Goal: Information Seeking & Learning: Check status

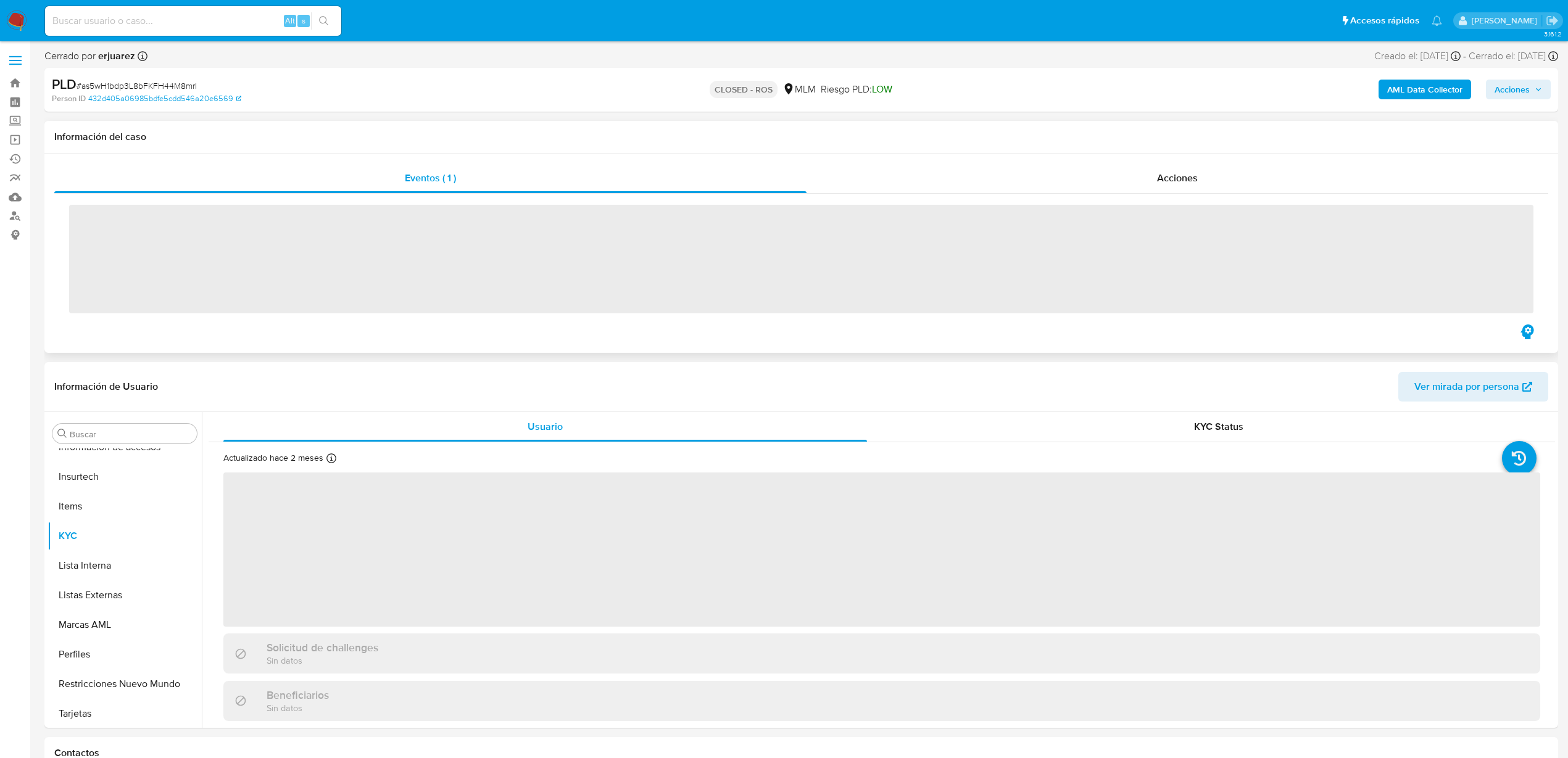
scroll to position [581, 0]
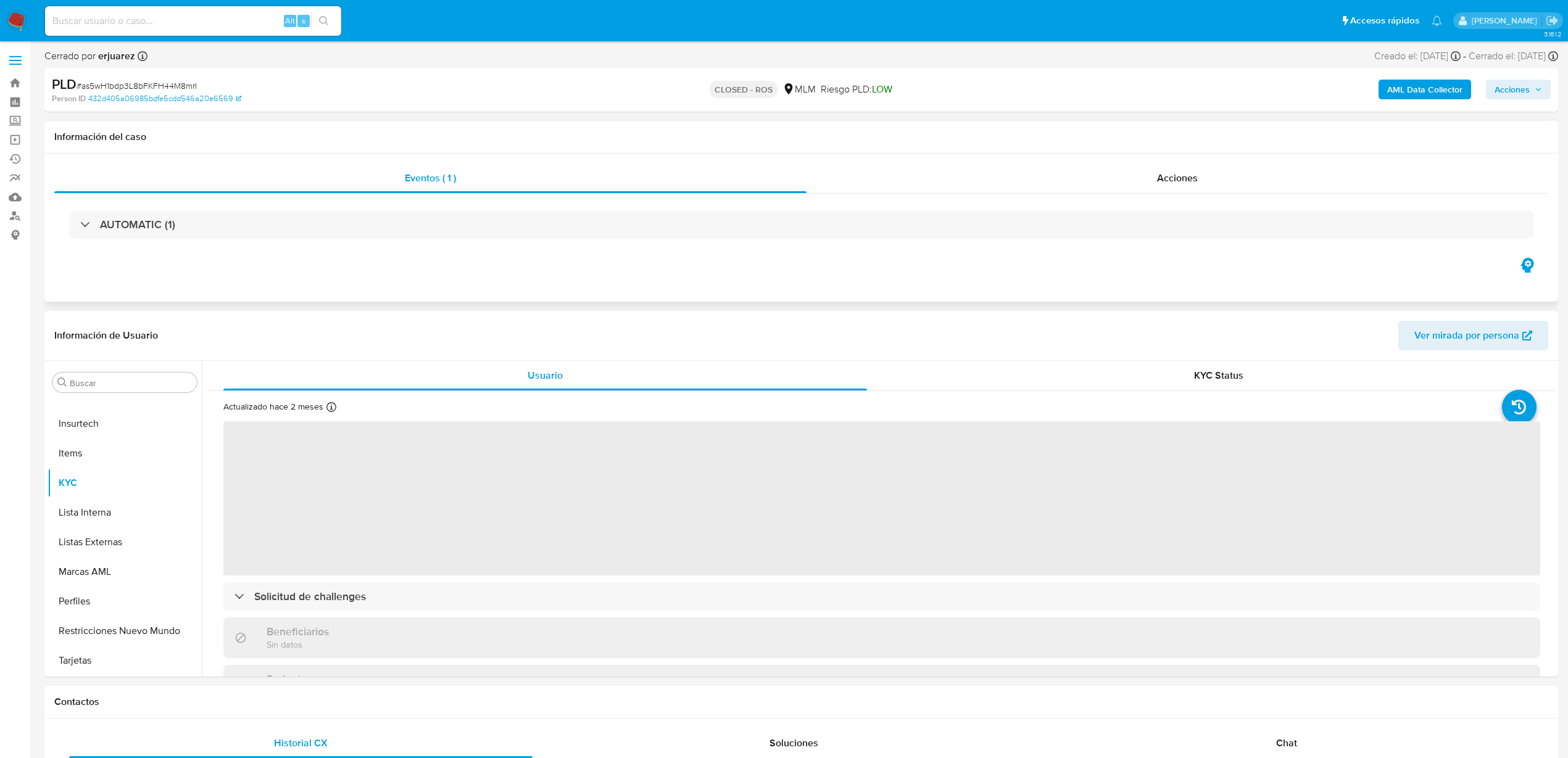
select select "10"
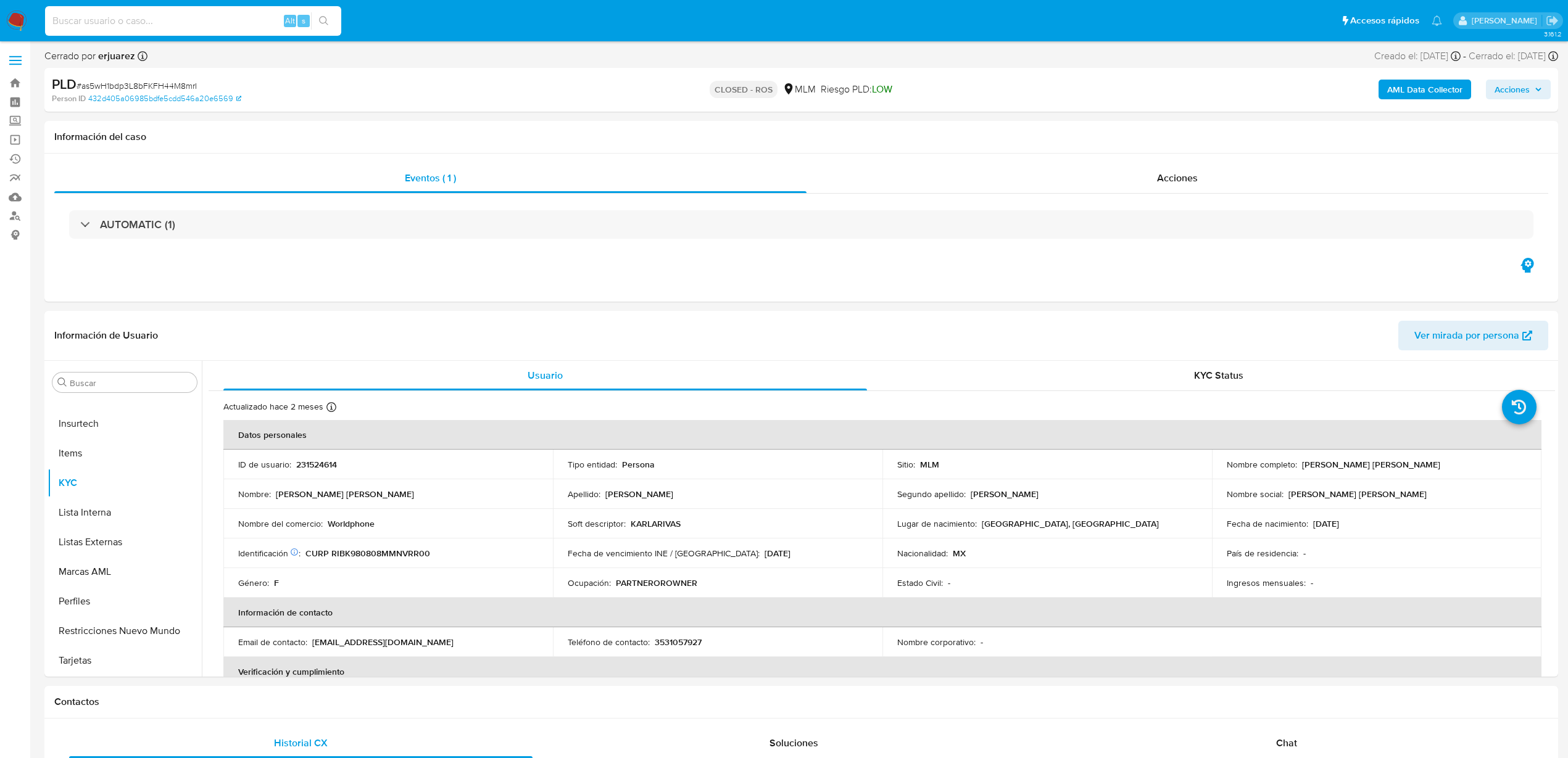
click at [200, 20] on input at bounding box center [193, 20] width 296 height 16
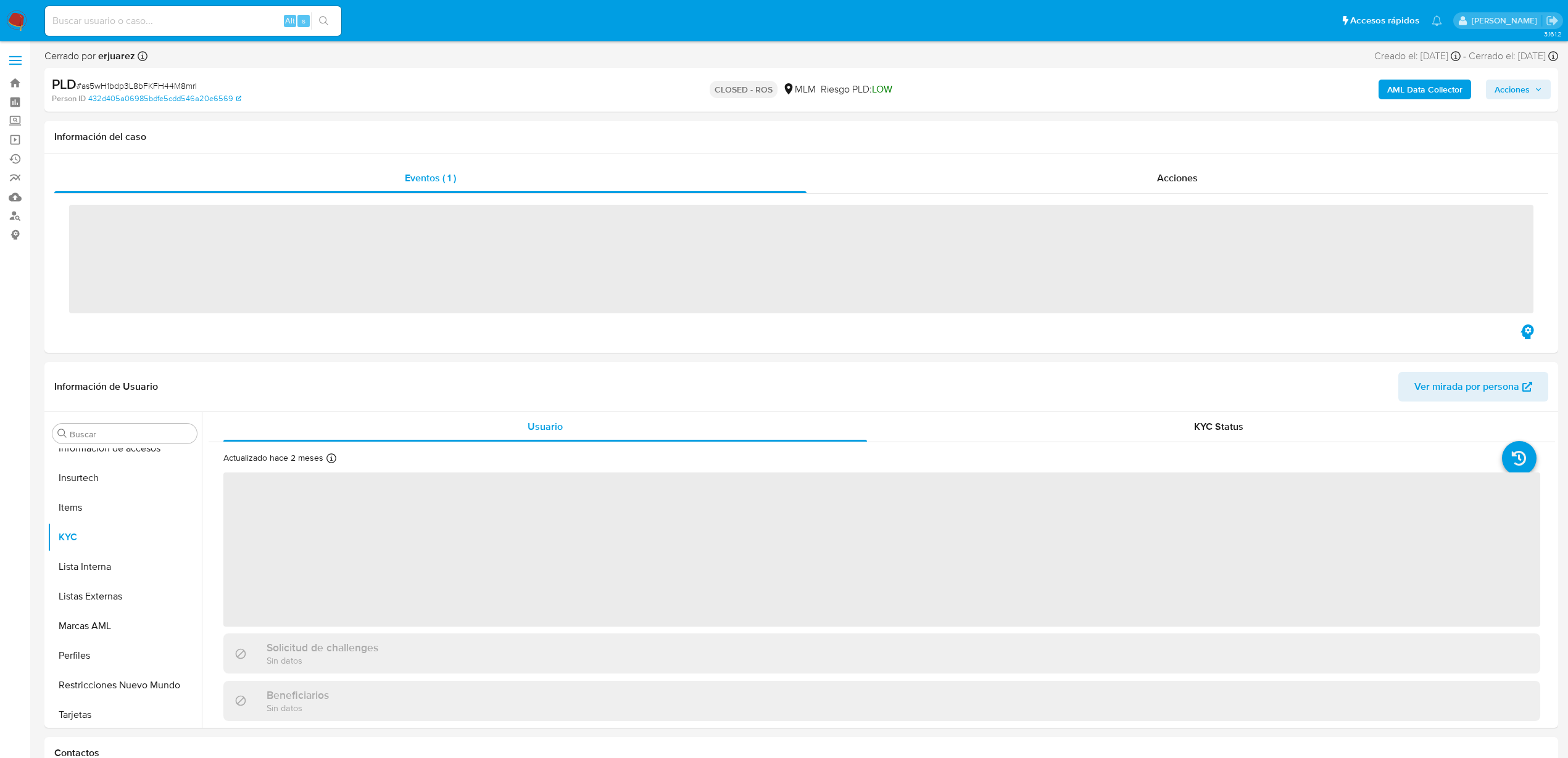
scroll to position [581, 0]
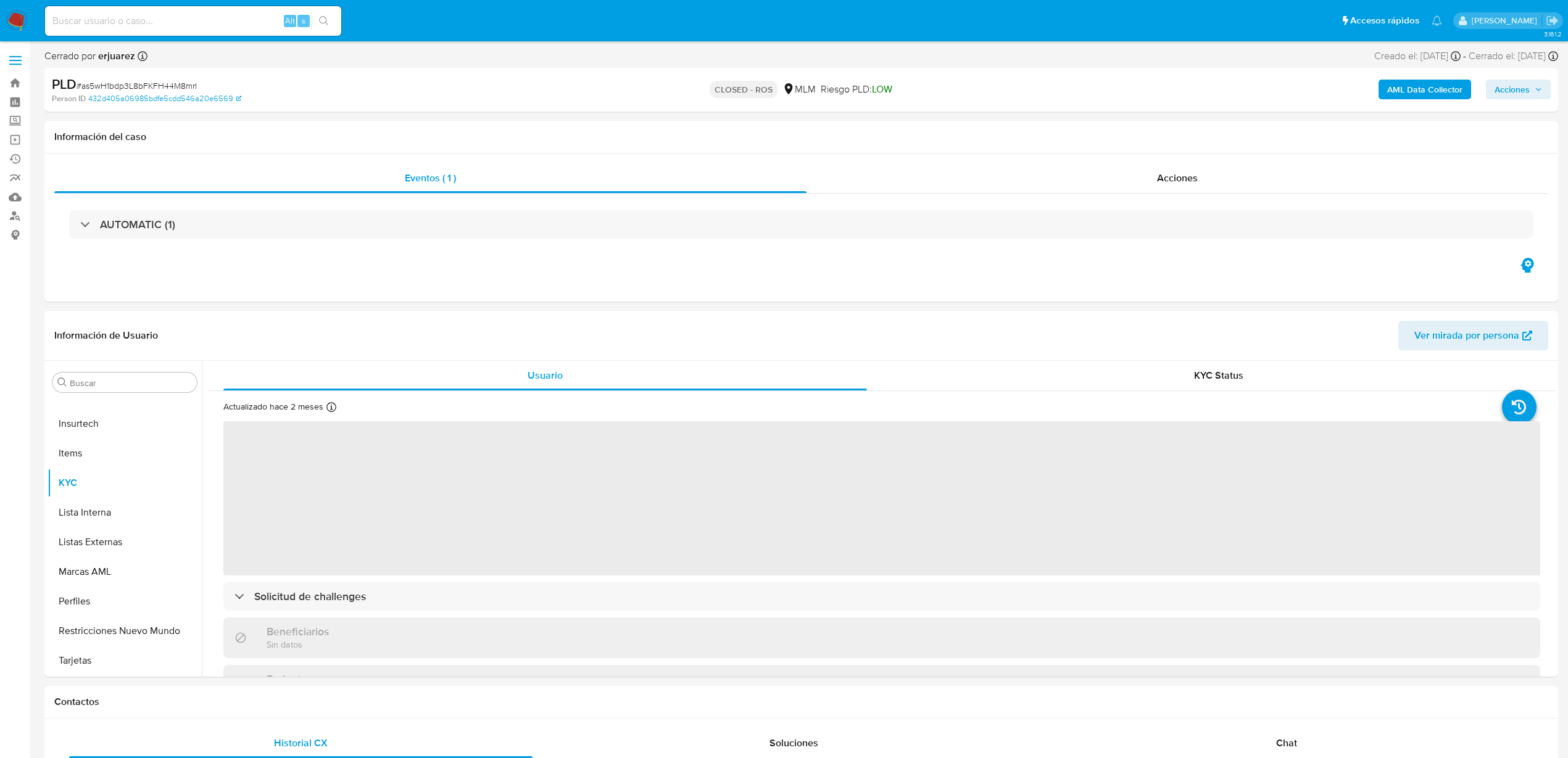
click at [126, 20] on input at bounding box center [193, 20] width 296 height 16
paste input "2544439576"
type input "2544439576"
select select "10"
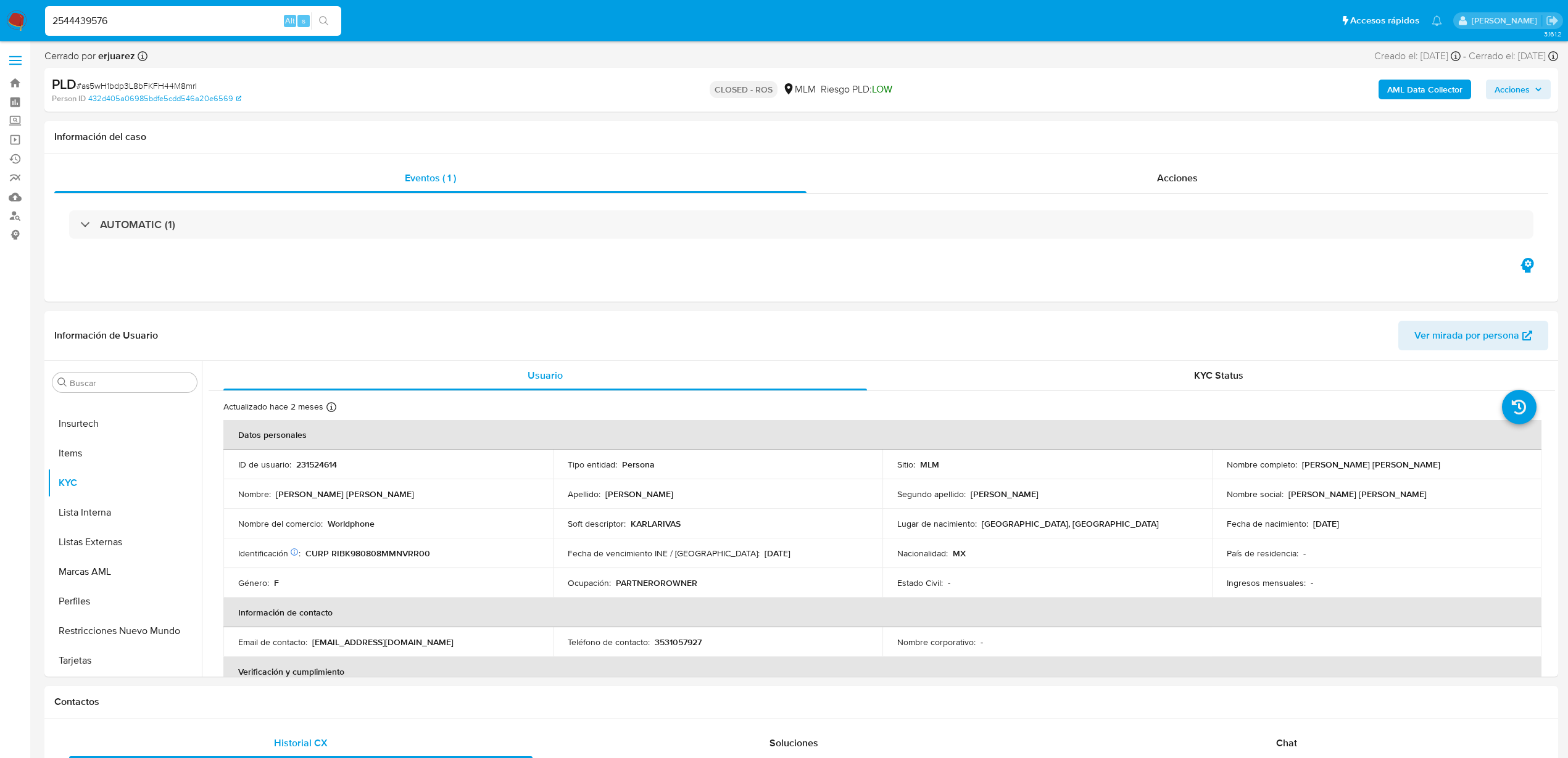
type input "2544439576"
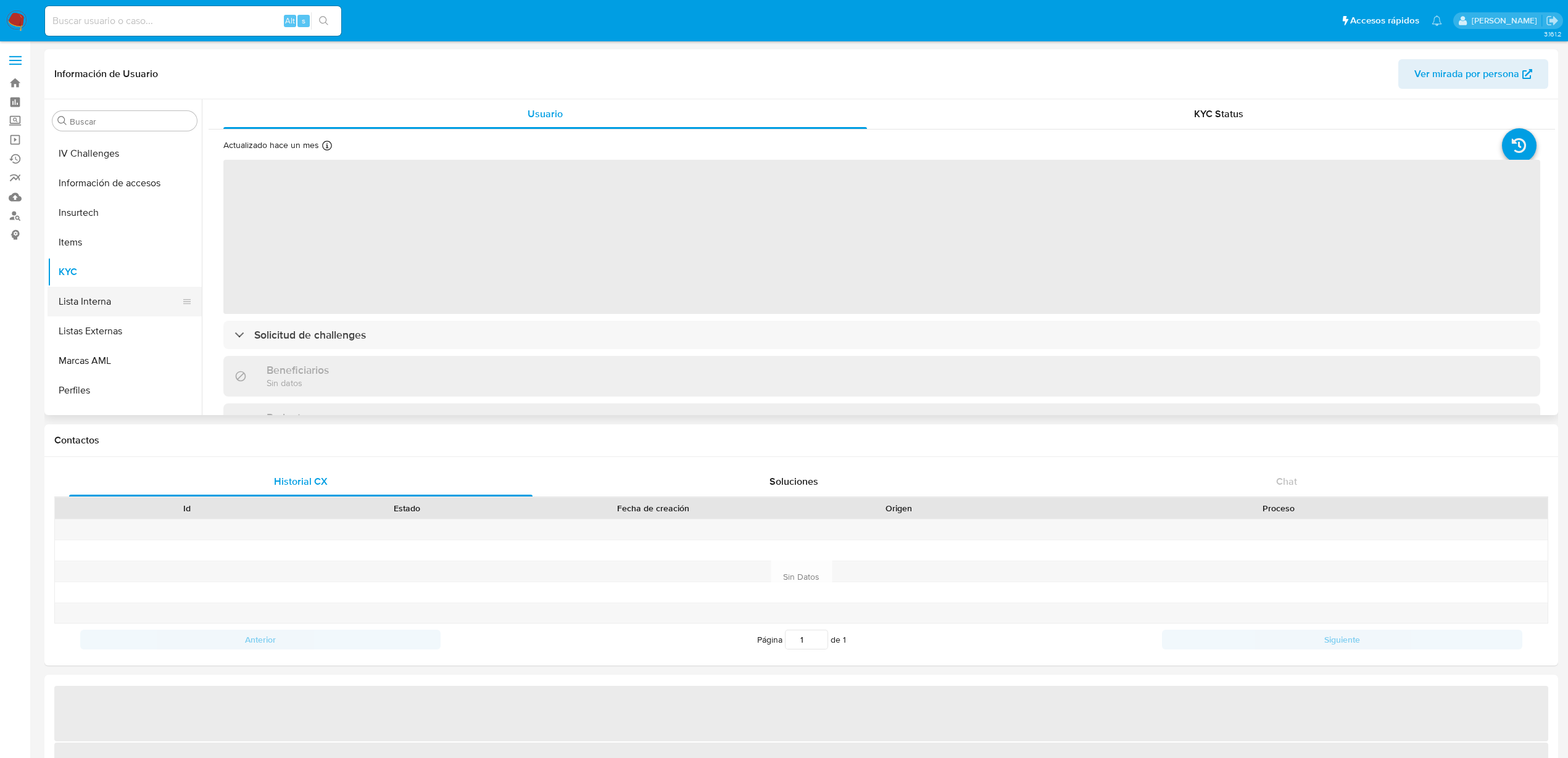
select select "10"
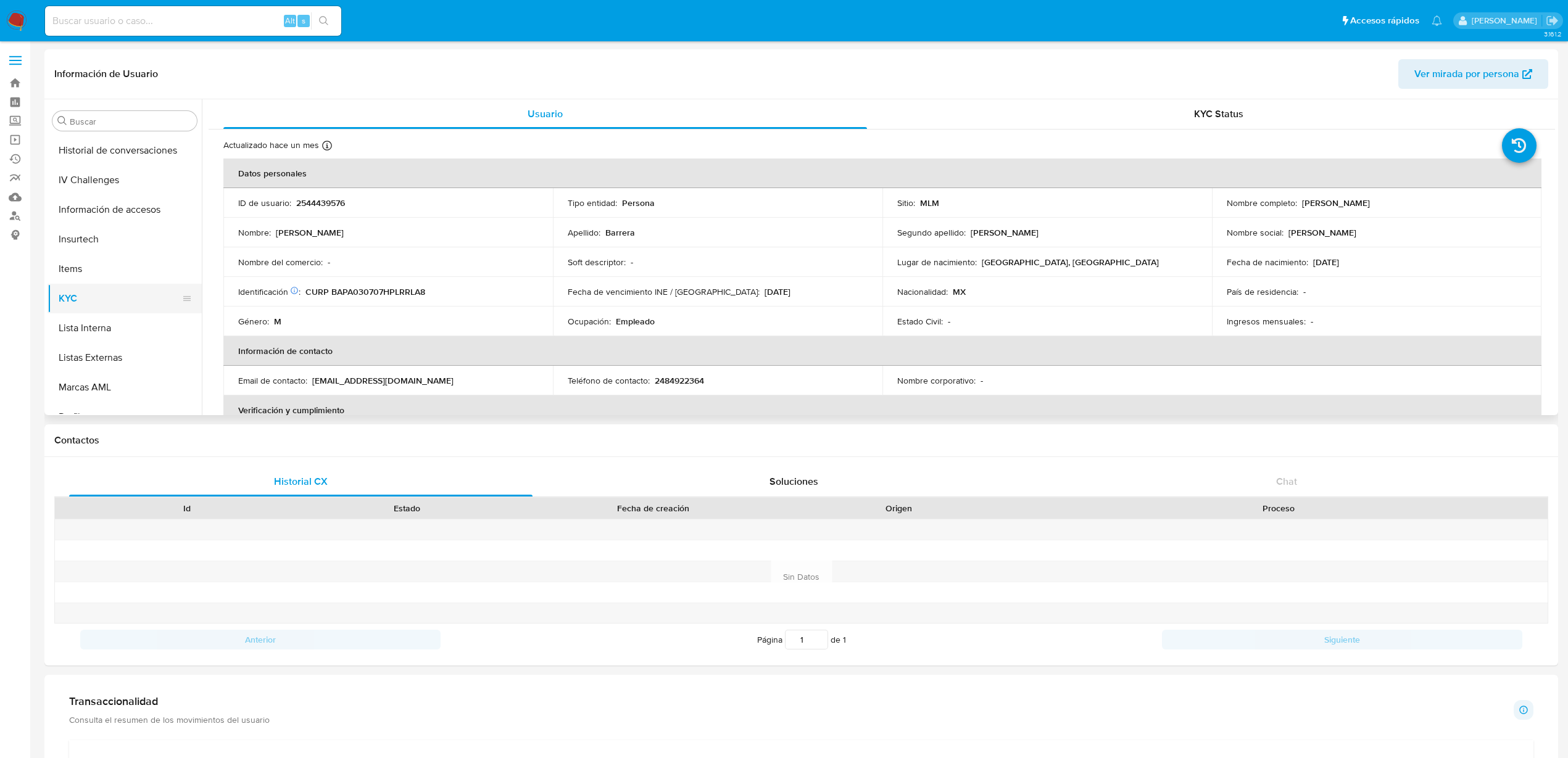
scroll to position [426, 0]
click at [107, 176] on button "Historial Casos" at bounding box center [119, 168] width 144 height 30
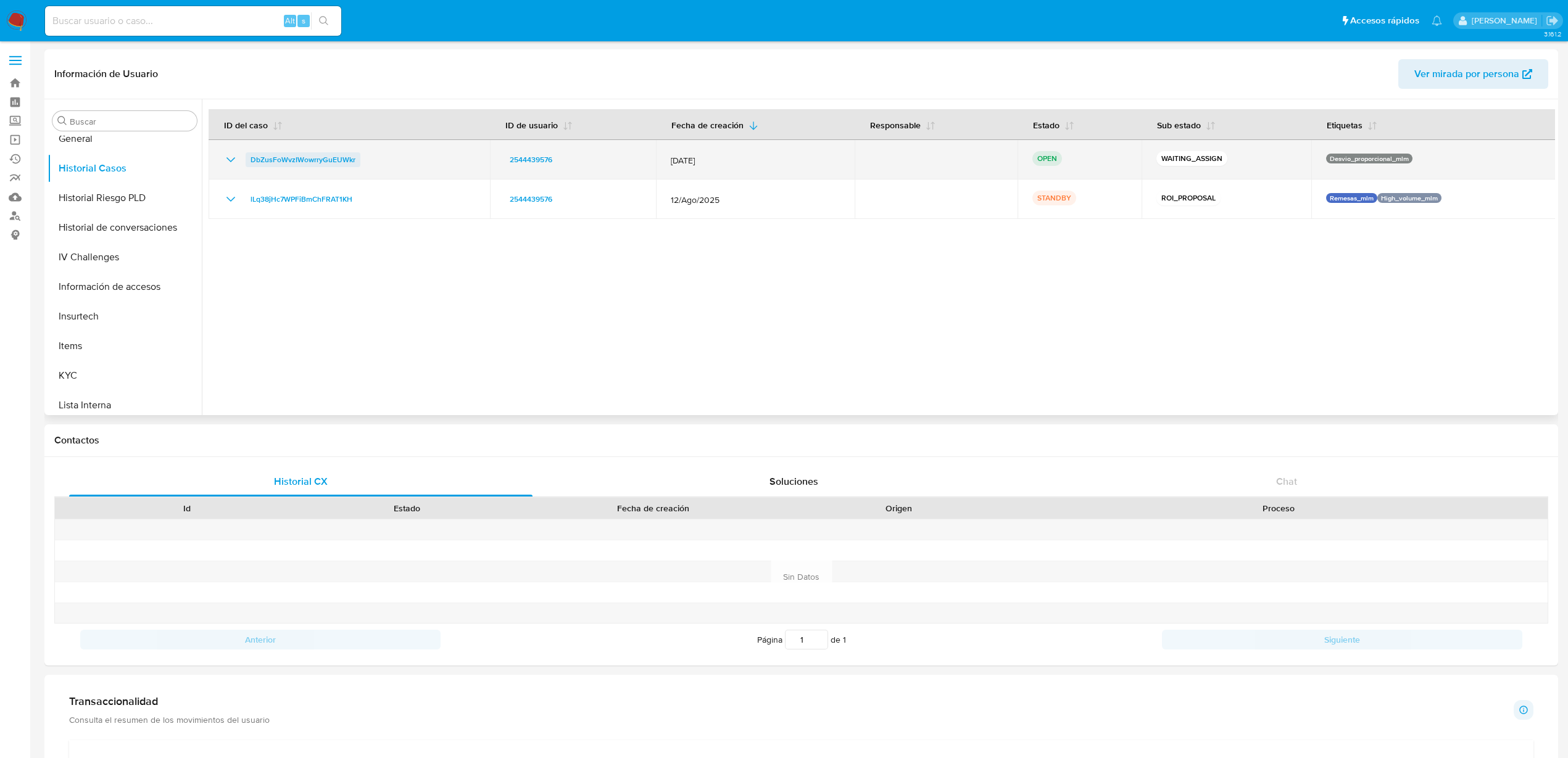
click at [282, 162] on span "DbZusFoWvzIWowrryGuEUWkr" at bounding box center [302, 159] width 105 height 15
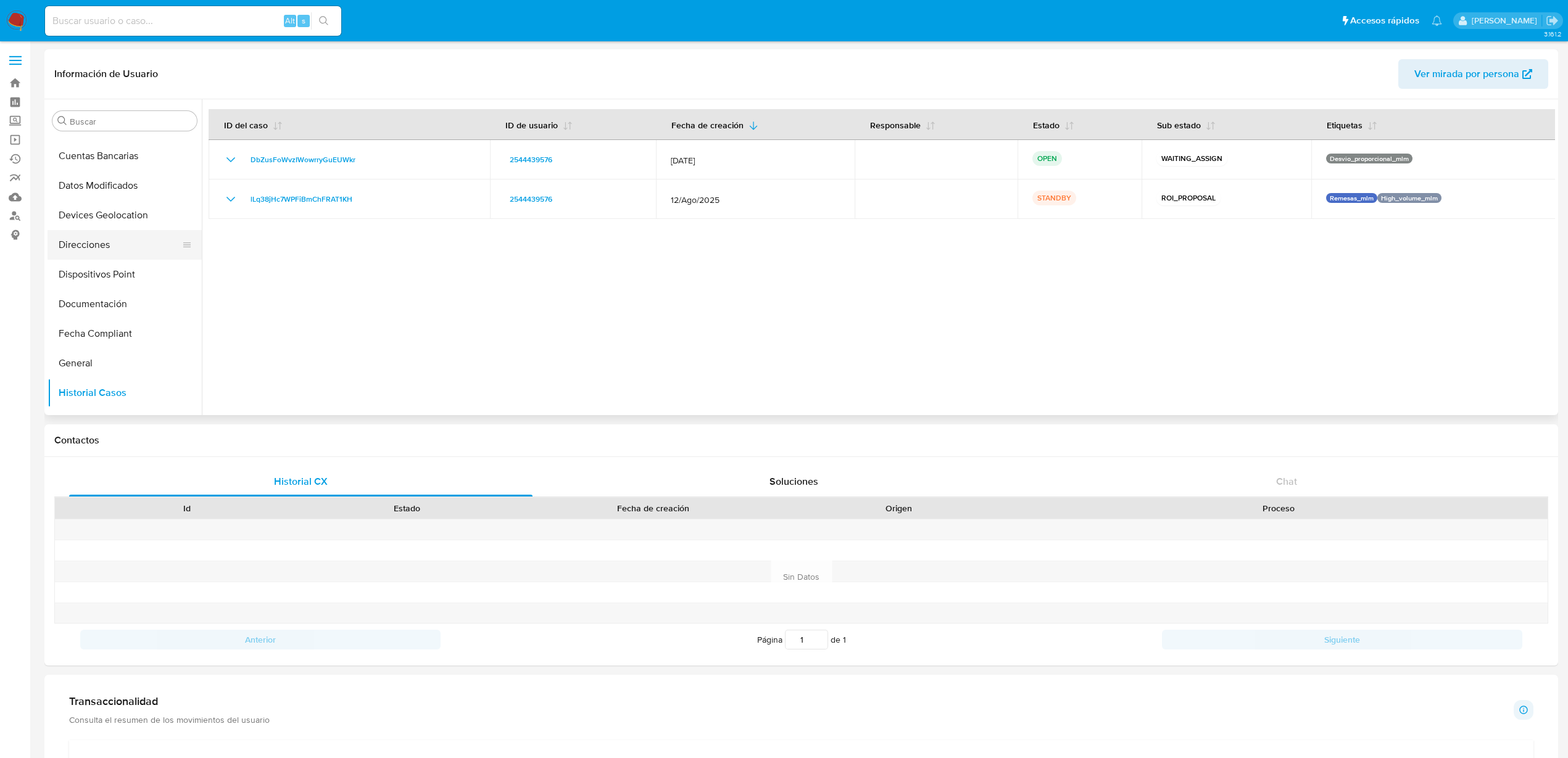
scroll to position [195, 0]
click at [123, 309] on button "Documentación" at bounding box center [119, 311] width 144 height 30
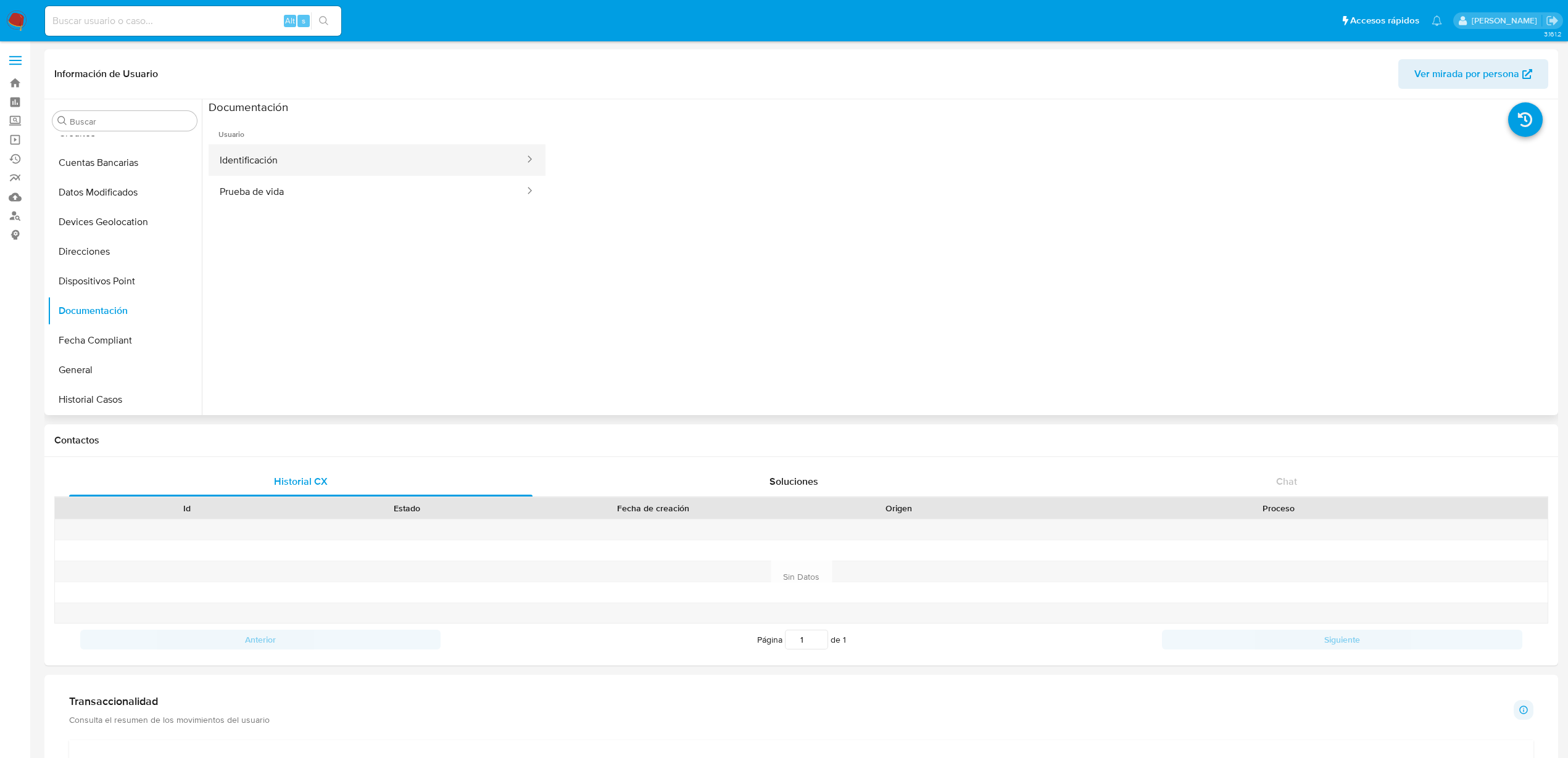
click at [278, 161] on button "Identificación" at bounding box center [367, 160] width 317 height 32
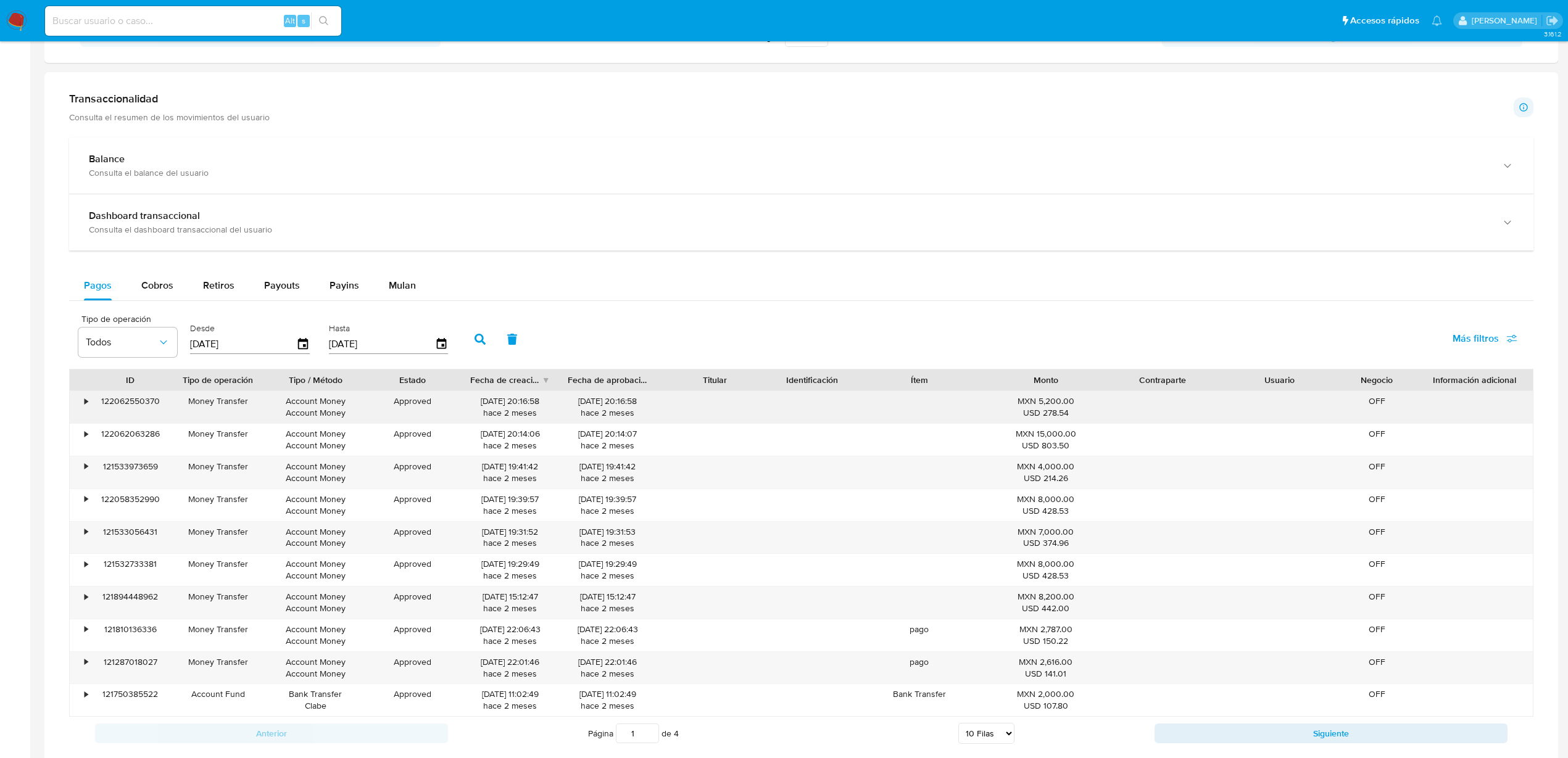
scroll to position [617, 0]
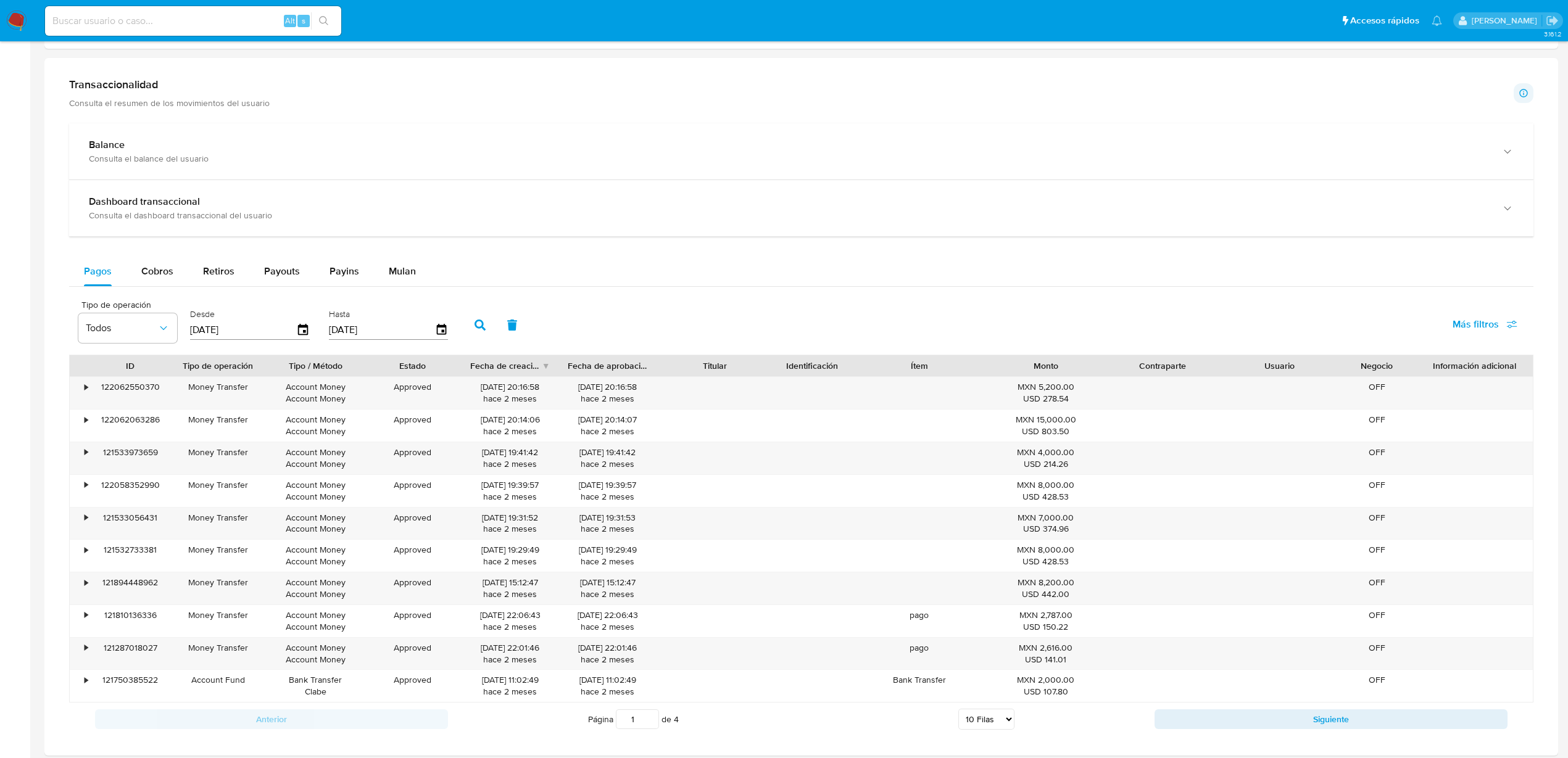
click at [76, 17] on input at bounding box center [193, 20] width 296 height 16
paste input "as5wH1bdp3L8bFKFH44M8mrI"
type input "as5wH1bdp3L8bFKFH44M8mrI"
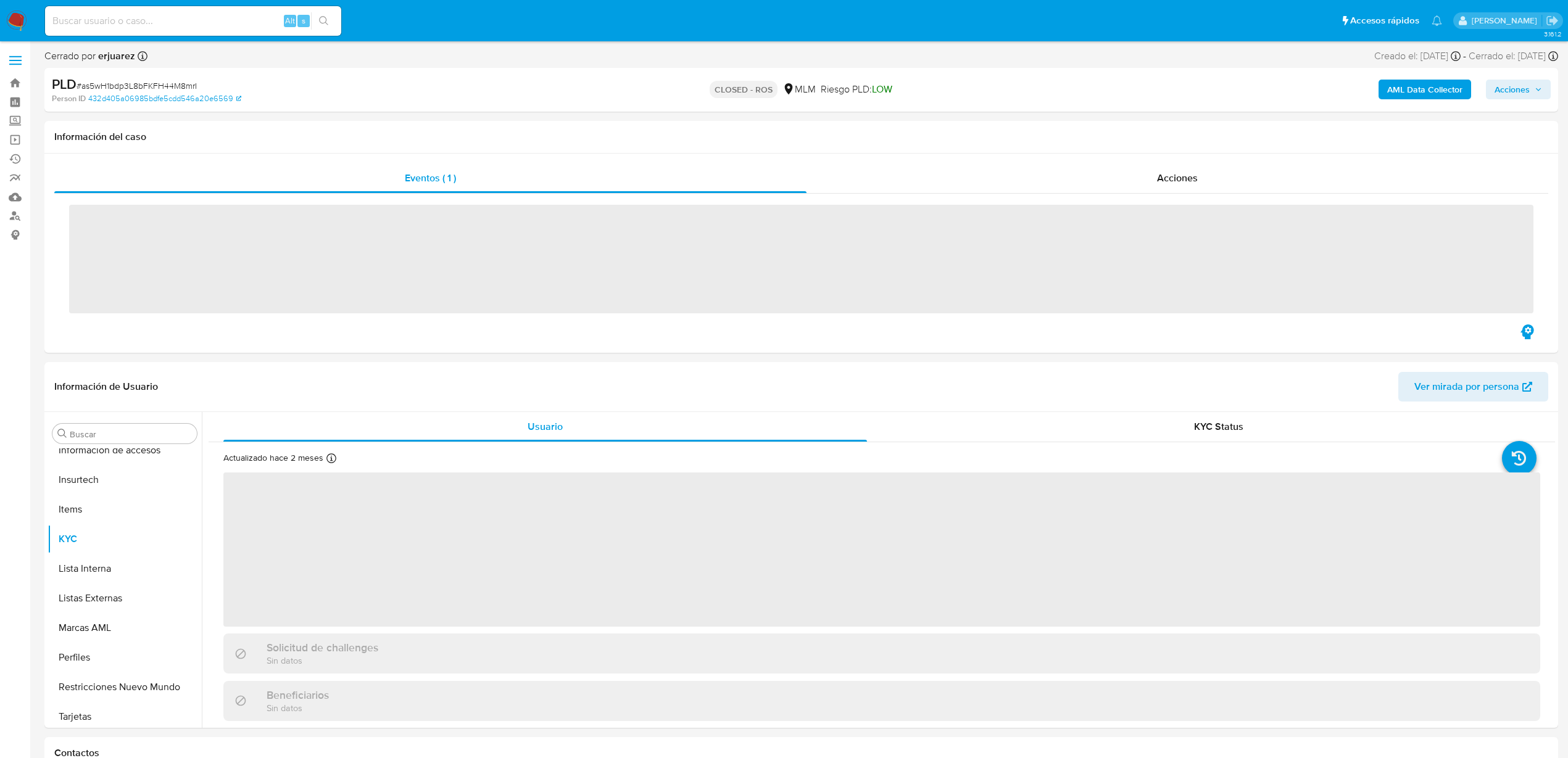
scroll to position [581, 0]
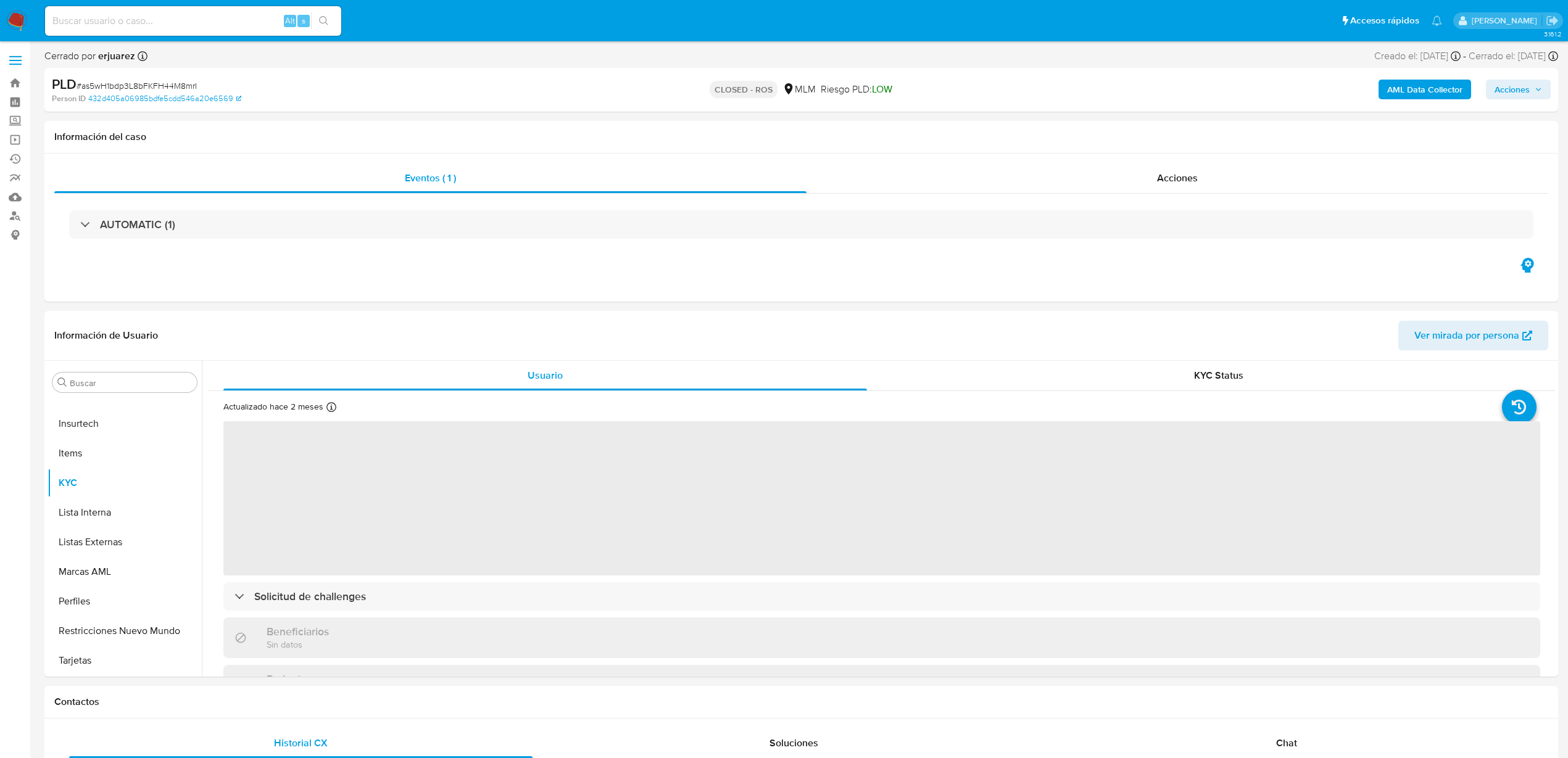
select select "10"
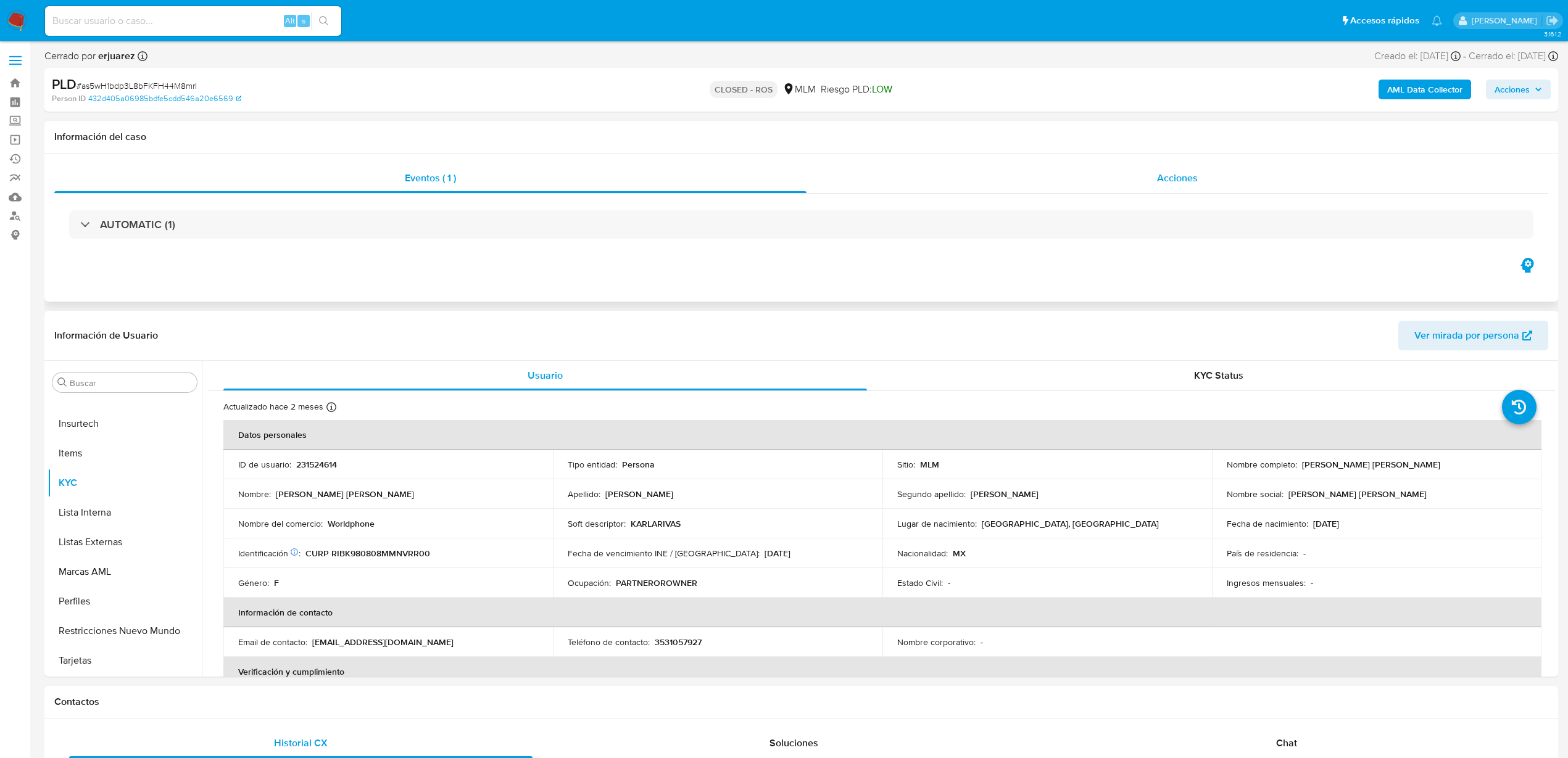
click at [1179, 179] on span "Acciones" at bounding box center [1177, 178] width 41 height 14
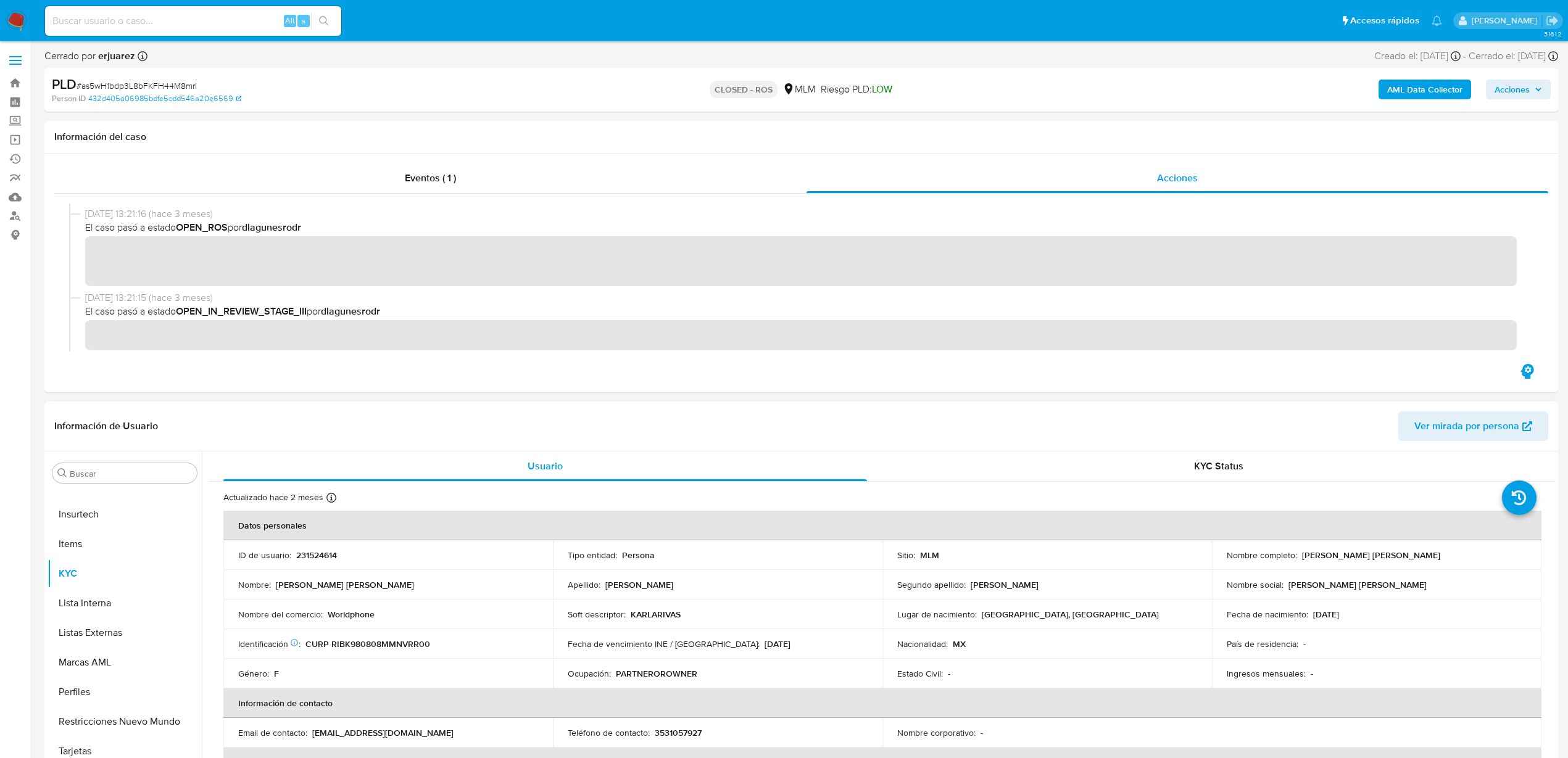
scroll to position [231, 0]
click at [13, 11] on img at bounding box center [17, 21] width 21 height 21
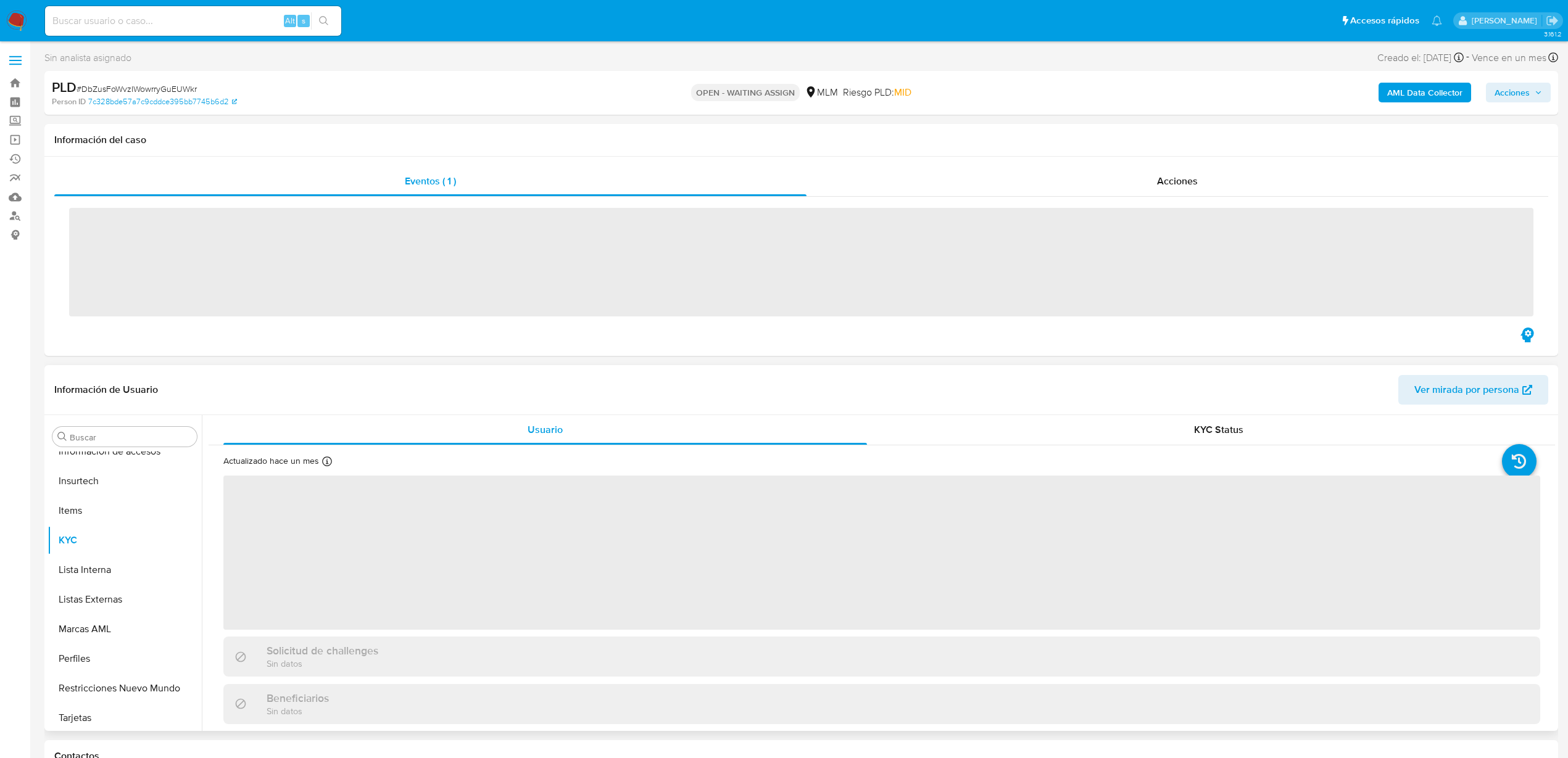
scroll to position [581, 0]
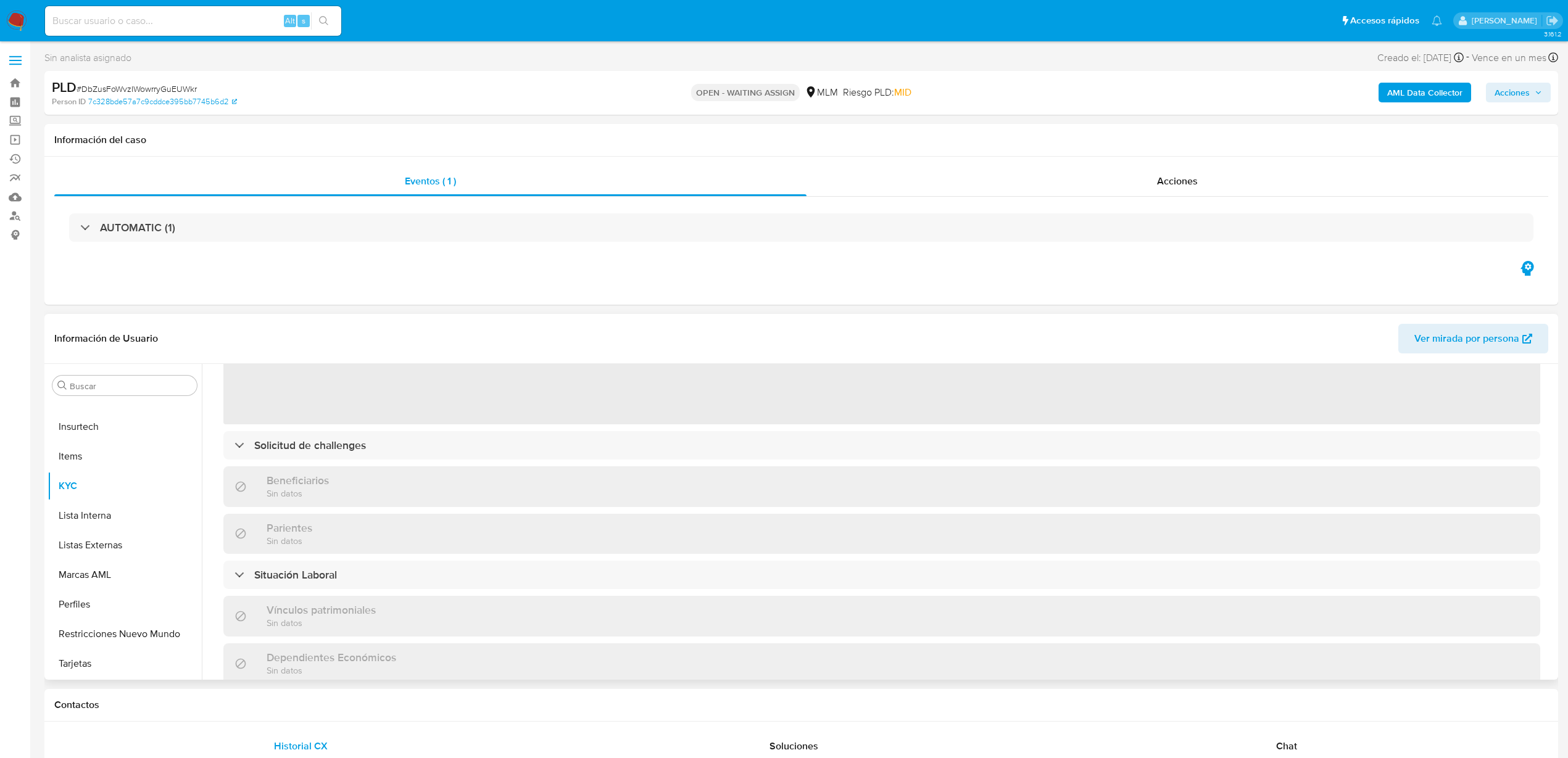
select select "10"
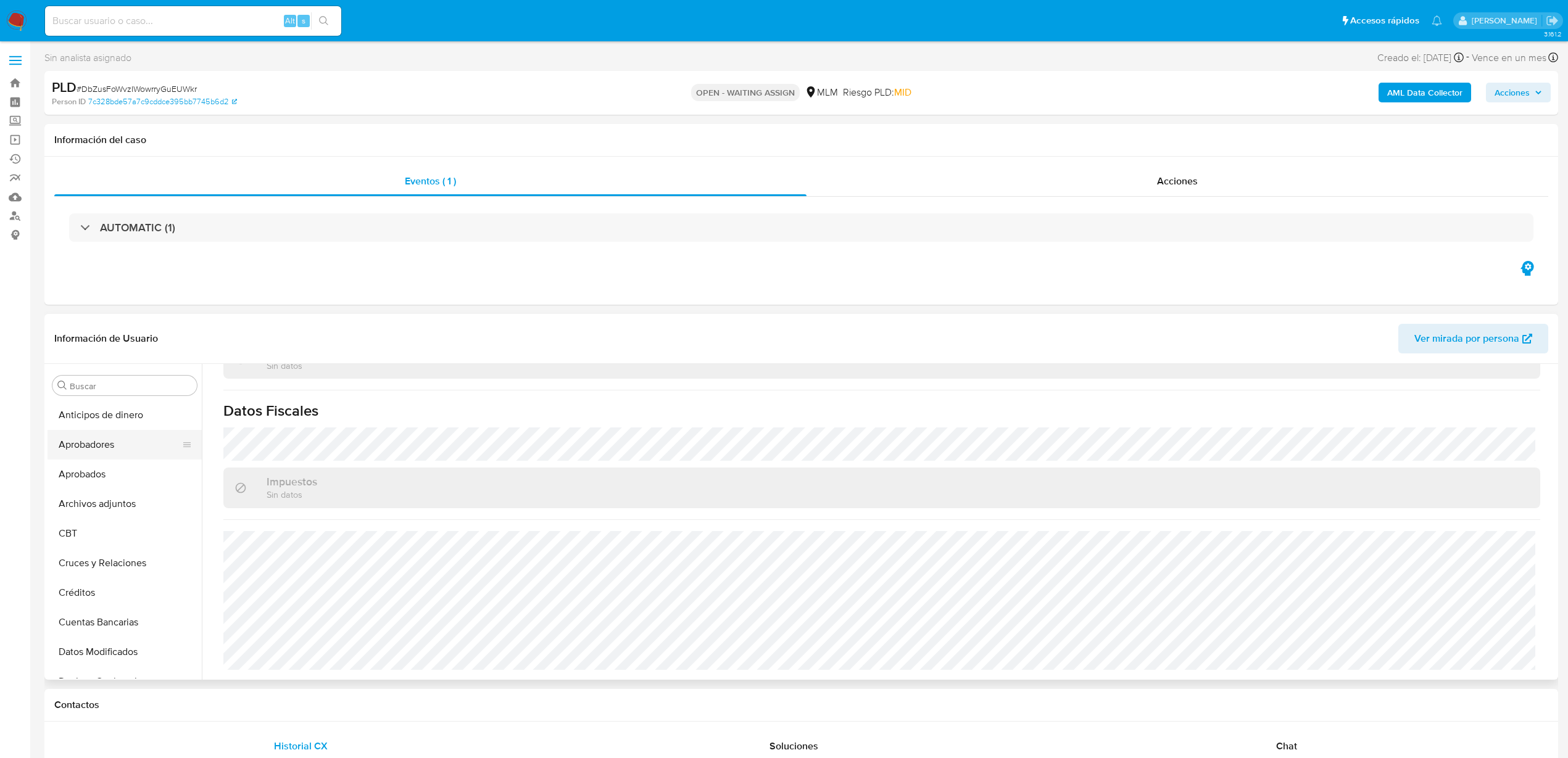
scroll to position [77, 0]
click at [126, 489] on button "Cruces y Relaciones" at bounding box center [119, 486] width 144 height 30
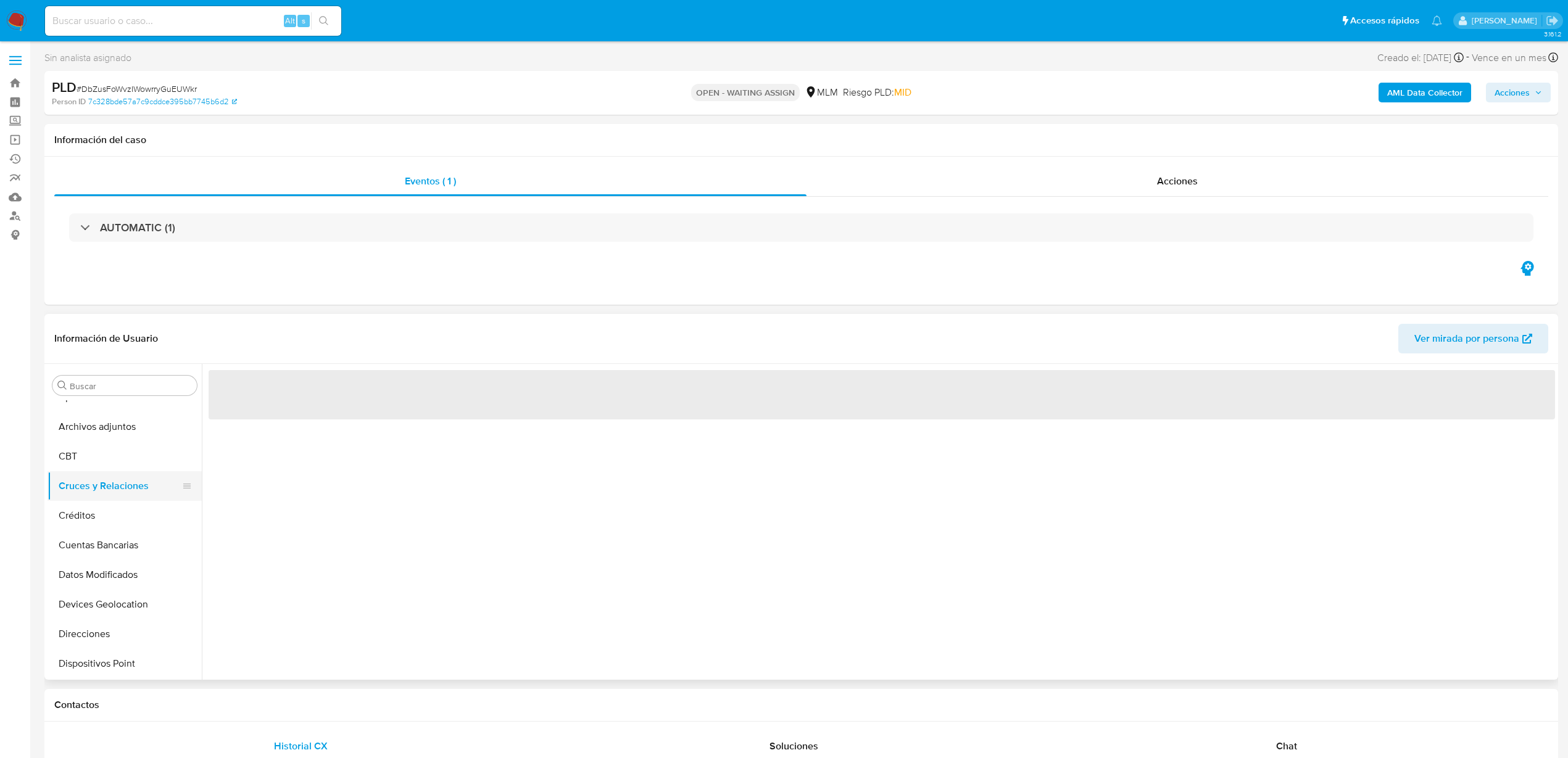
scroll to position [0, 0]
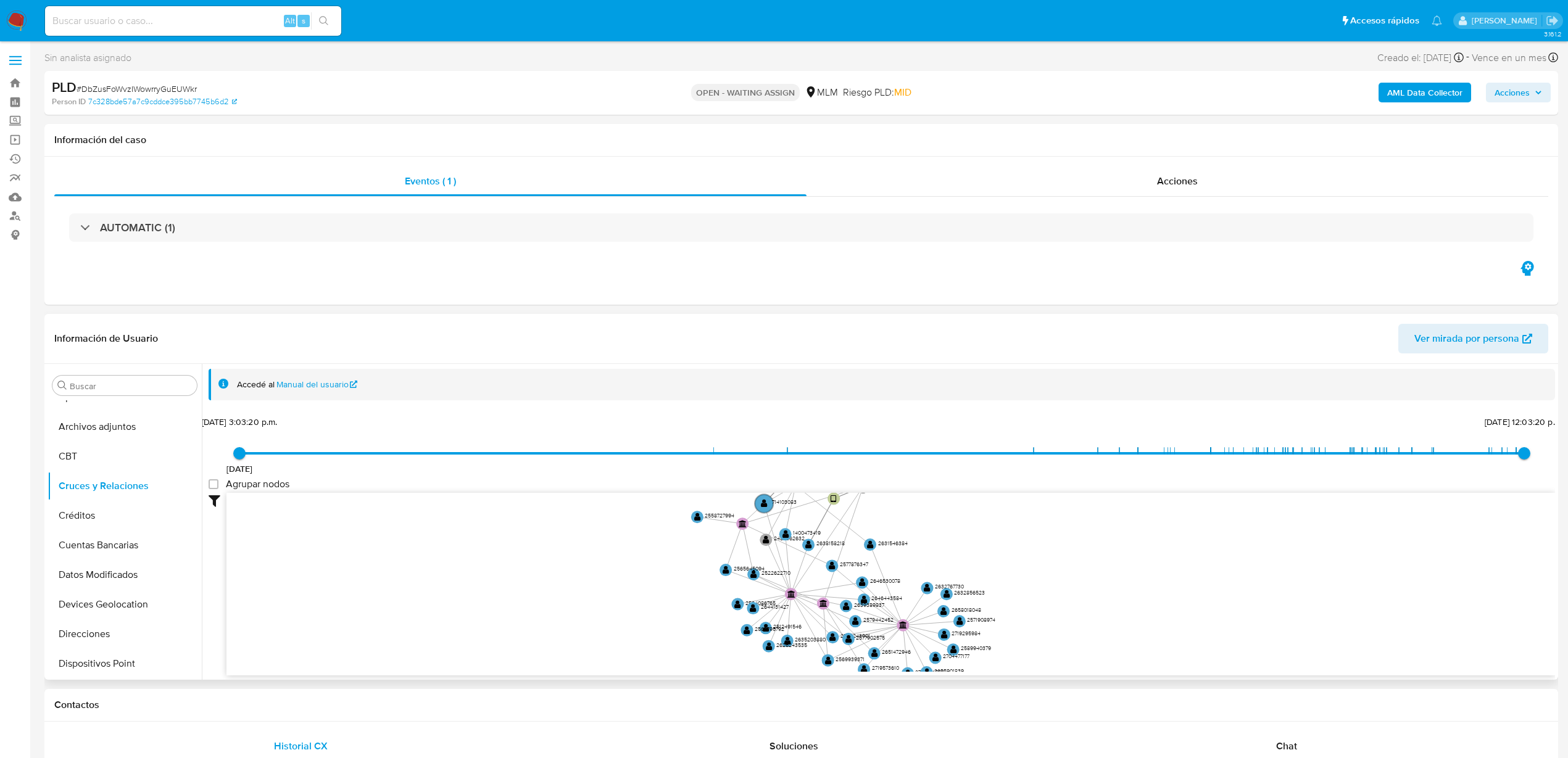
drag, startPoint x: 563, startPoint y: 555, endPoint x: 565, endPoint y: 581, distance: 26.1
click at [565, 581] on icon "user-2574398404  2574398404 user-2544439576  2544439576 device-686c5892c5e714…" at bounding box center [890, 583] width 1328 height 179
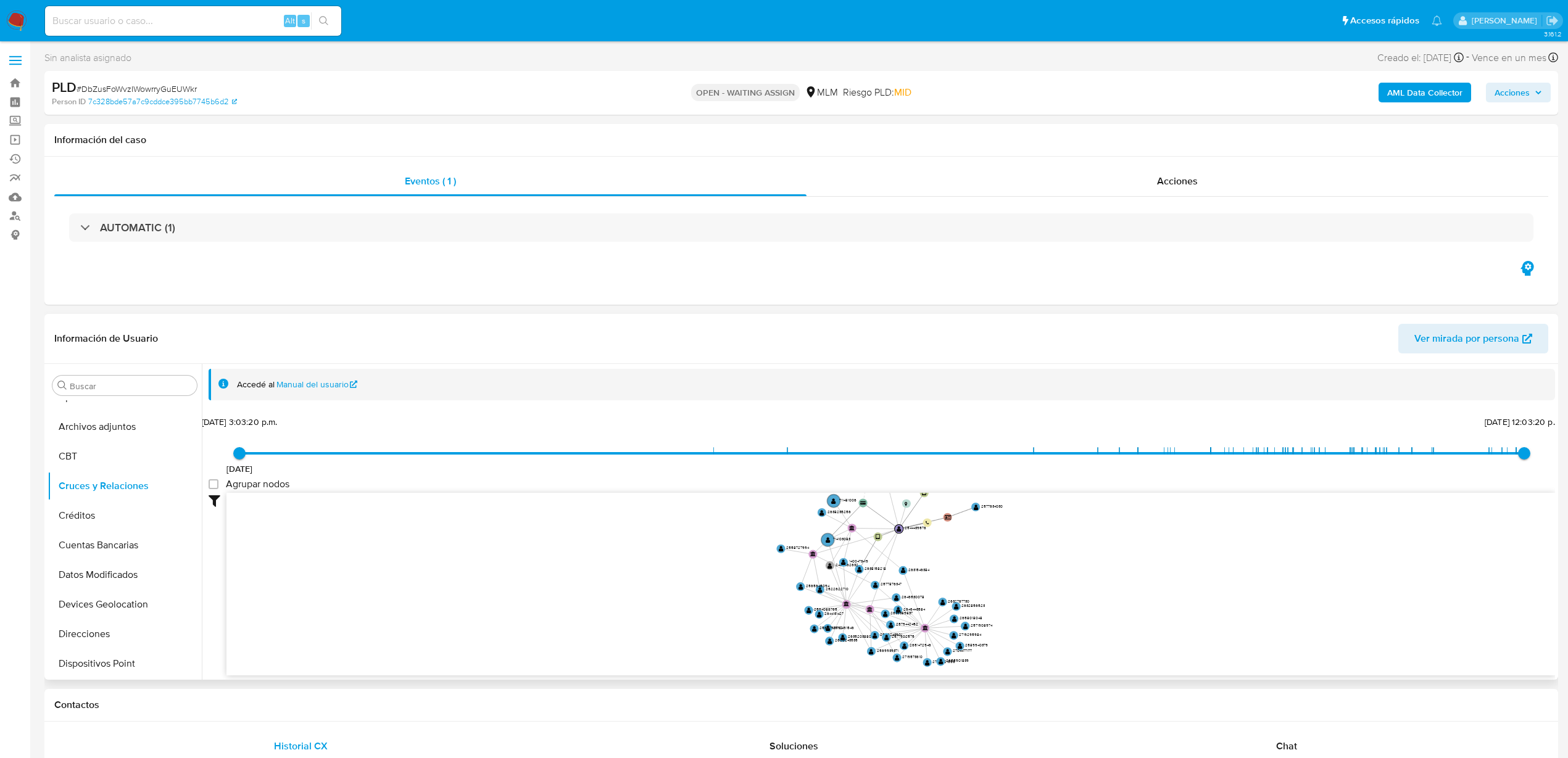
drag, startPoint x: 905, startPoint y: 538, endPoint x: 1014, endPoint y: 571, distance: 113.9
click at [1026, 555] on icon "user-2574398404  2574398404 user-2544439576  2544439576 device-686c5892c5e714…" at bounding box center [890, 583] width 1328 height 179
click at [928, 632] on icon "user-2574398404  2574398404 user-2544439576  2544439576 device-686c5892c5e714…" at bounding box center [890, 583] width 1328 height 179
click at [927, 630] on circle at bounding box center [924, 628] width 11 height 11
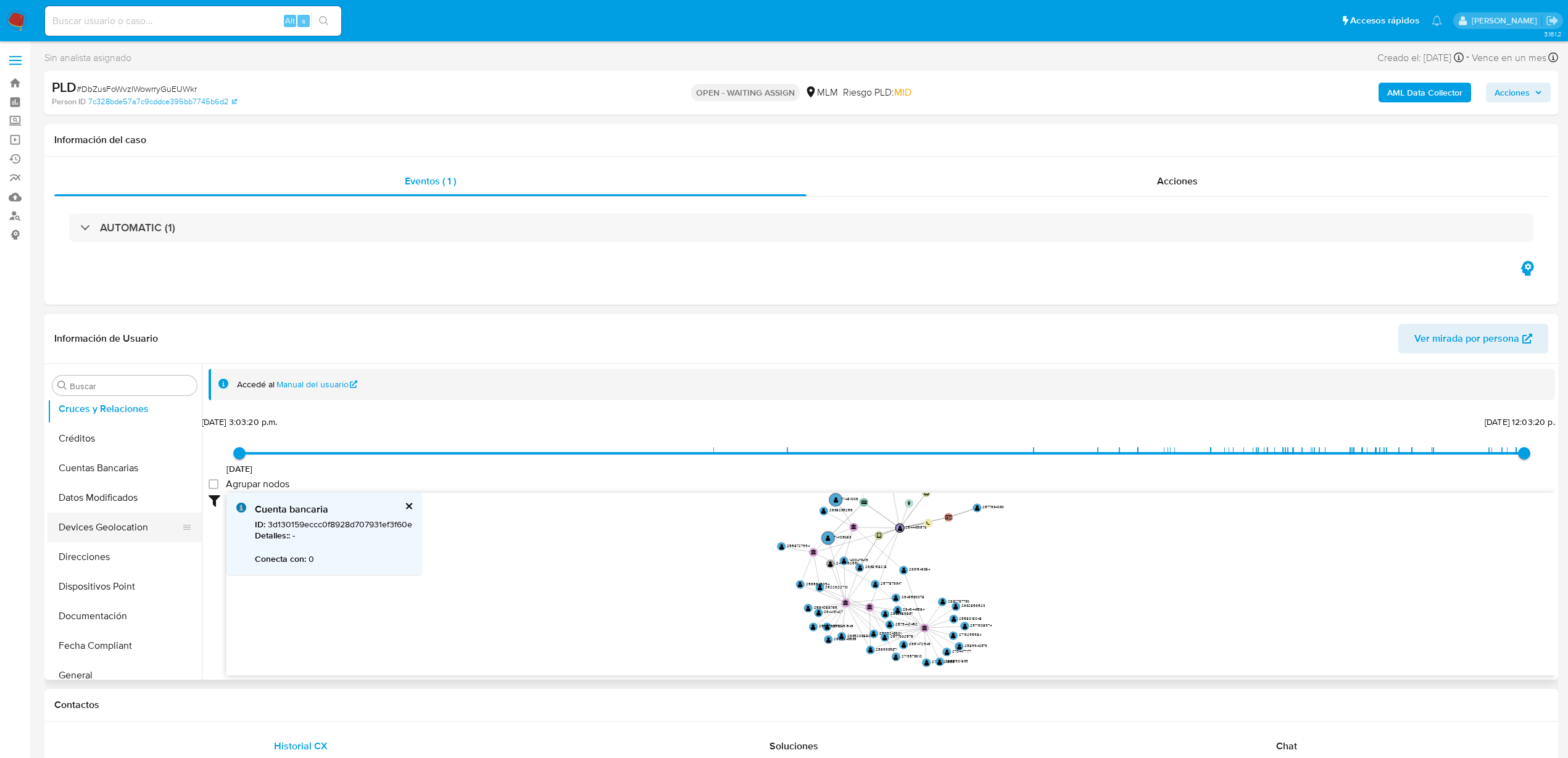
scroll to position [309, 0]
click at [121, 459] on button "Documentación" at bounding box center [119, 462] width 144 height 30
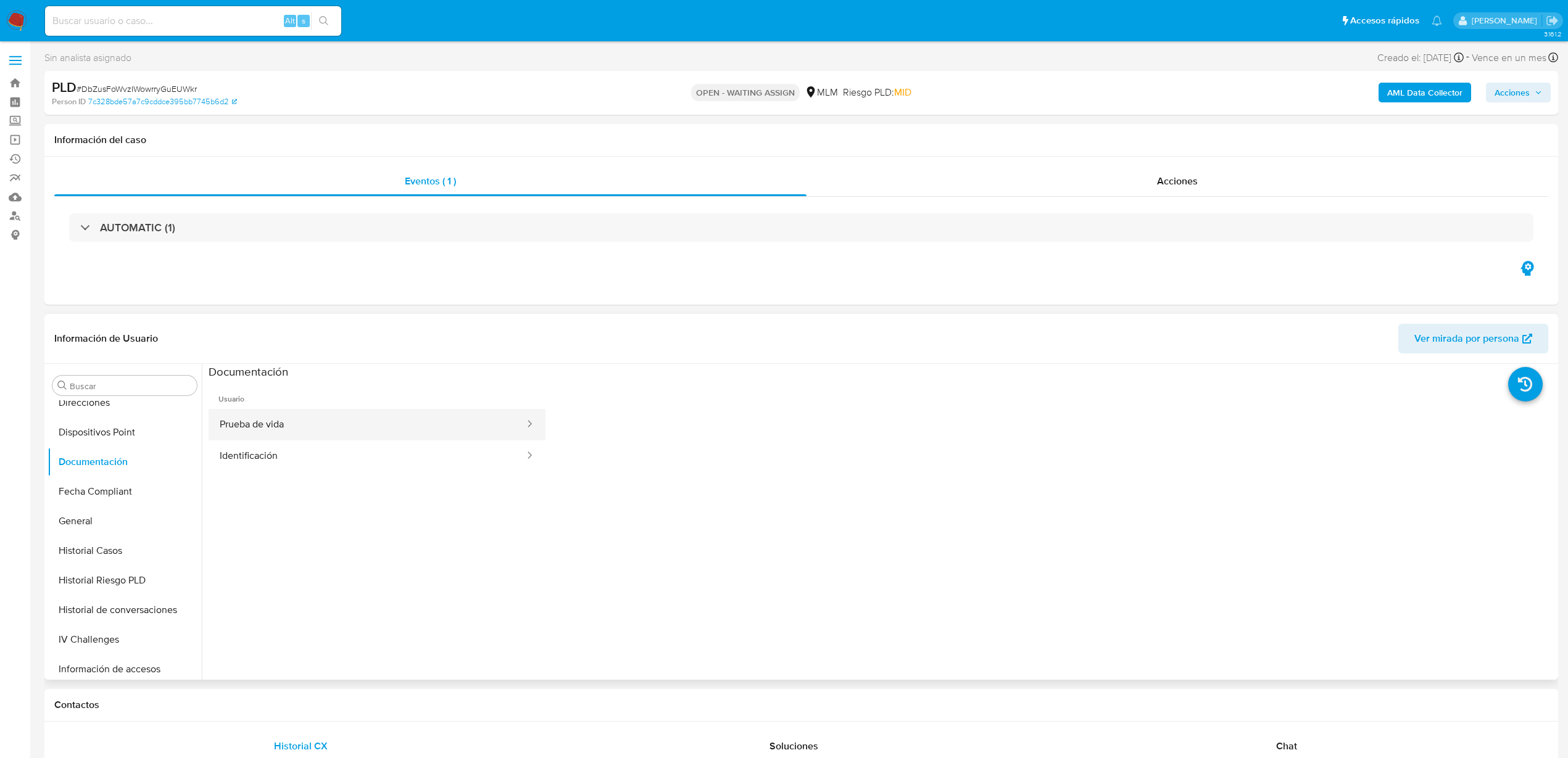
click at [347, 422] on button "Prueba de vida" at bounding box center [367, 425] width 317 height 32
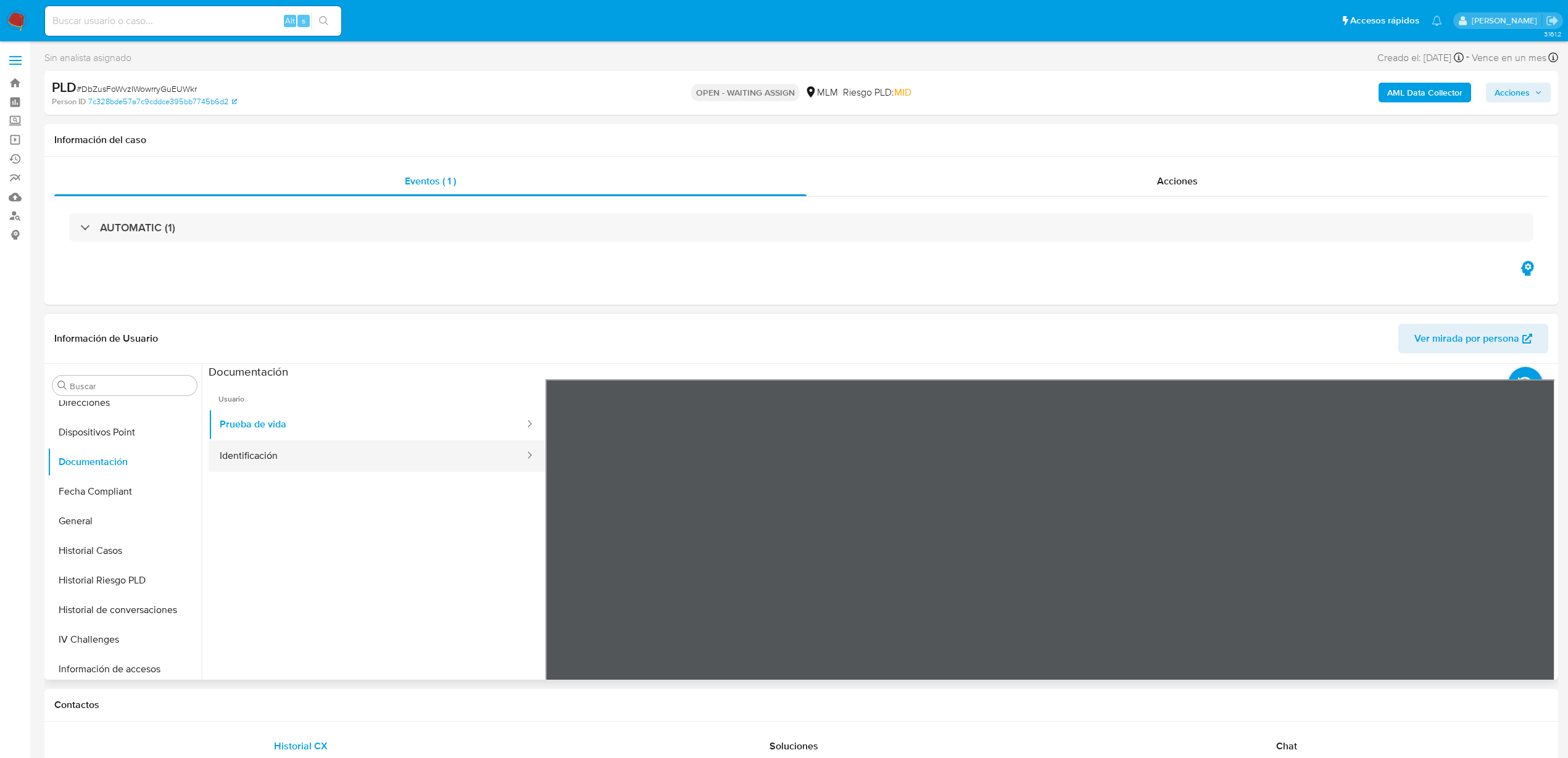
click at [311, 470] on button "Identificación" at bounding box center [367, 456] width 317 height 32
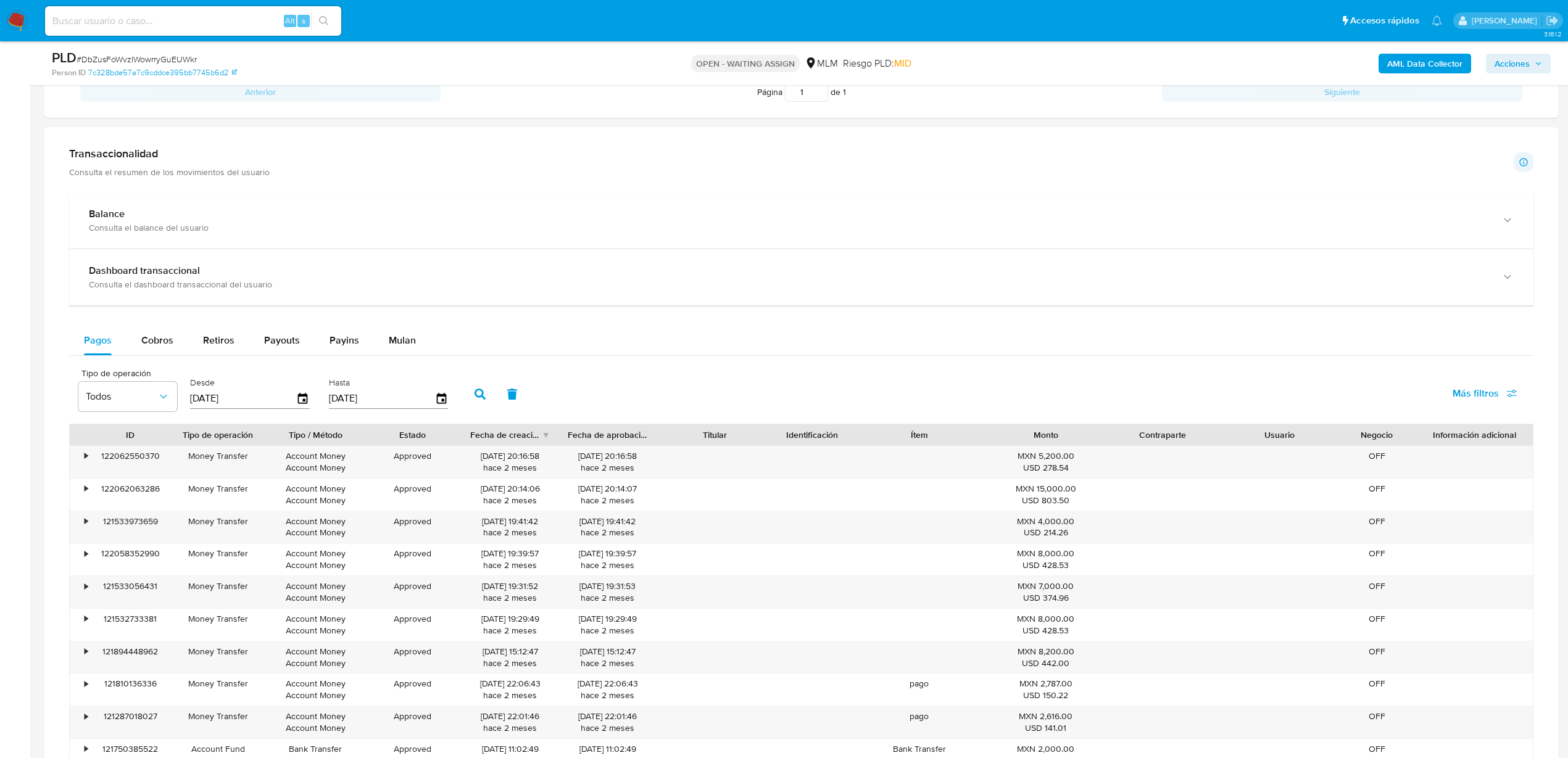
scroll to position [848, 0]
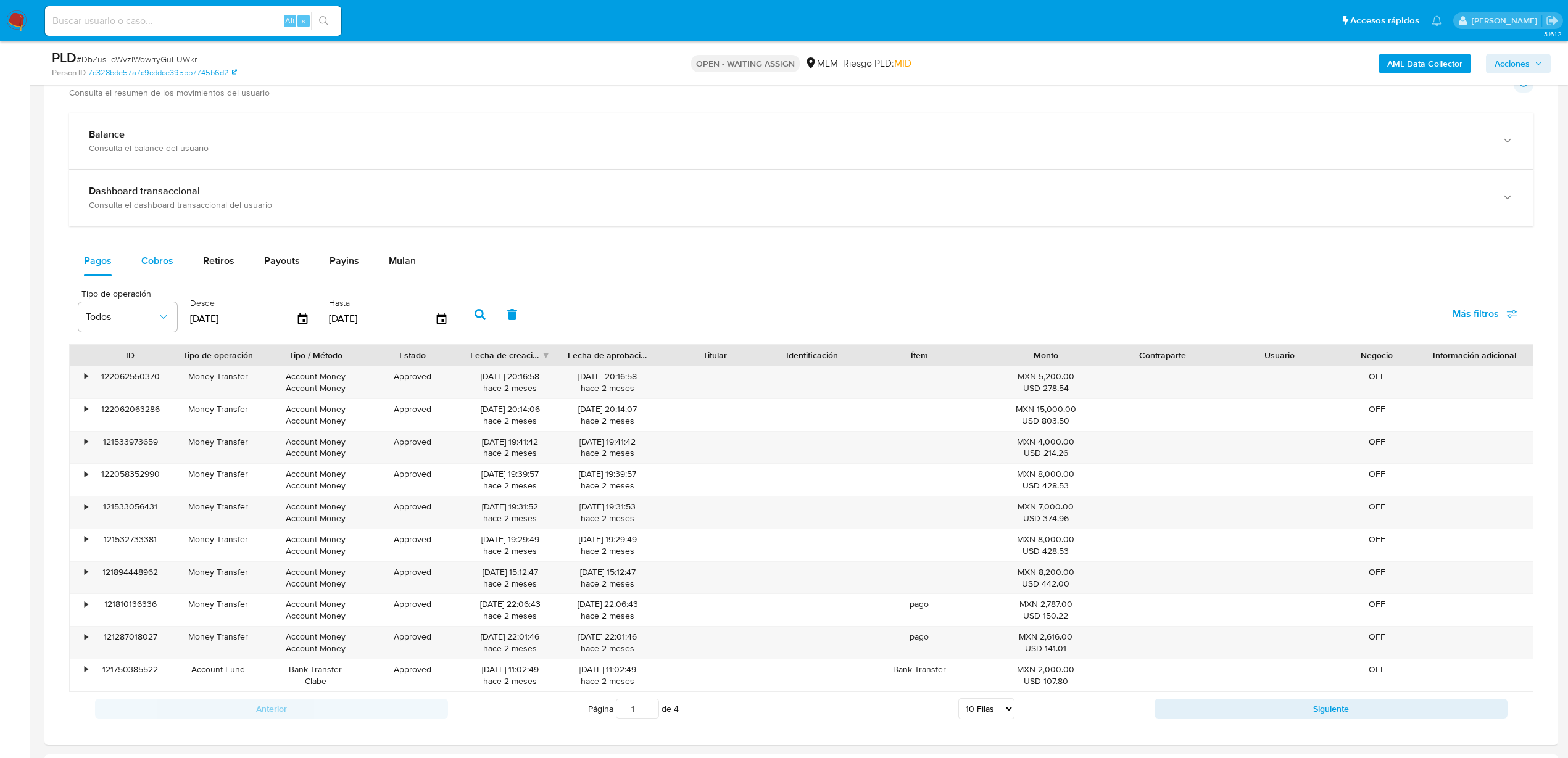
click at [164, 263] on span "Cobros" at bounding box center [157, 261] width 32 height 14
select select "10"
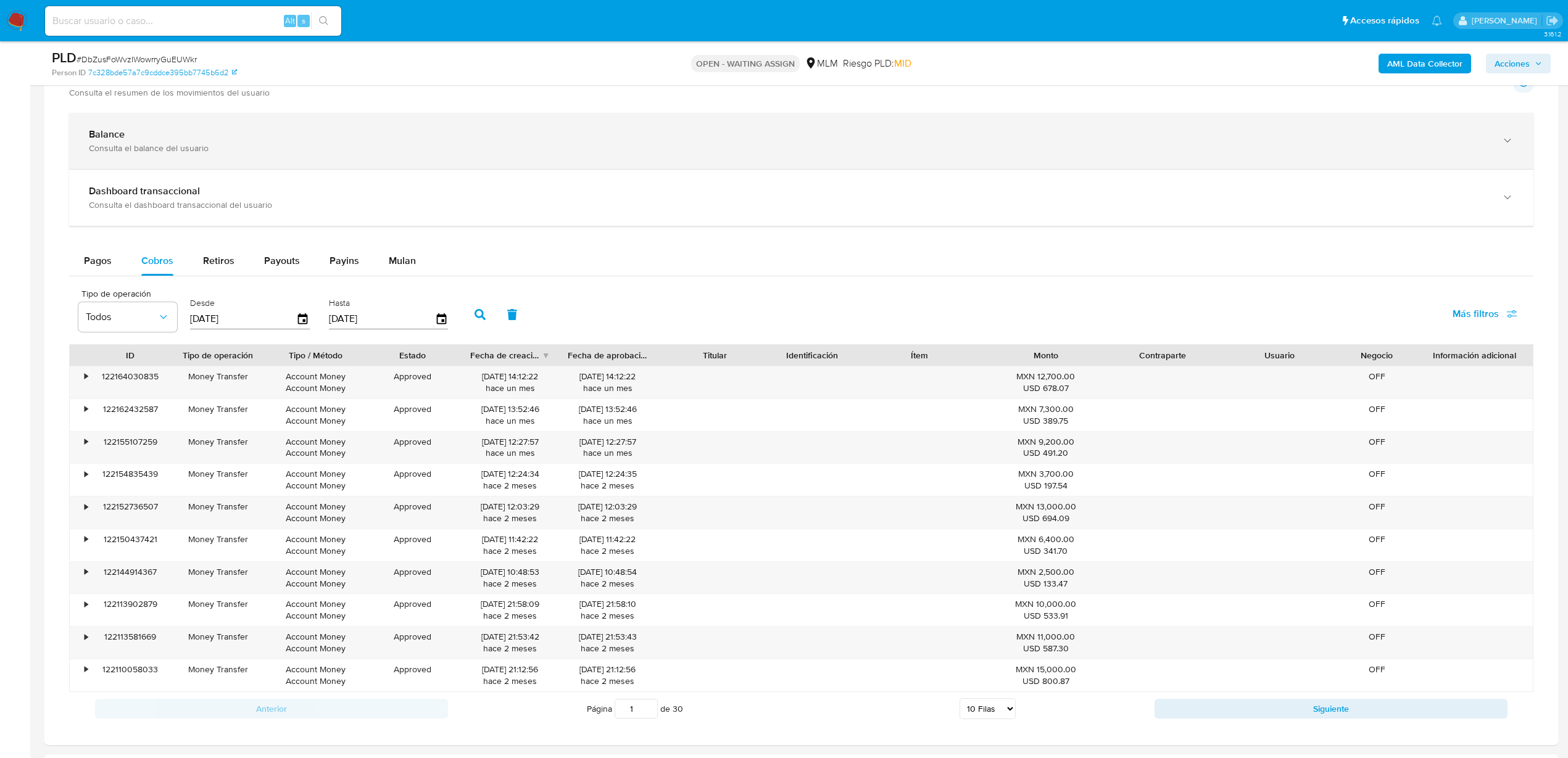
click at [323, 149] on div "Consulta el balance del usuario" at bounding box center [788, 147] width 1400 height 11
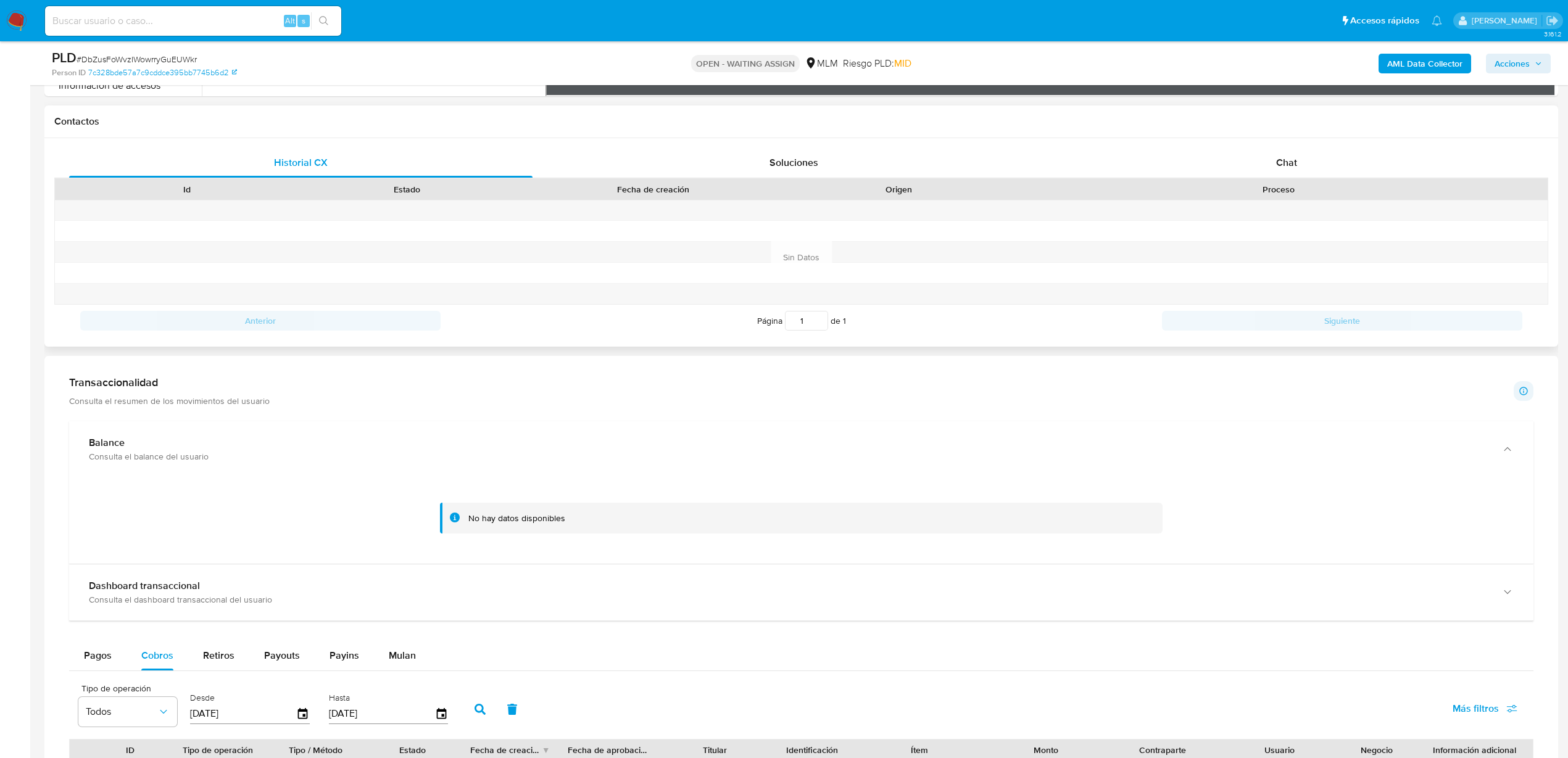
scroll to position [694, 0]
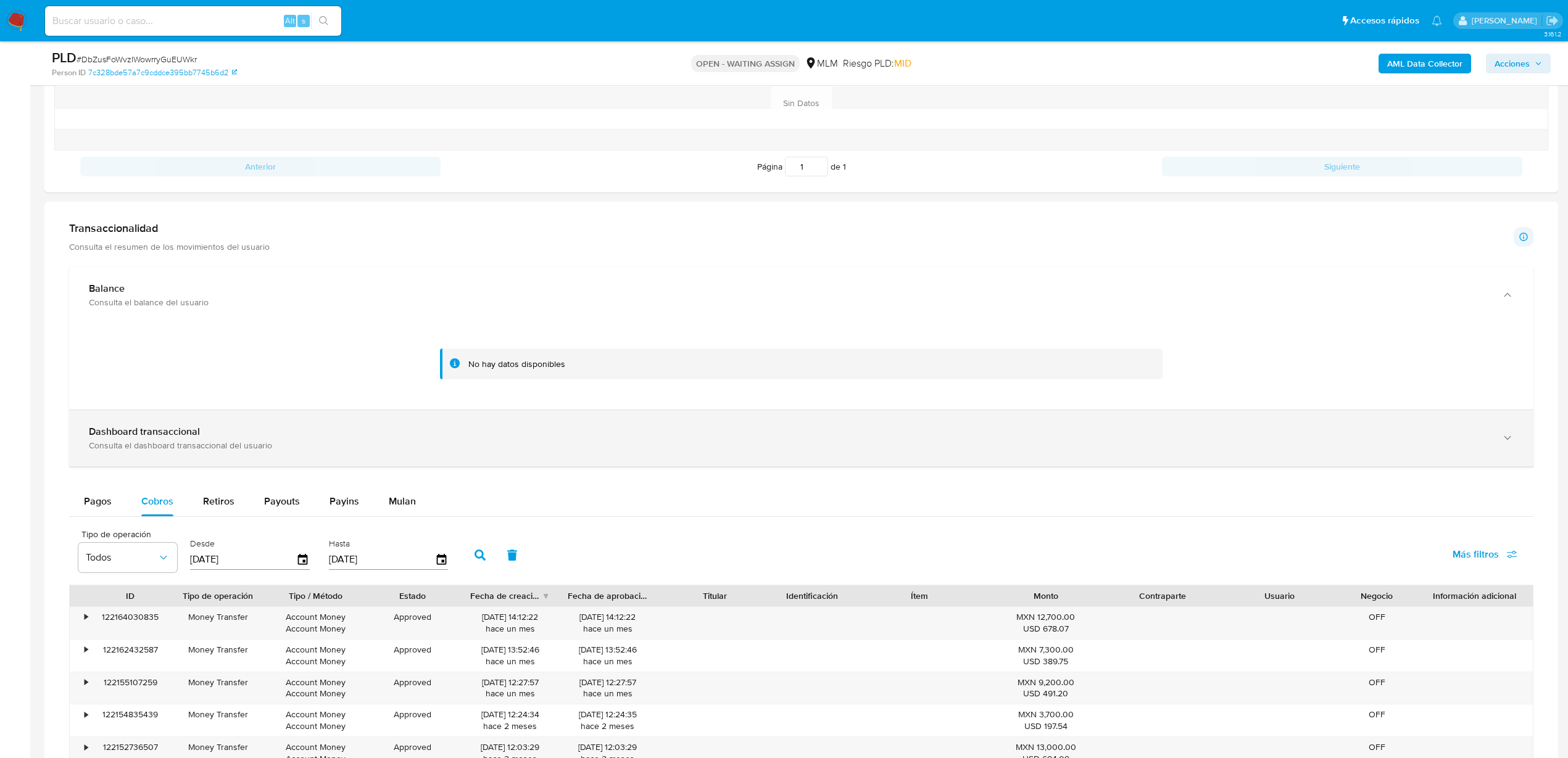
click at [294, 449] on div "Consulta el dashboard transaccional del usuario" at bounding box center [788, 445] width 1400 height 11
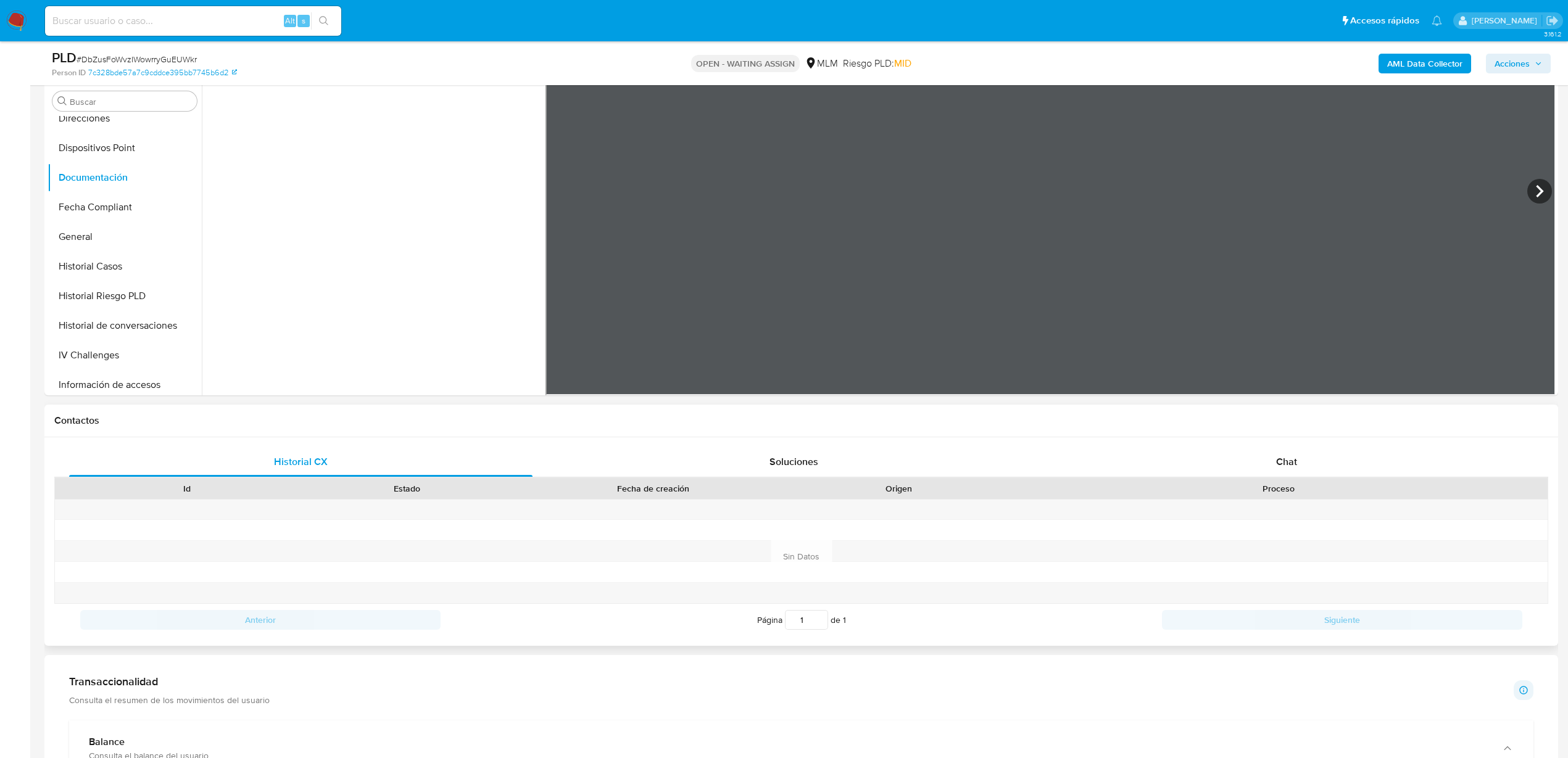
scroll to position [77, 0]
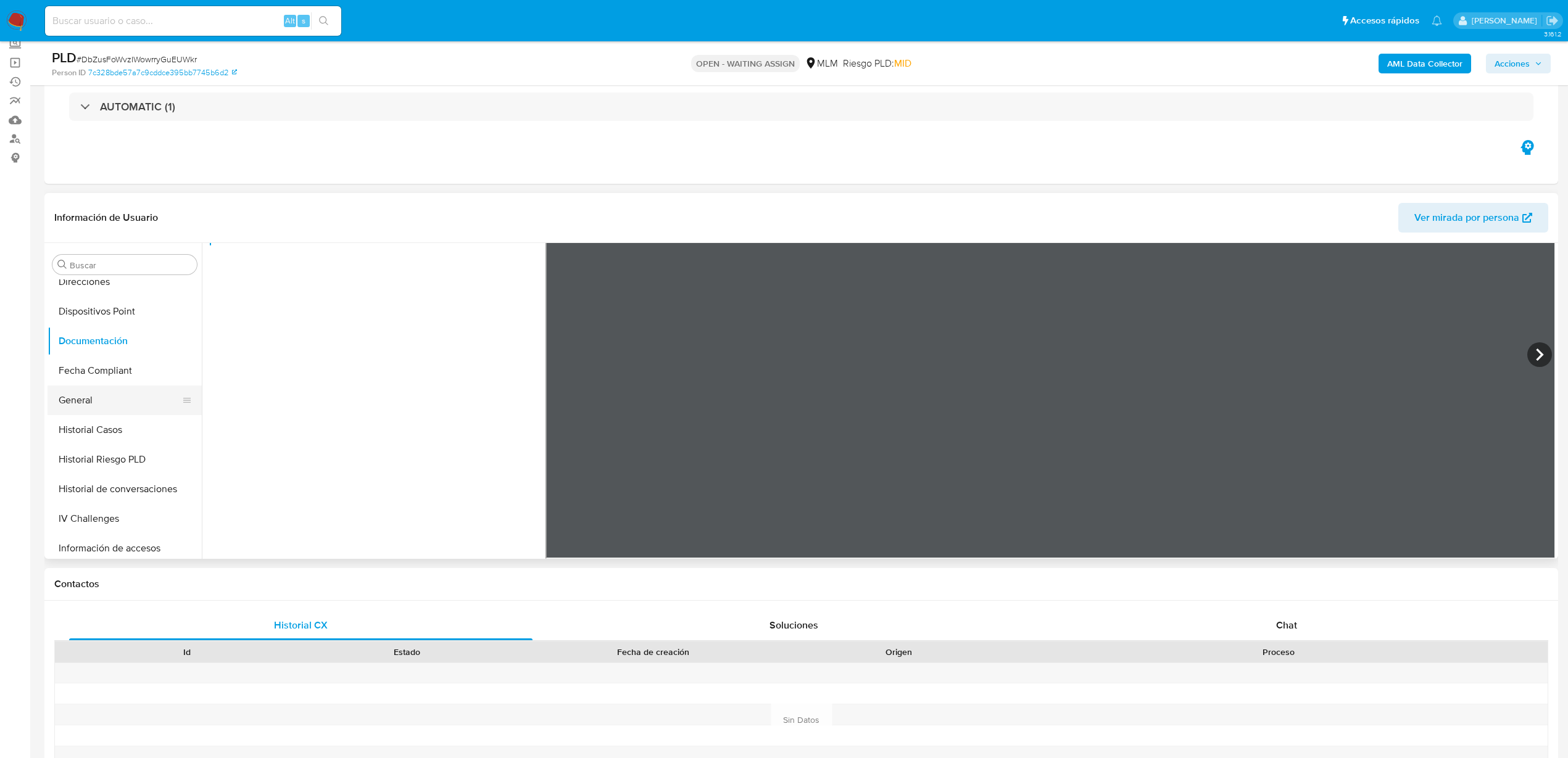
click at [97, 396] on button "General" at bounding box center [119, 400] width 144 height 30
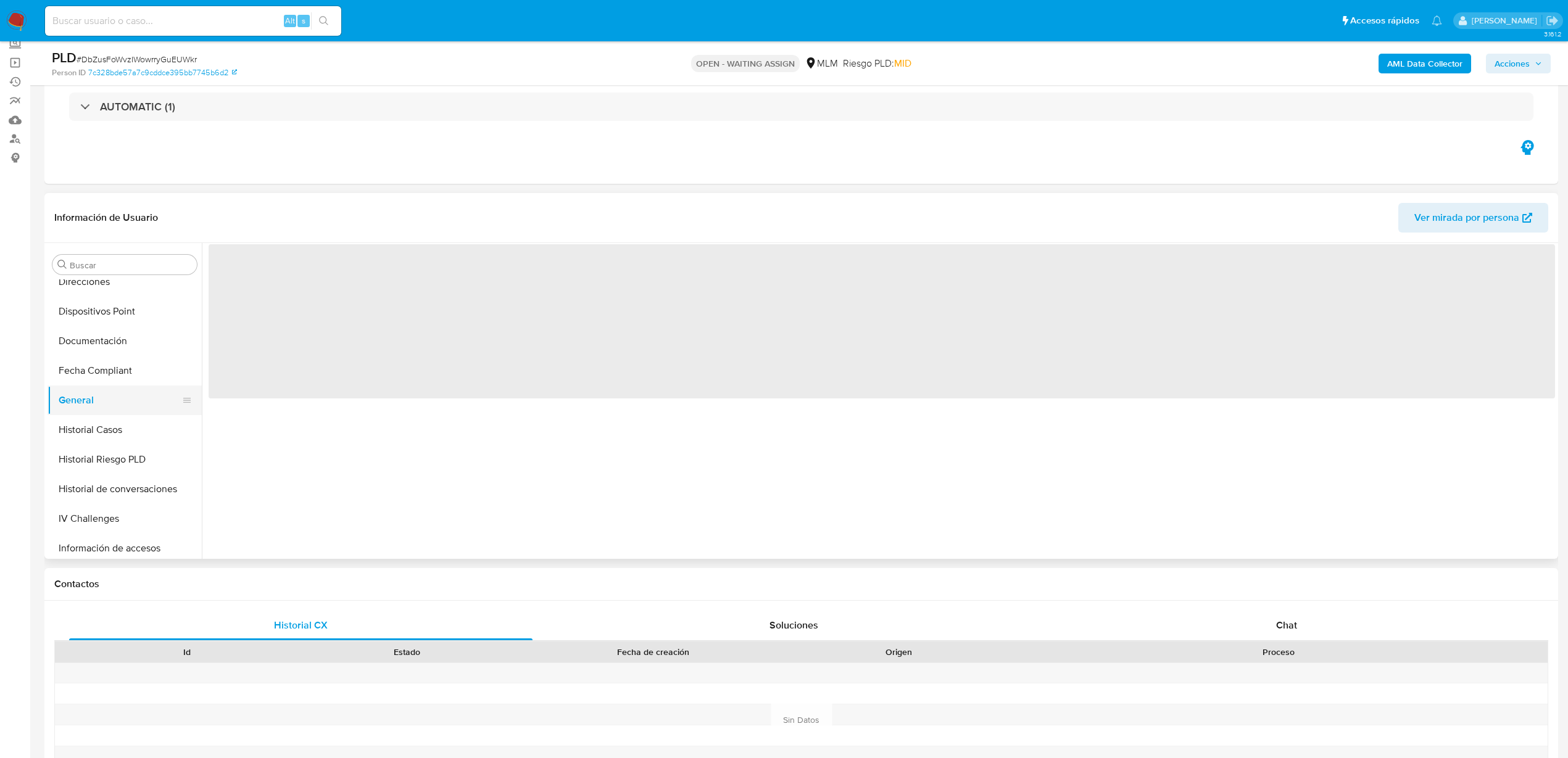
scroll to position [0, 0]
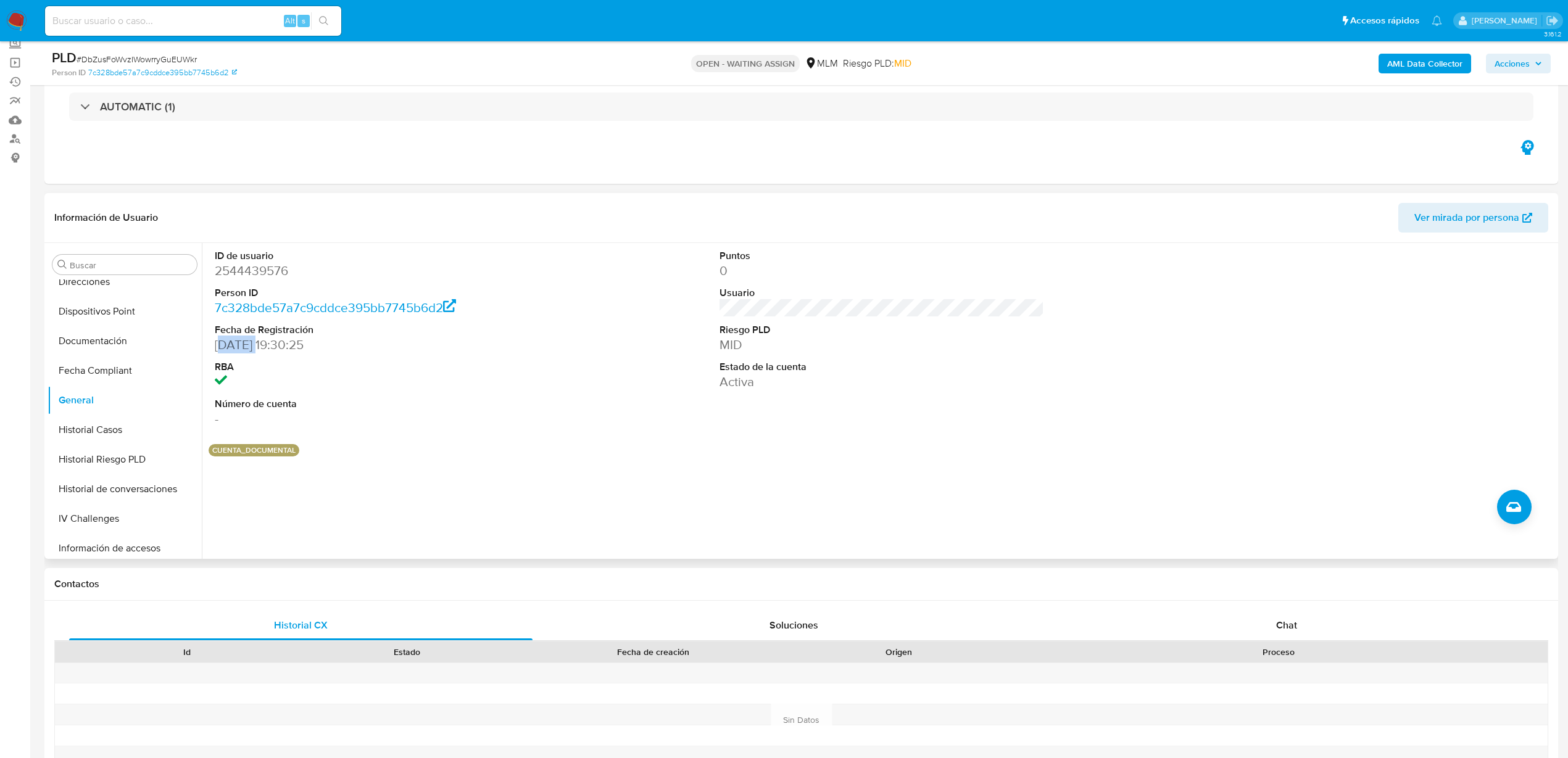
drag, startPoint x: 225, startPoint y: 340, endPoint x: 262, endPoint y: 338, distance: 37.1
click at [262, 338] on dd "07/07/2025 19:30:25" at bounding box center [377, 344] width 325 height 17
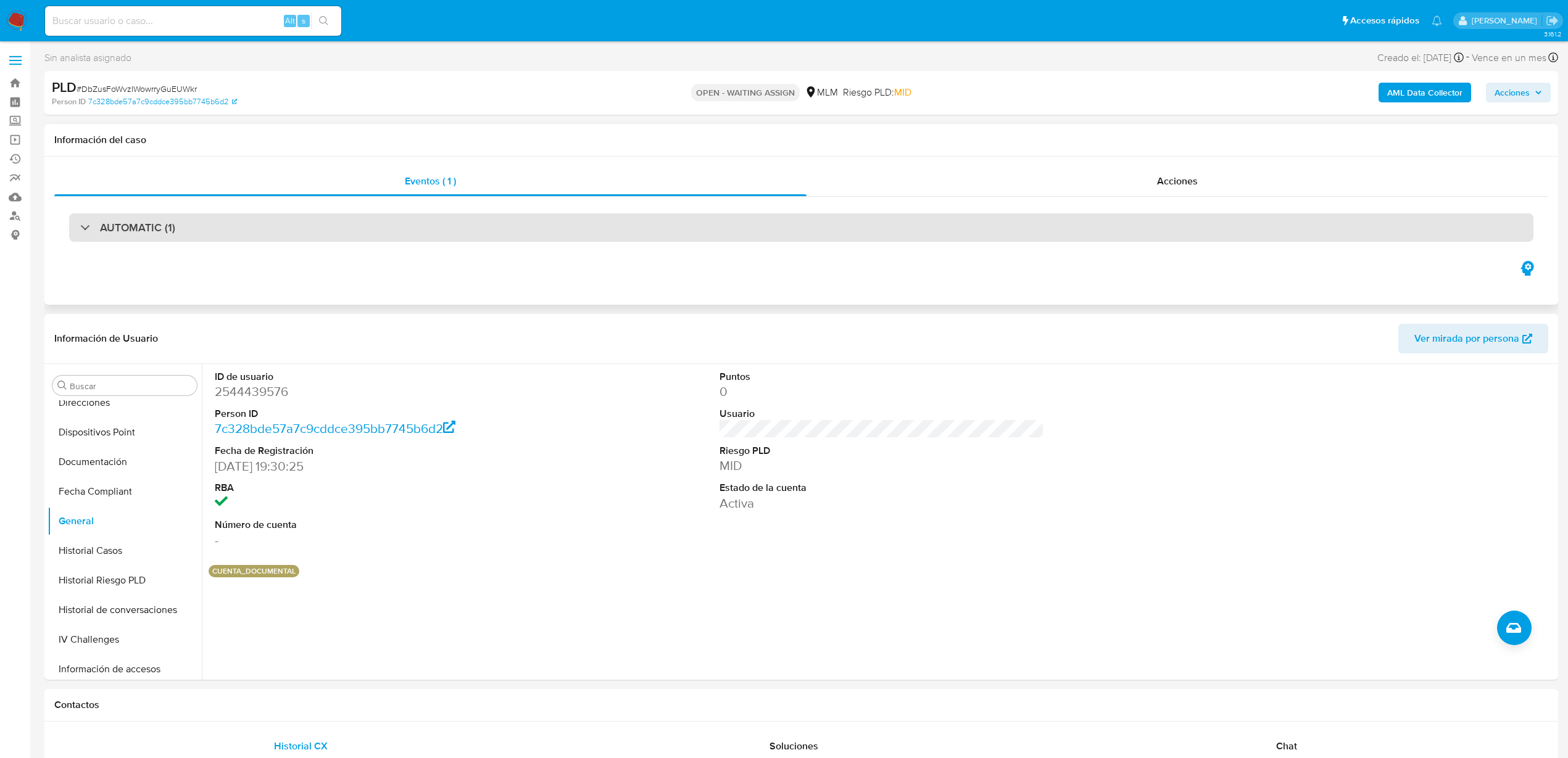
click at [286, 229] on div "AUTOMATIC (1)" at bounding box center [801, 227] width 1464 height 29
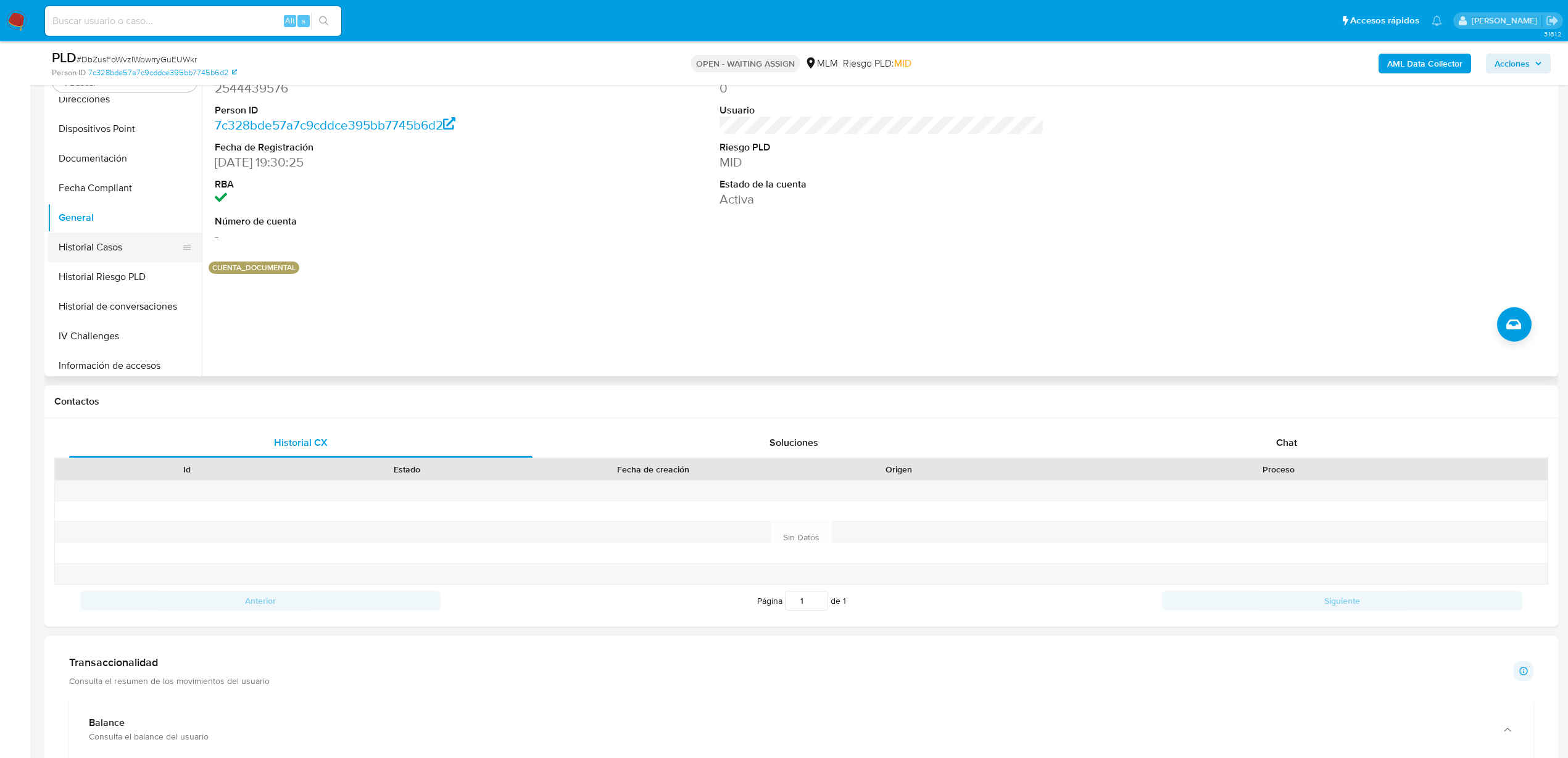
scroll to position [463, 0]
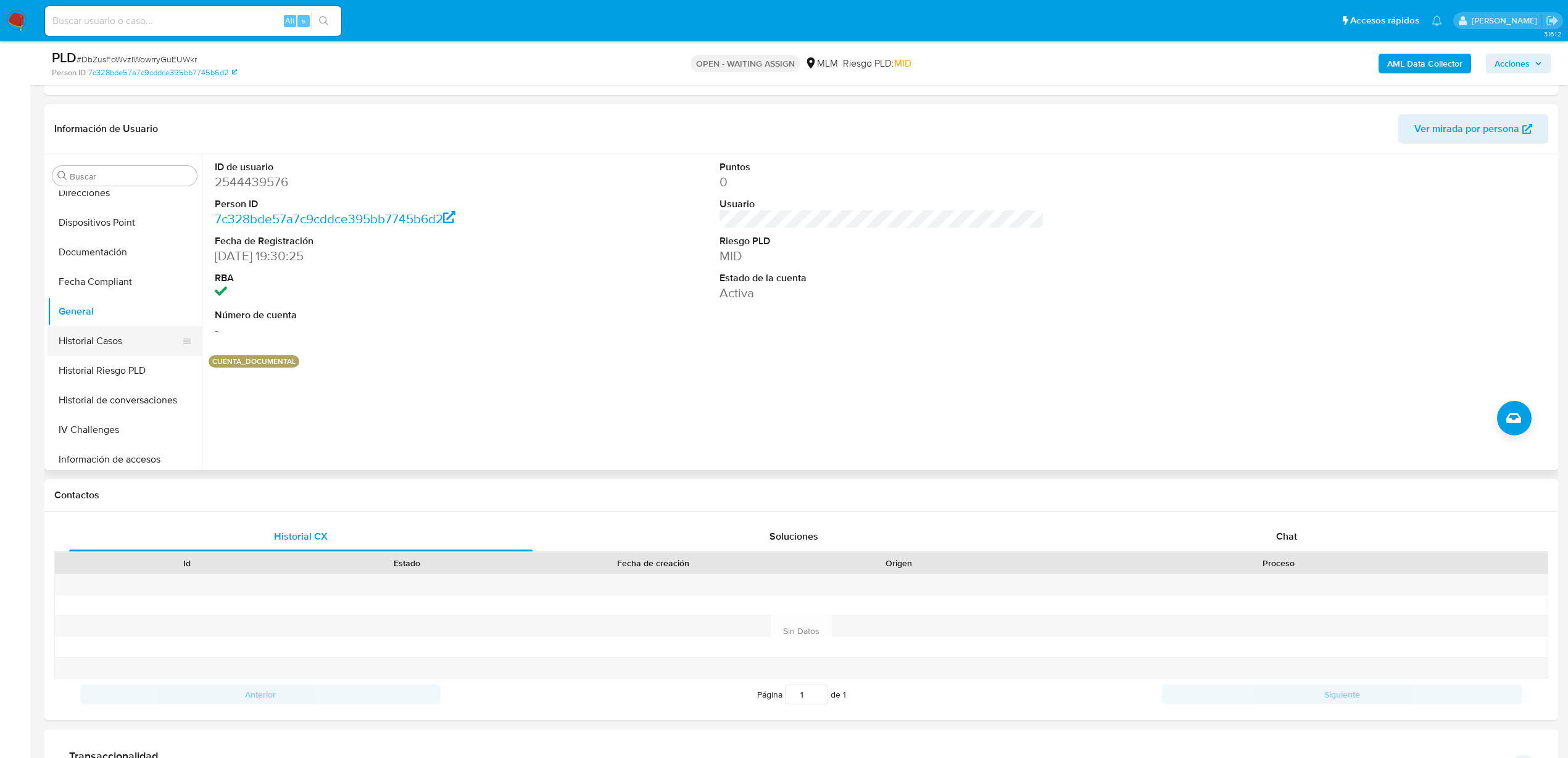
click at [117, 336] on button "Historial Casos" at bounding box center [119, 341] width 144 height 30
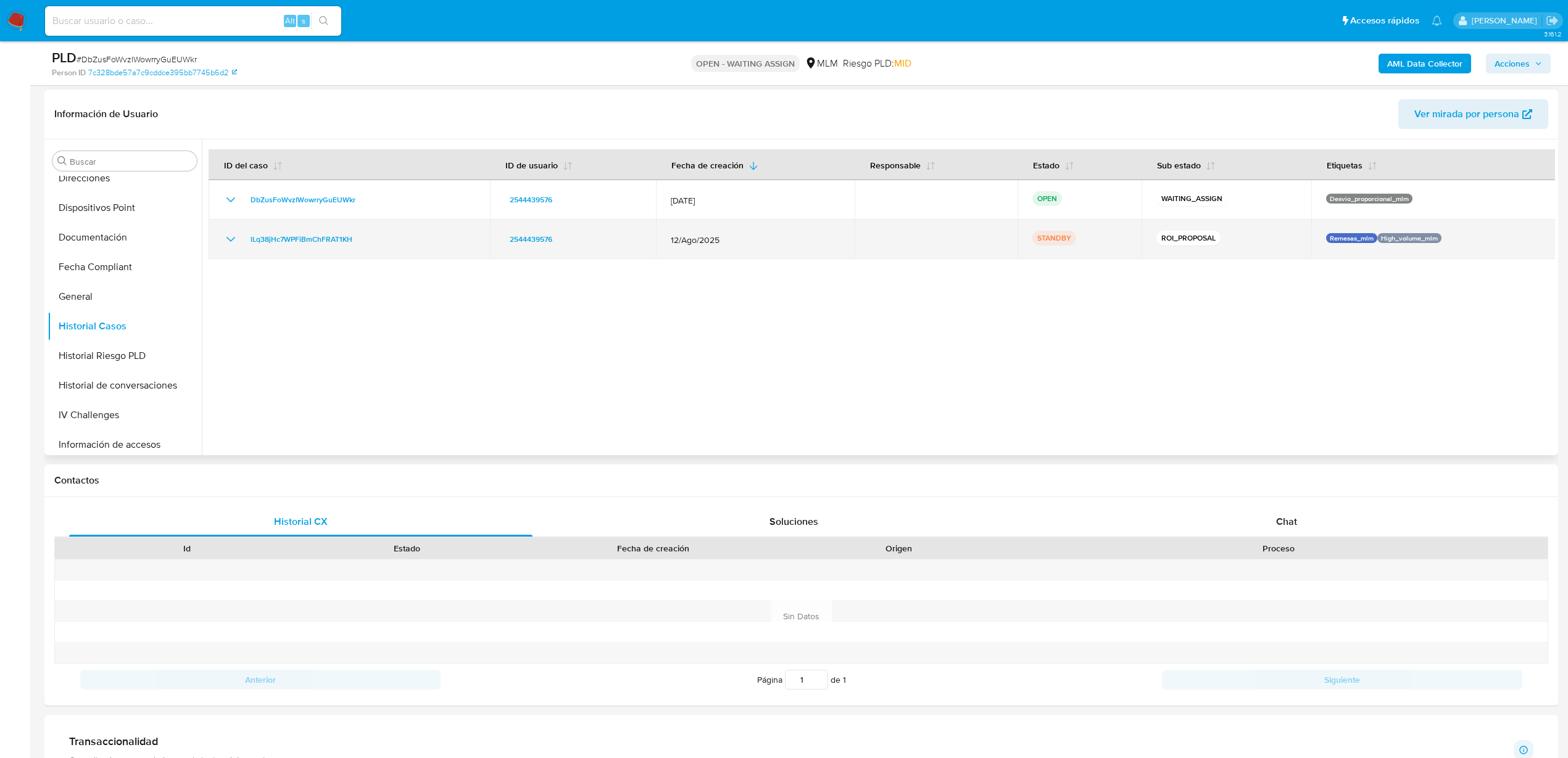
click at [233, 240] on icon "Mostrar/Ocultar" at bounding box center [231, 240] width 9 height 5
click at [312, 234] on span "lLq38jHc7WPFiBmChFRAT1KH" at bounding box center [301, 239] width 102 height 15
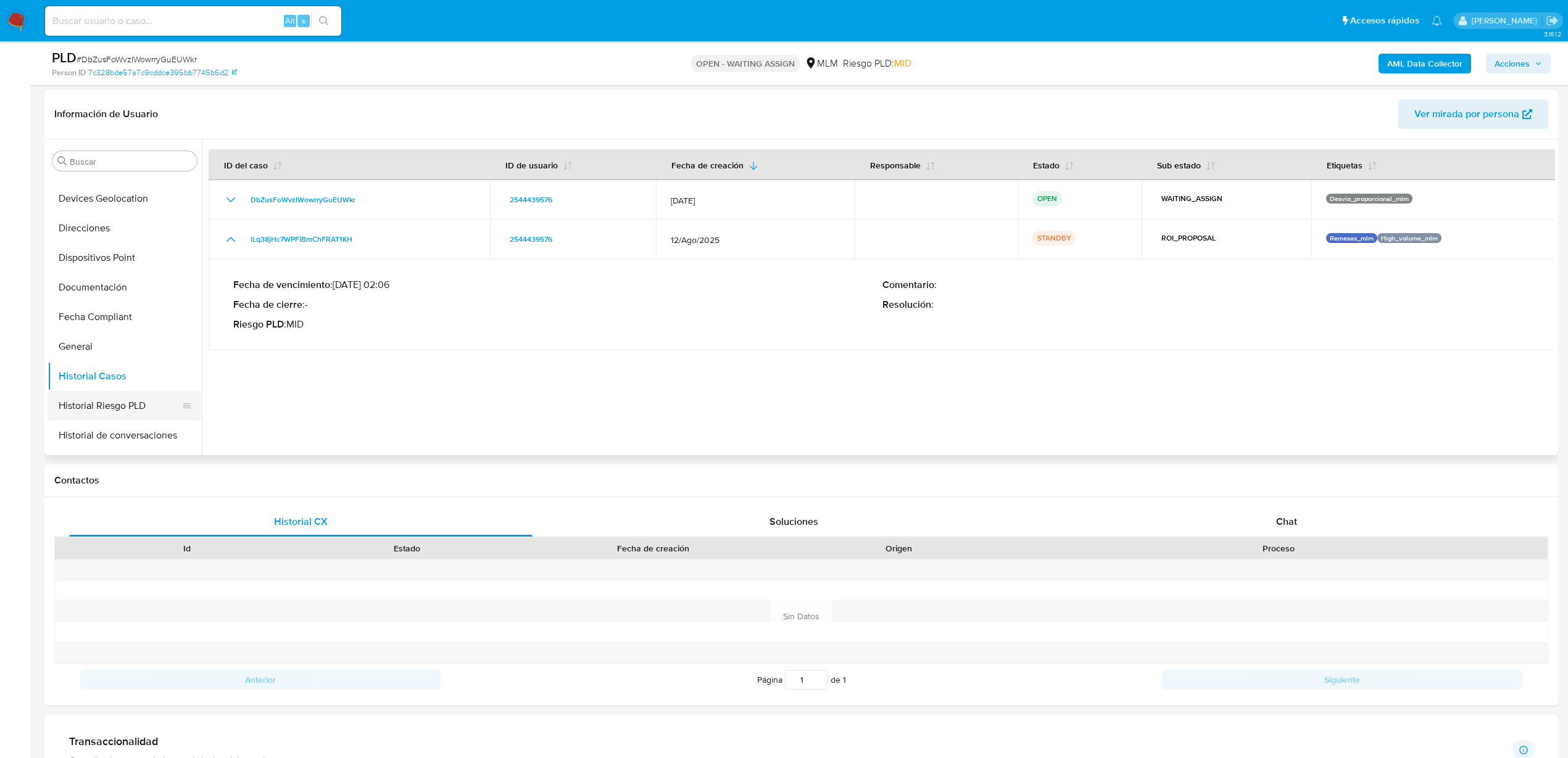
scroll to position [231, 0]
click at [122, 314] on button "Documentación" at bounding box center [119, 315] width 144 height 30
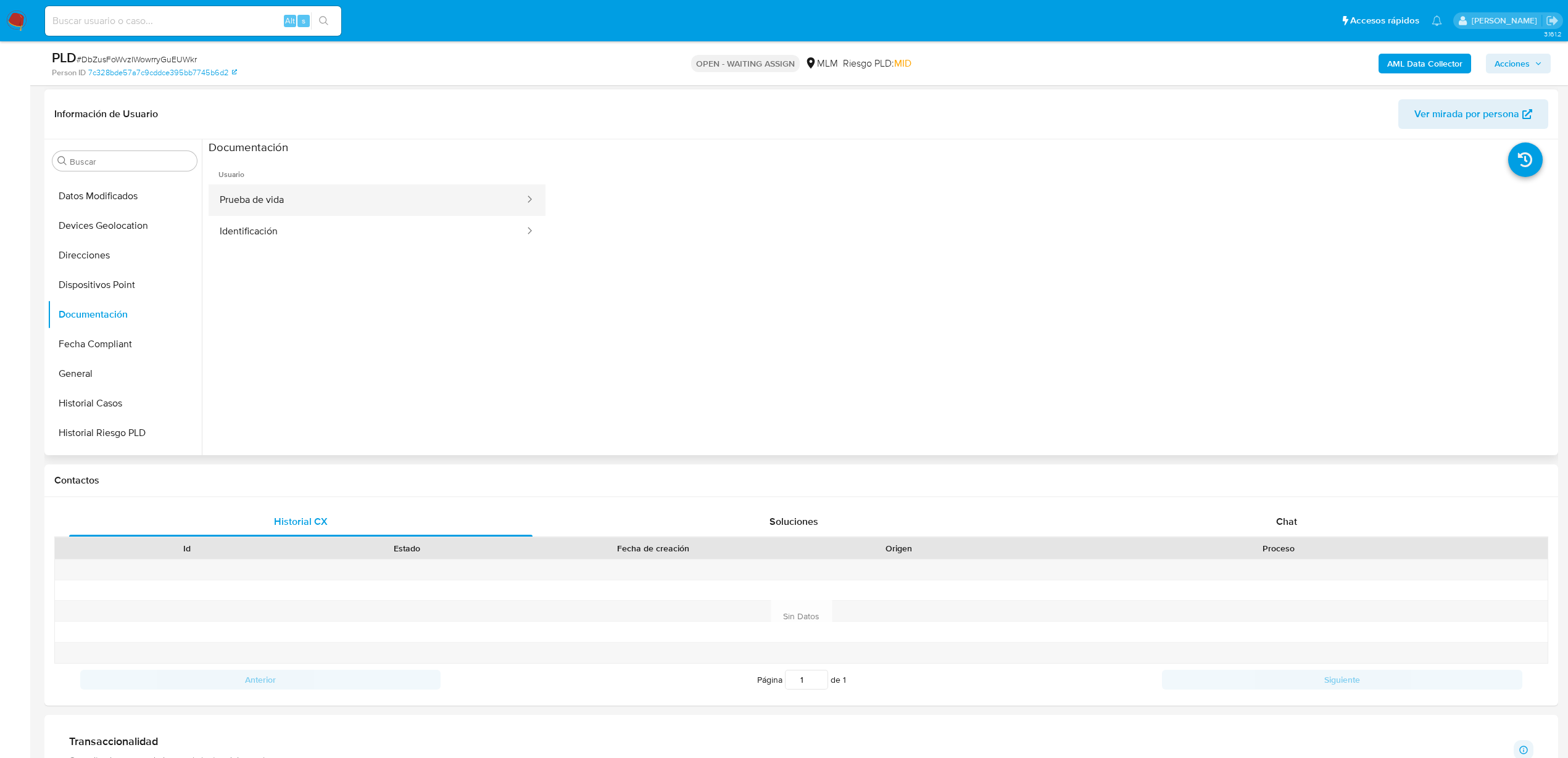
click at [302, 200] on button "Prueba de vida" at bounding box center [367, 200] width 317 height 32
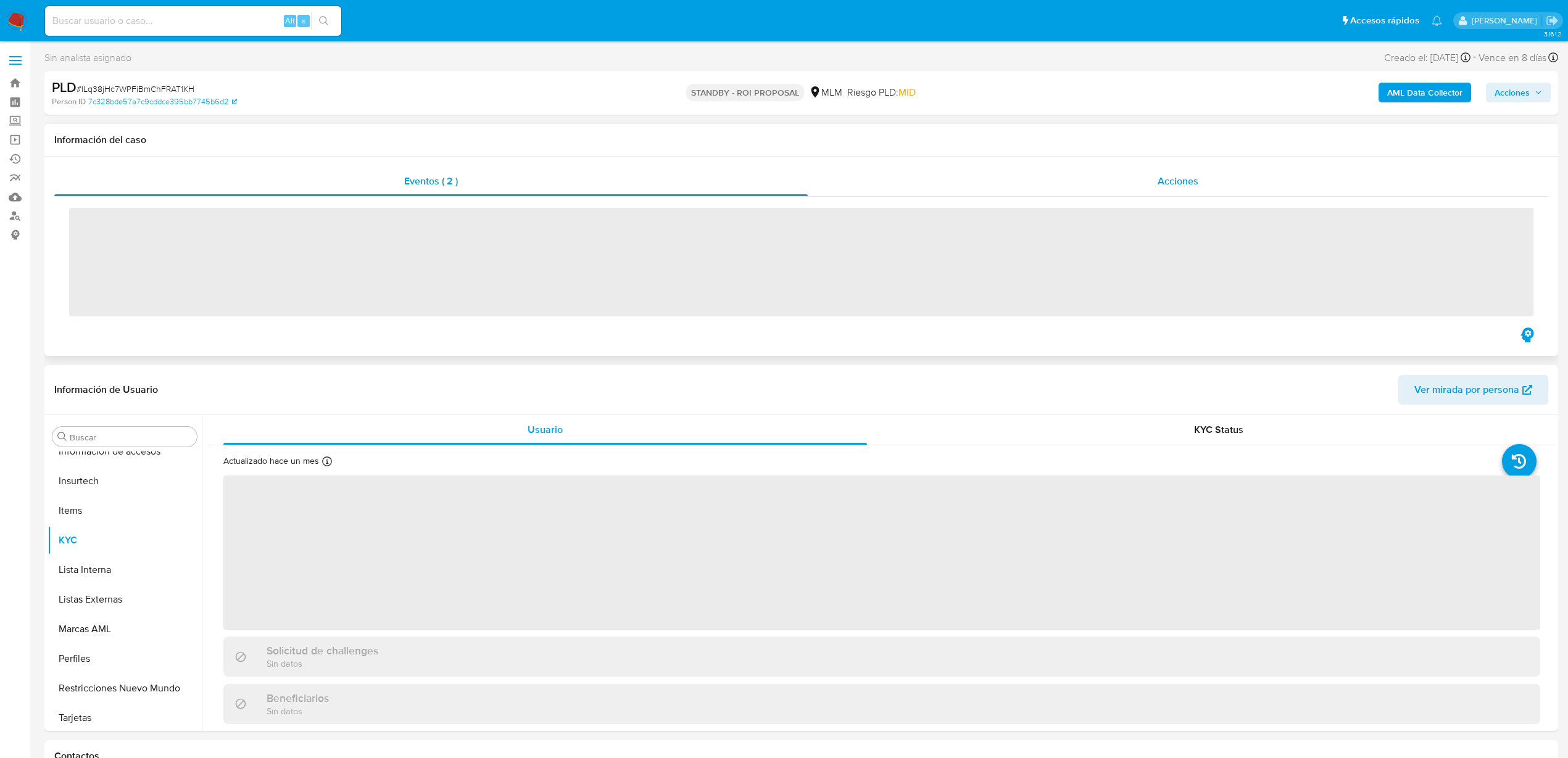
scroll to position [581, 0]
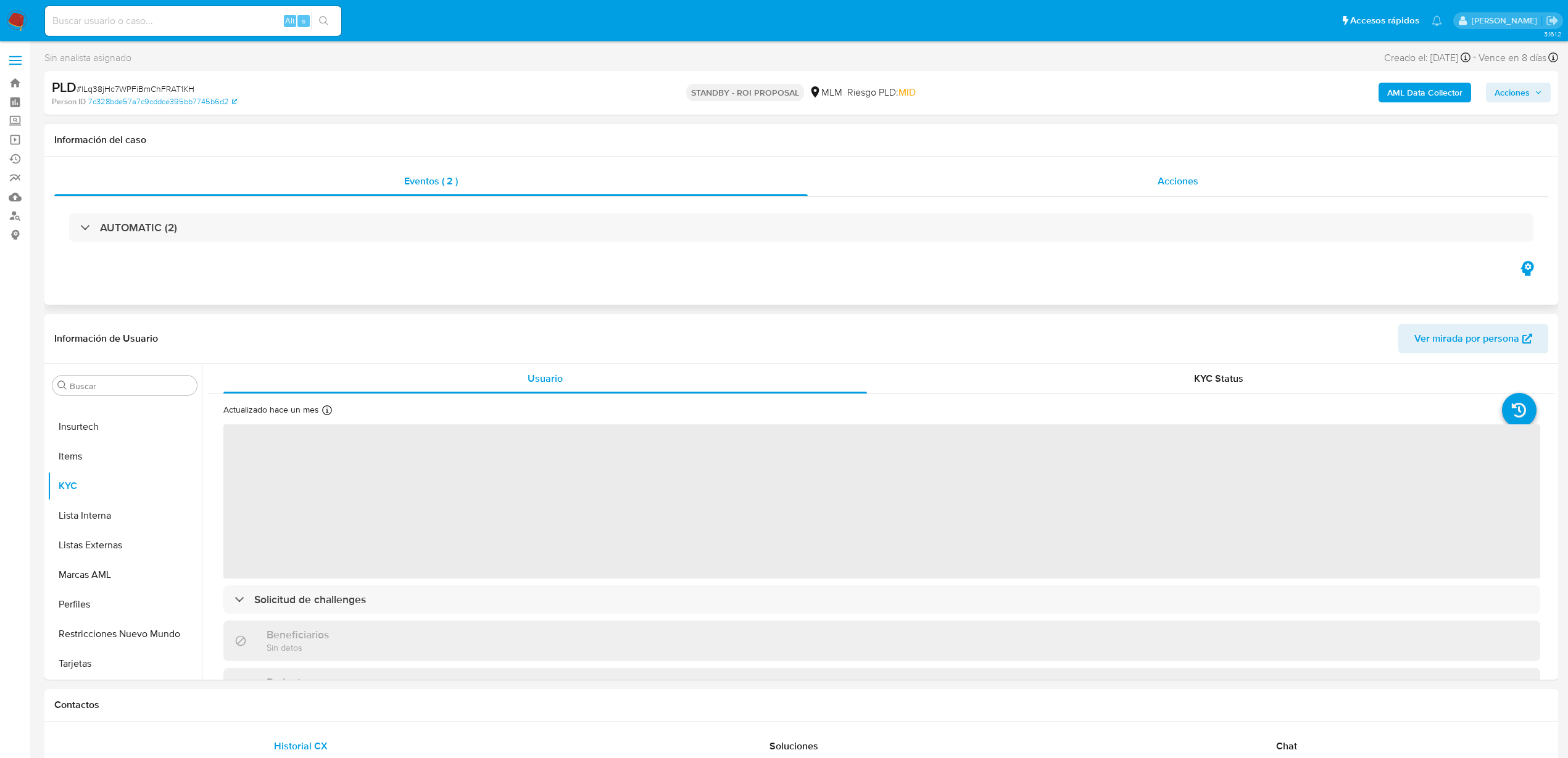
click at [1170, 174] on span "Acciones" at bounding box center [1178, 181] width 41 height 14
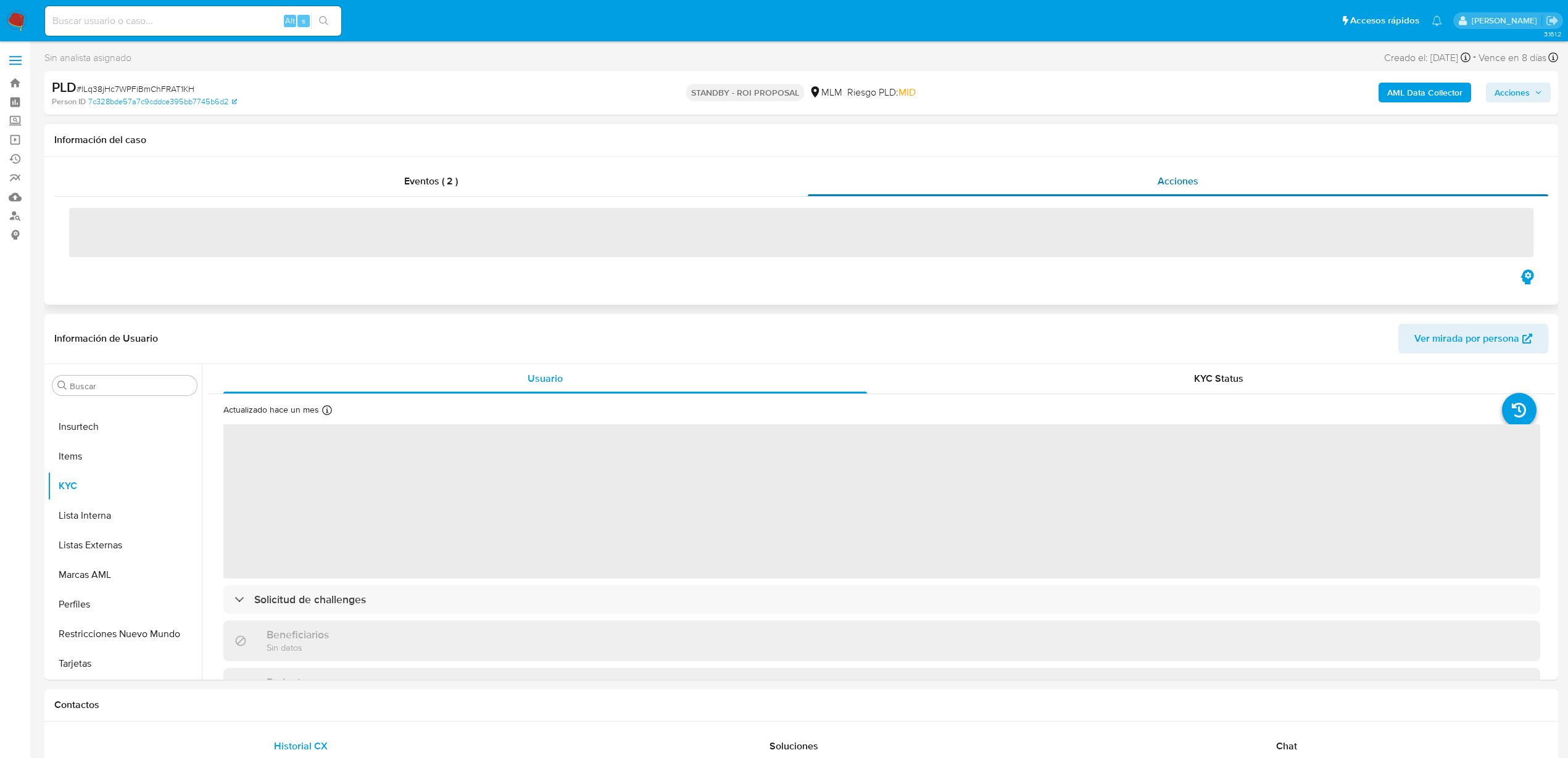
select select "10"
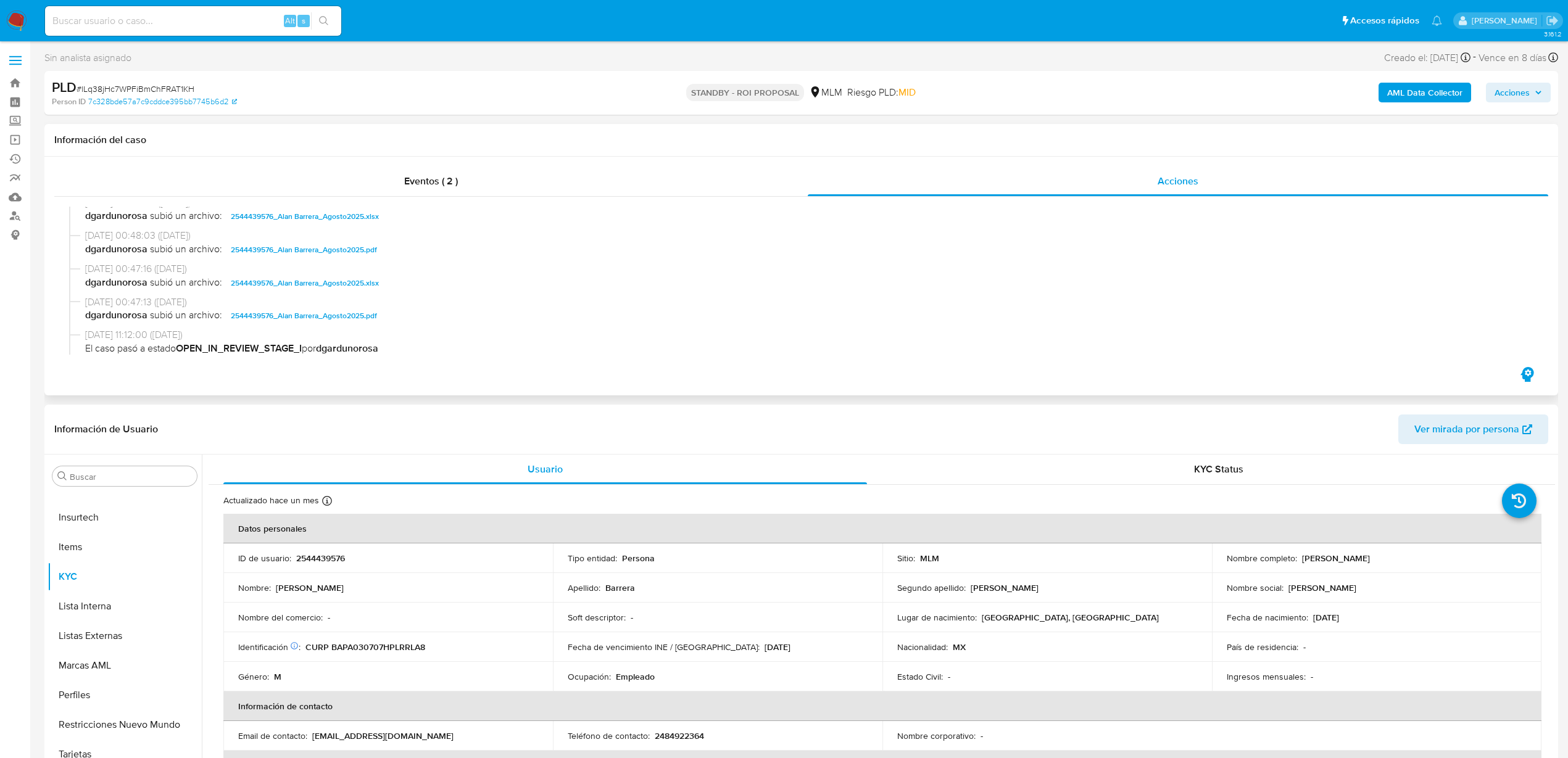
scroll to position [224, 0]
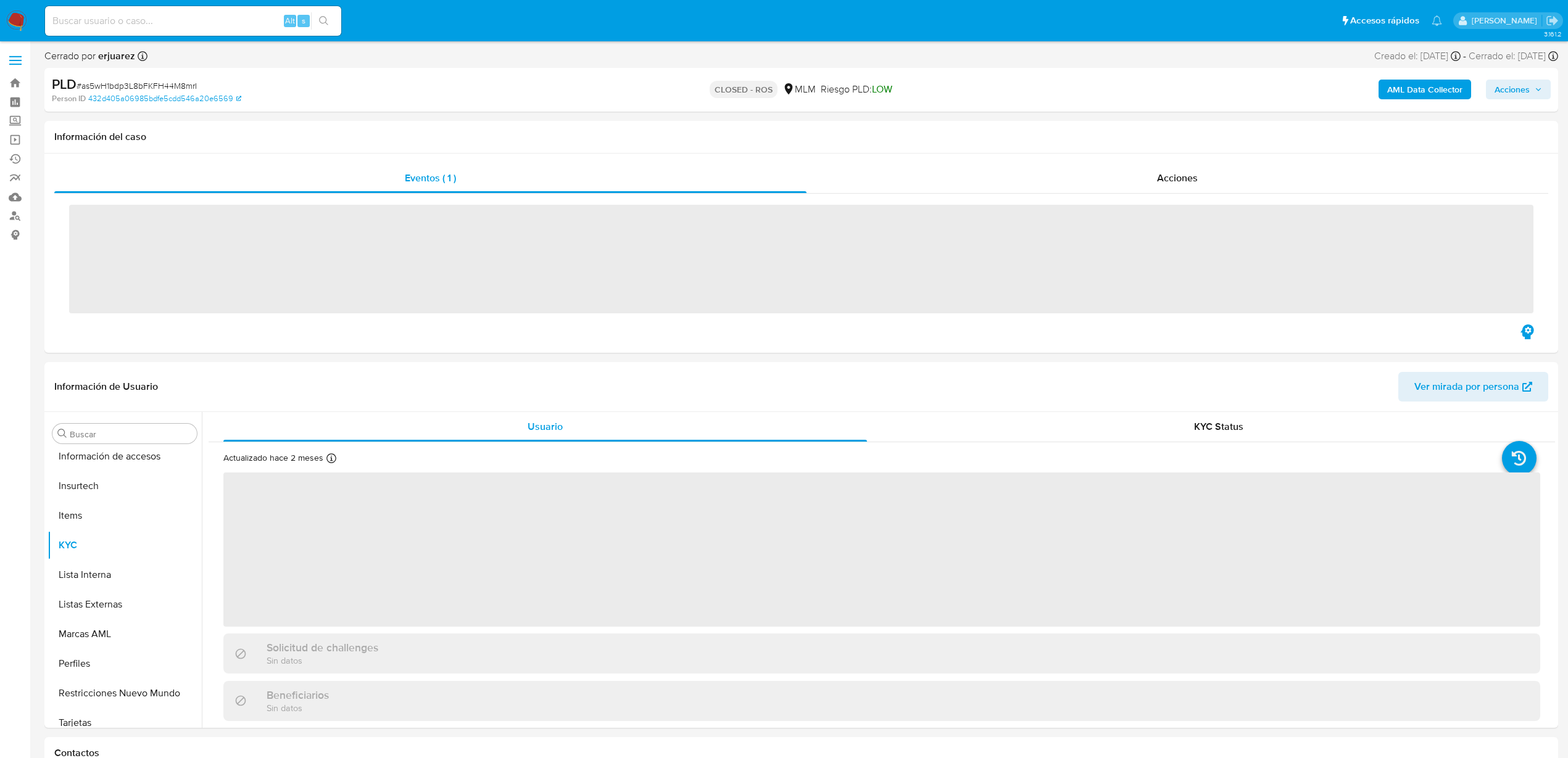
scroll to position [581, 0]
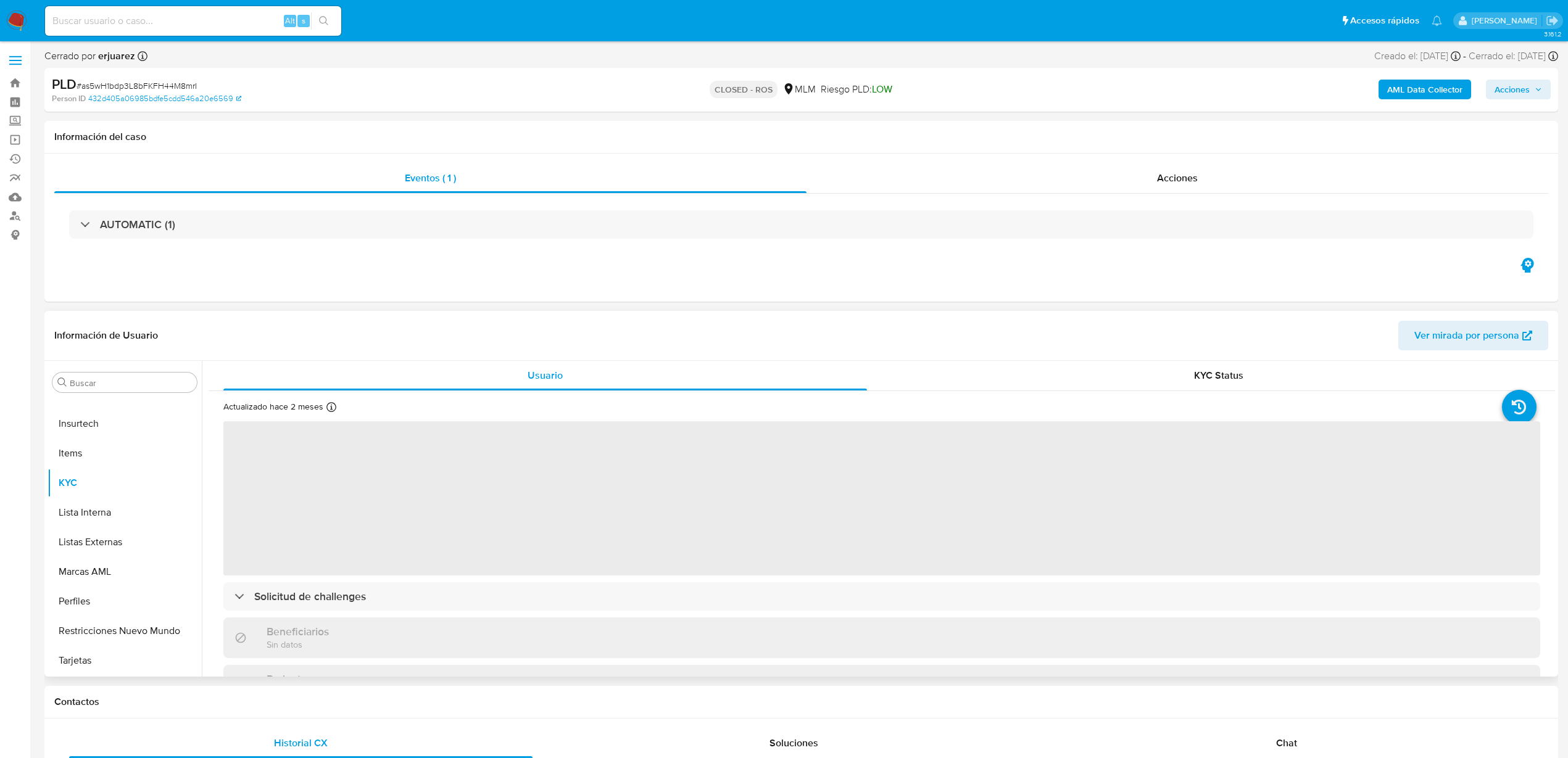
select select "10"
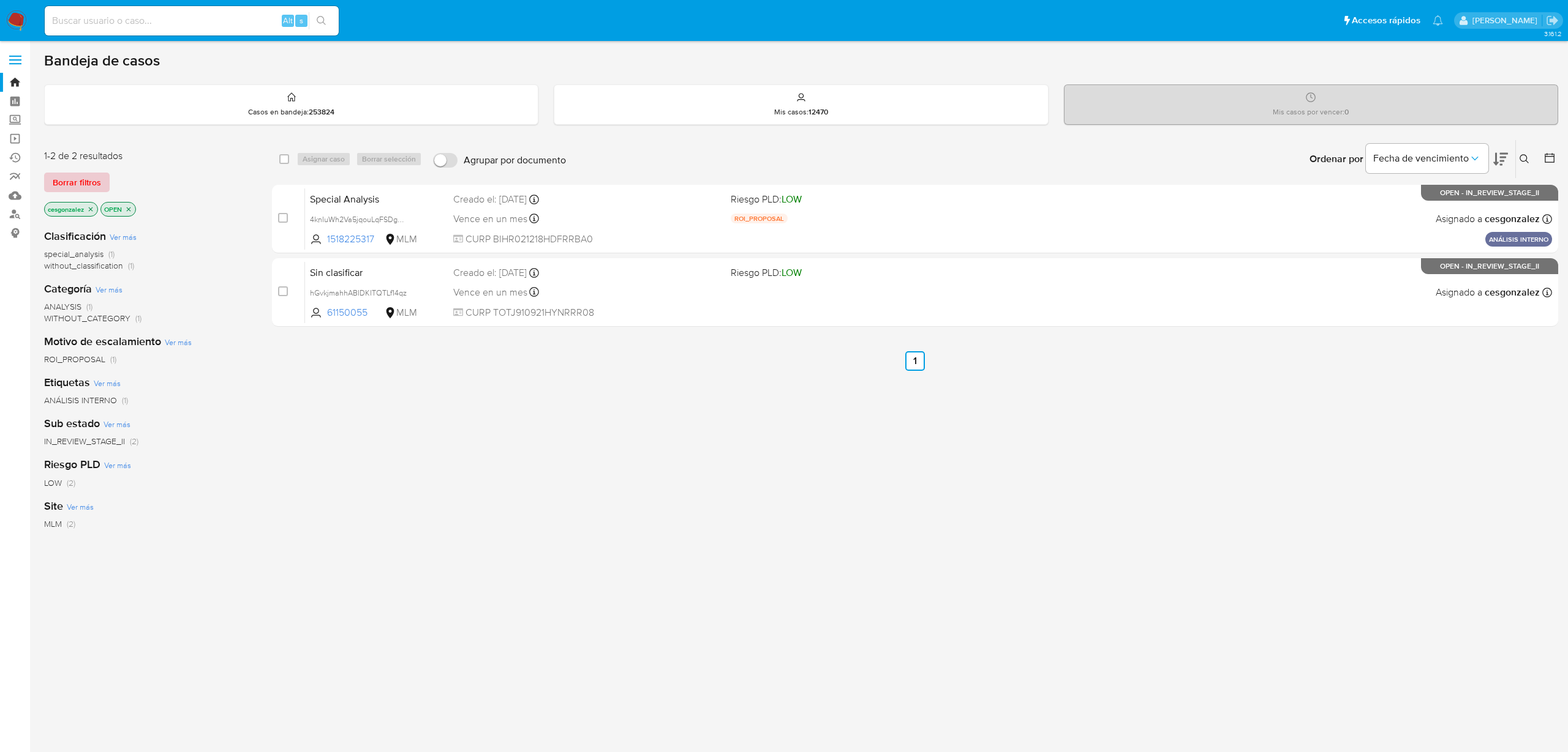
click at [103, 184] on button "Borrar filtros" at bounding box center [77, 182] width 66 height 20
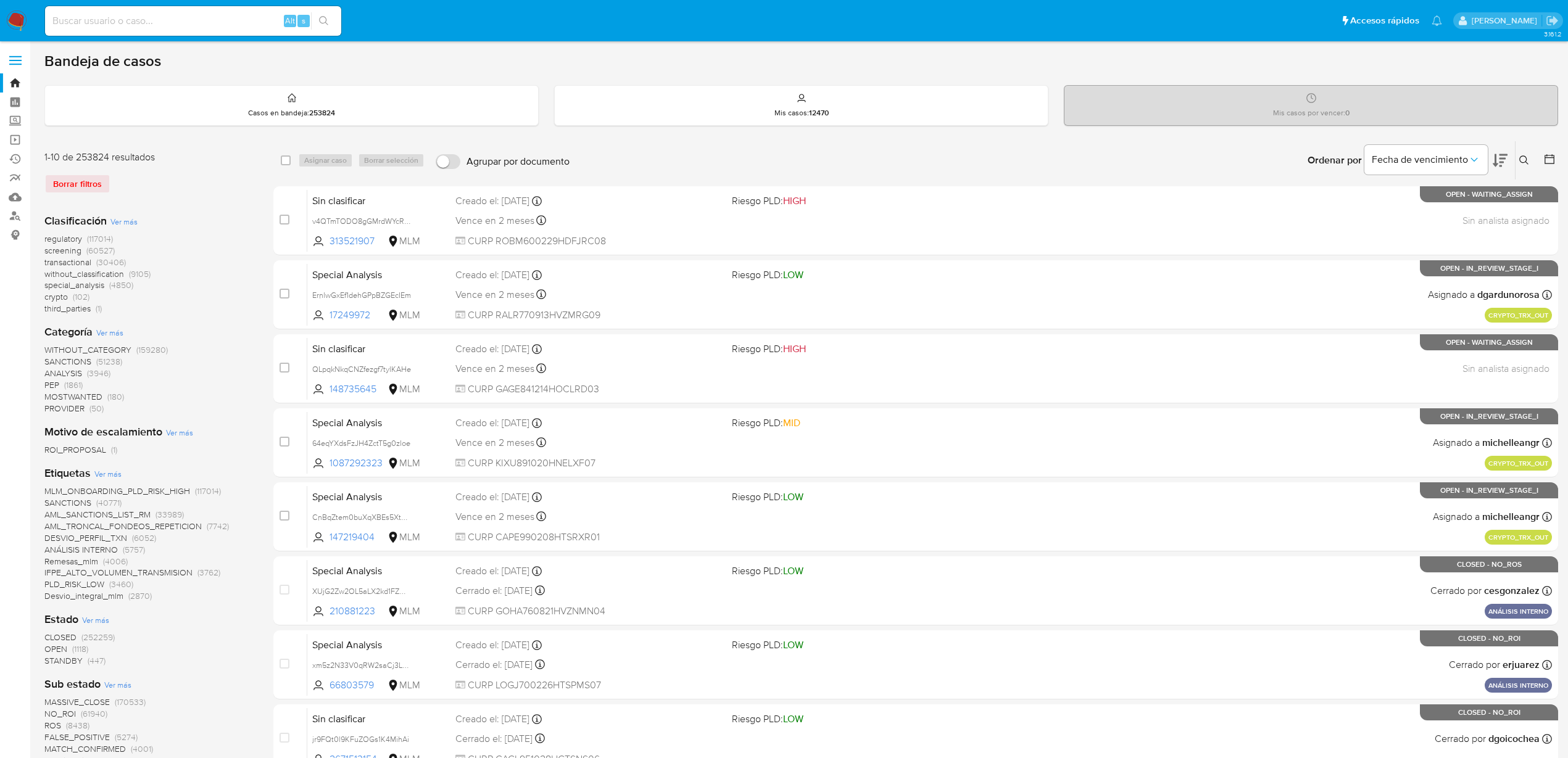
click at [1505, 159] on icon at bounding box center [1499, 161] width 15 height 13
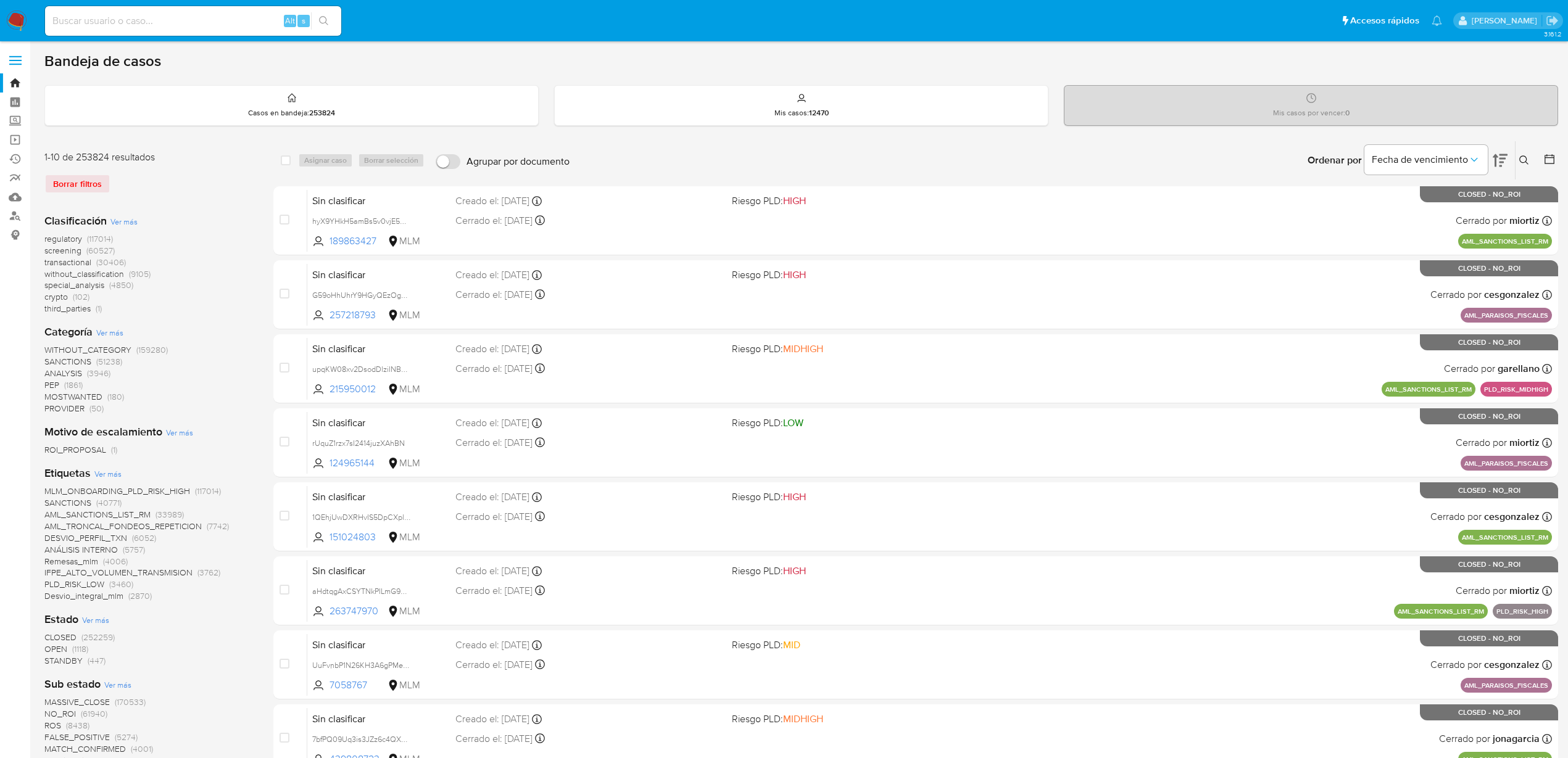
click at [1504, 159] on icon at bounding box center [1499, 161] width 15 height 13
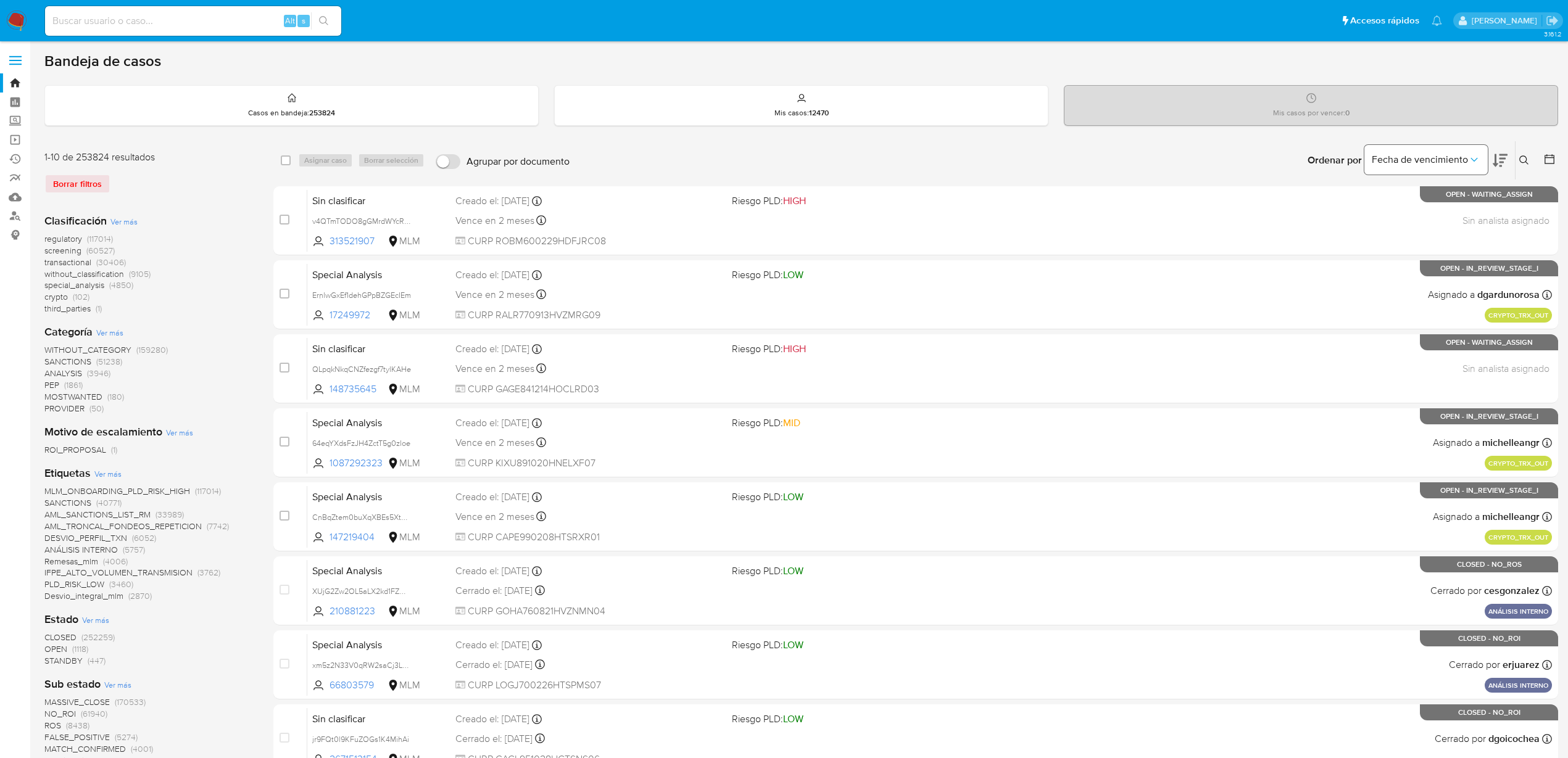
click at [1482, 163] on button "Fecha de vencimiento" at bounding box center [1426, 159] width 123 height 30
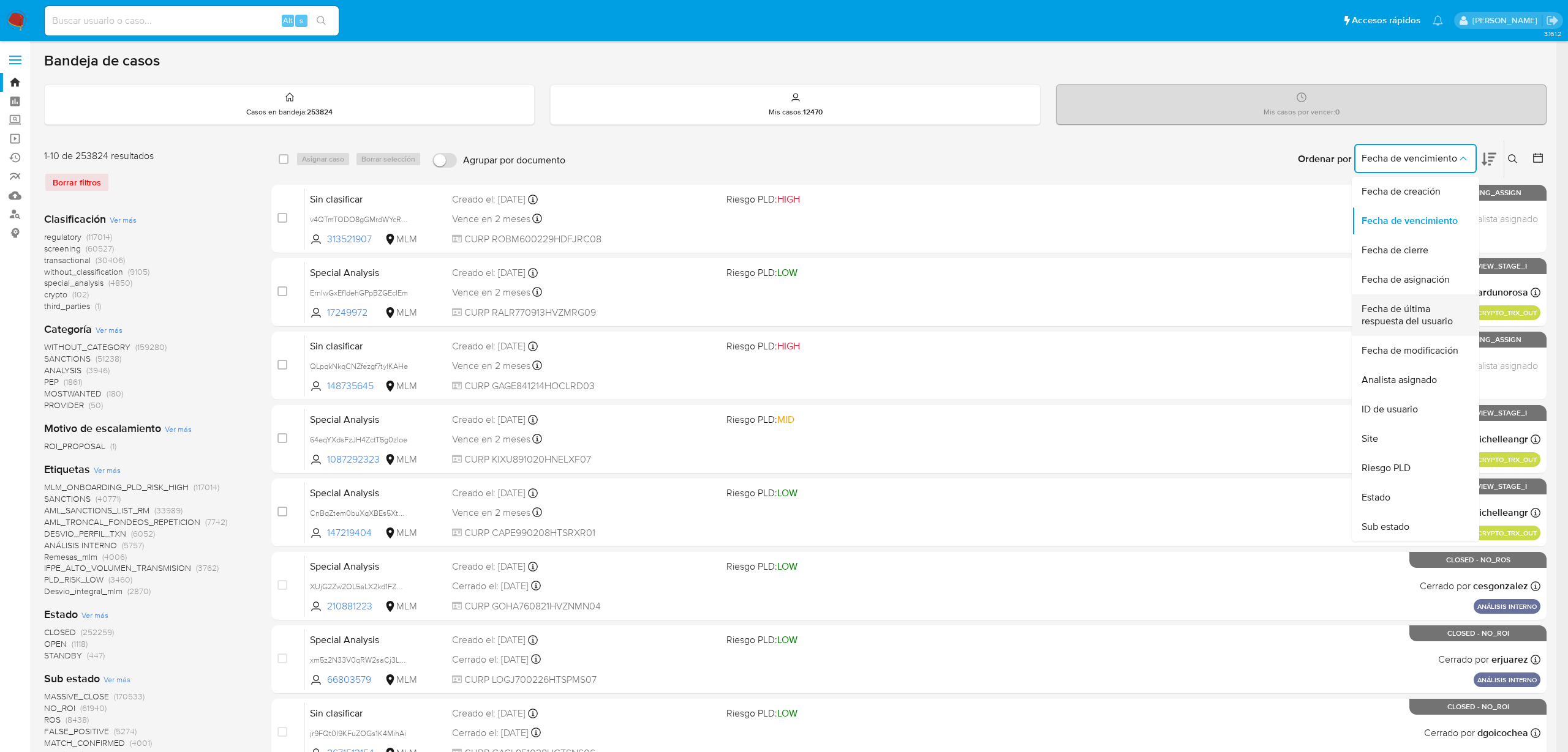
click at [1453, 321] on span "Fecha de última respuesta del usuario" at bounding box center [1412, 315] width 100 height 25
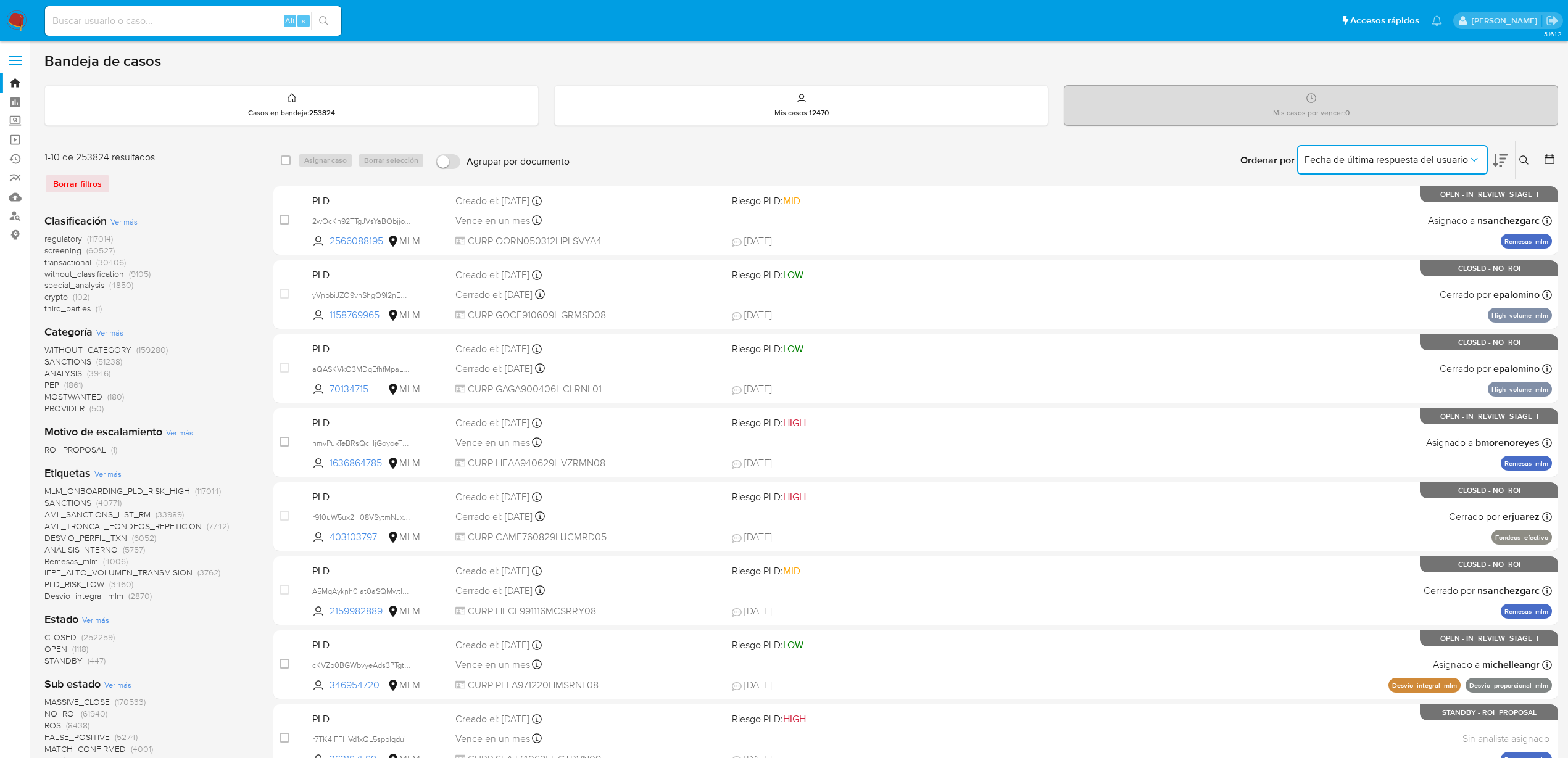
click at [1480, 159] on button "Fecha de última respuesta del usuario" at bounding box center [1392, 159] width 191 height 30
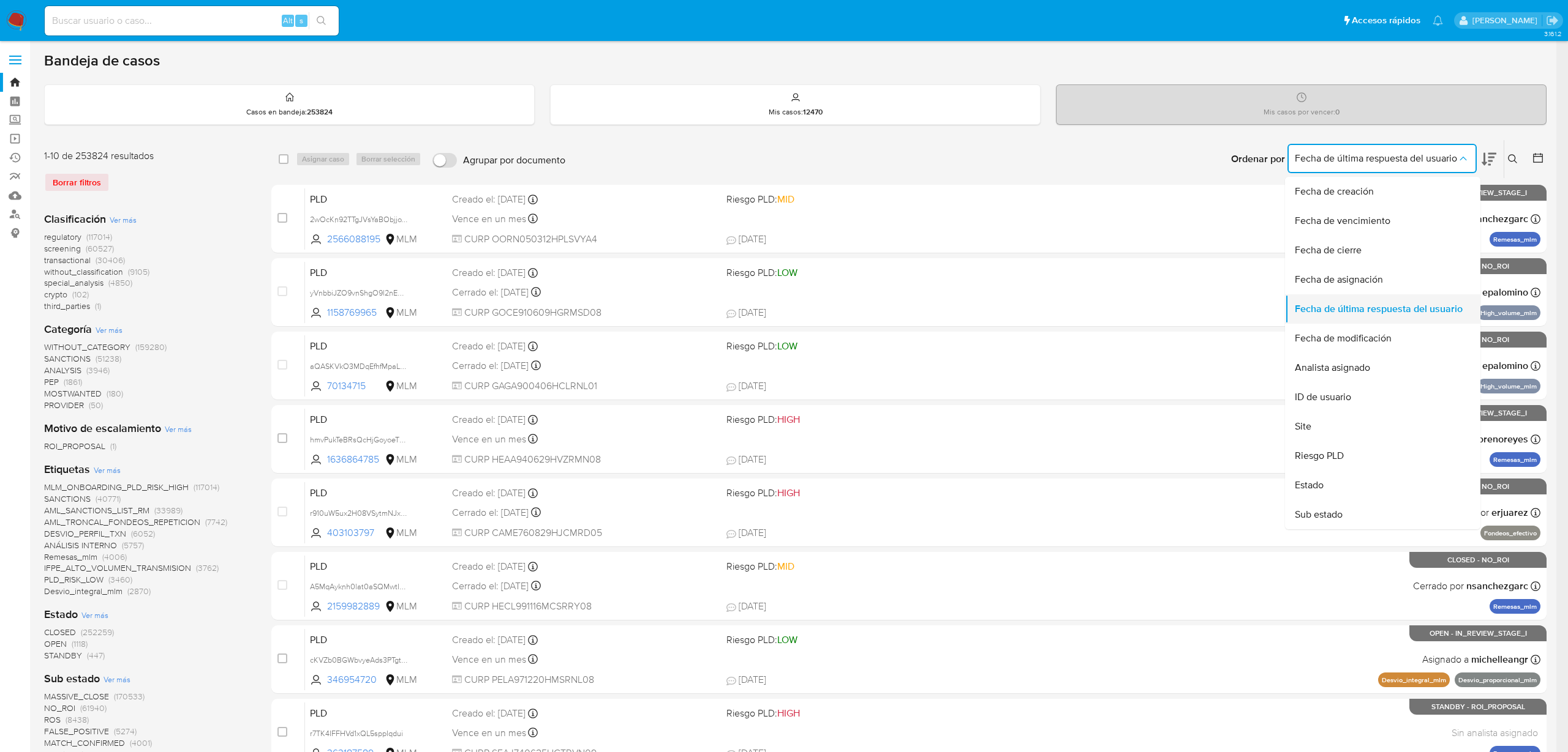
click at [1395, 306] on span "Fecha de última respuesta del usuario" at bounding box center [1379, 309] width 168 height 12
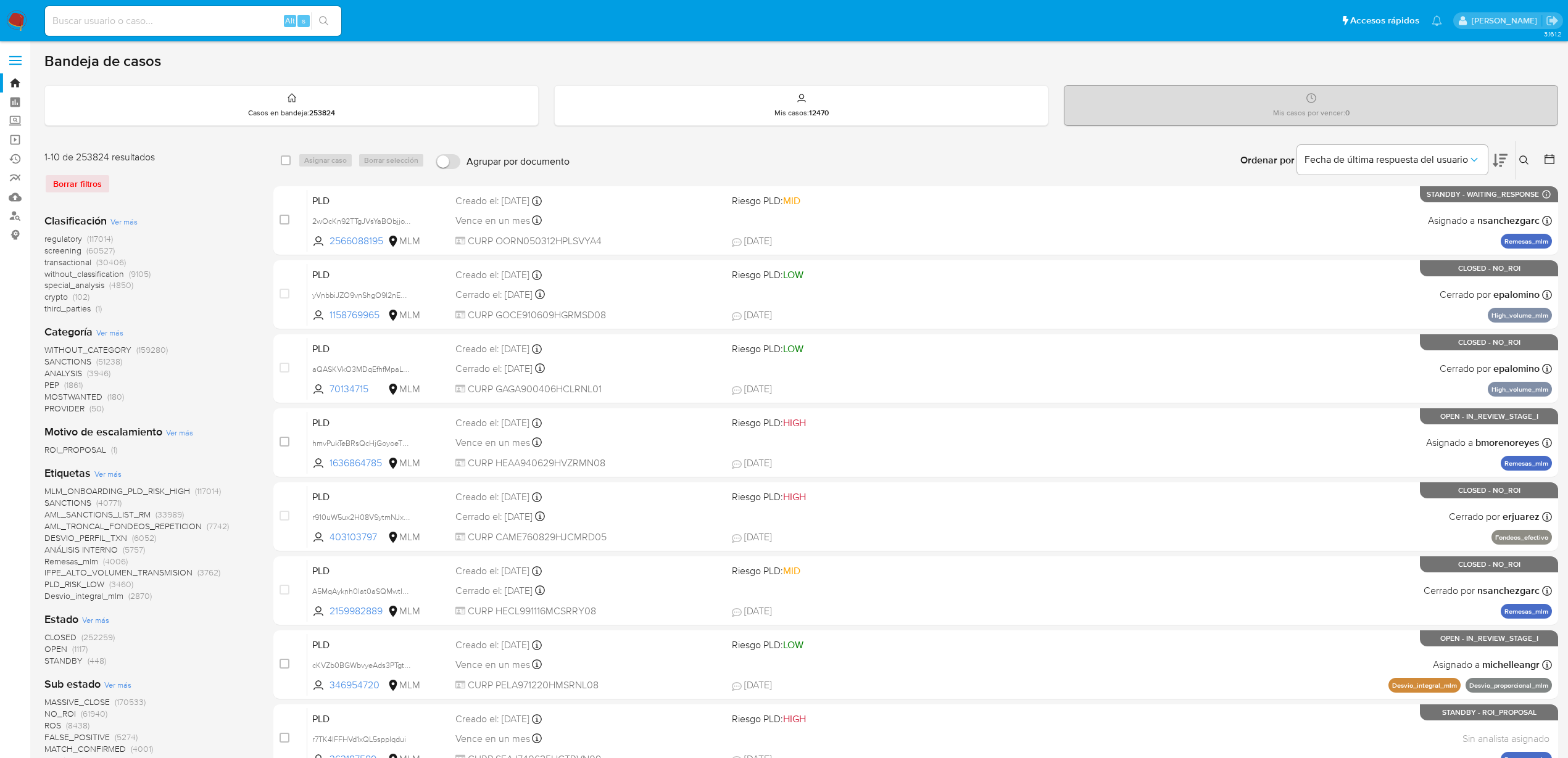
click at [14, 17] on img at bounding box center [17, 21] width 21 height 21
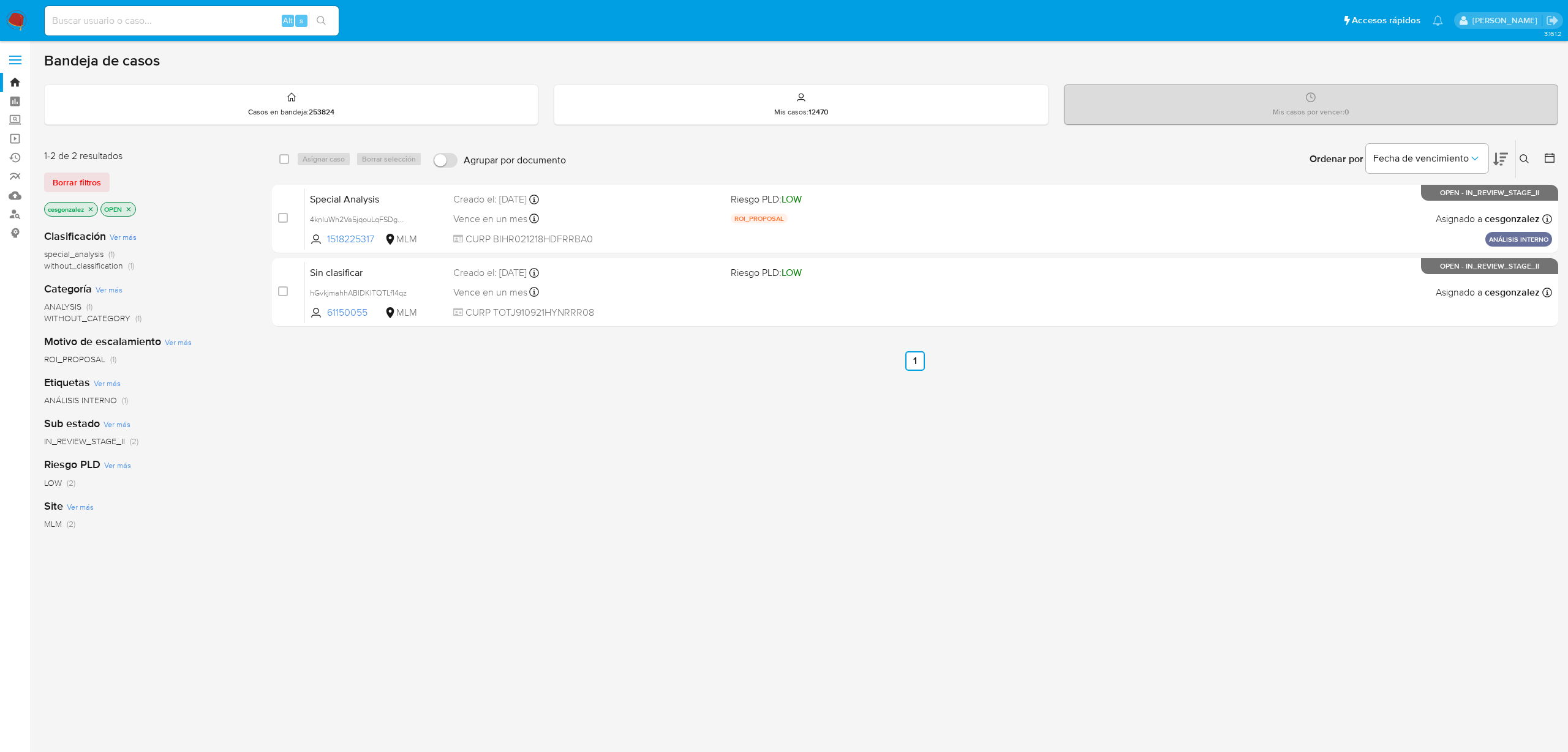
click at [177, 344] on span "Ver más" at bounding box center [178, 342] width 27 height 11
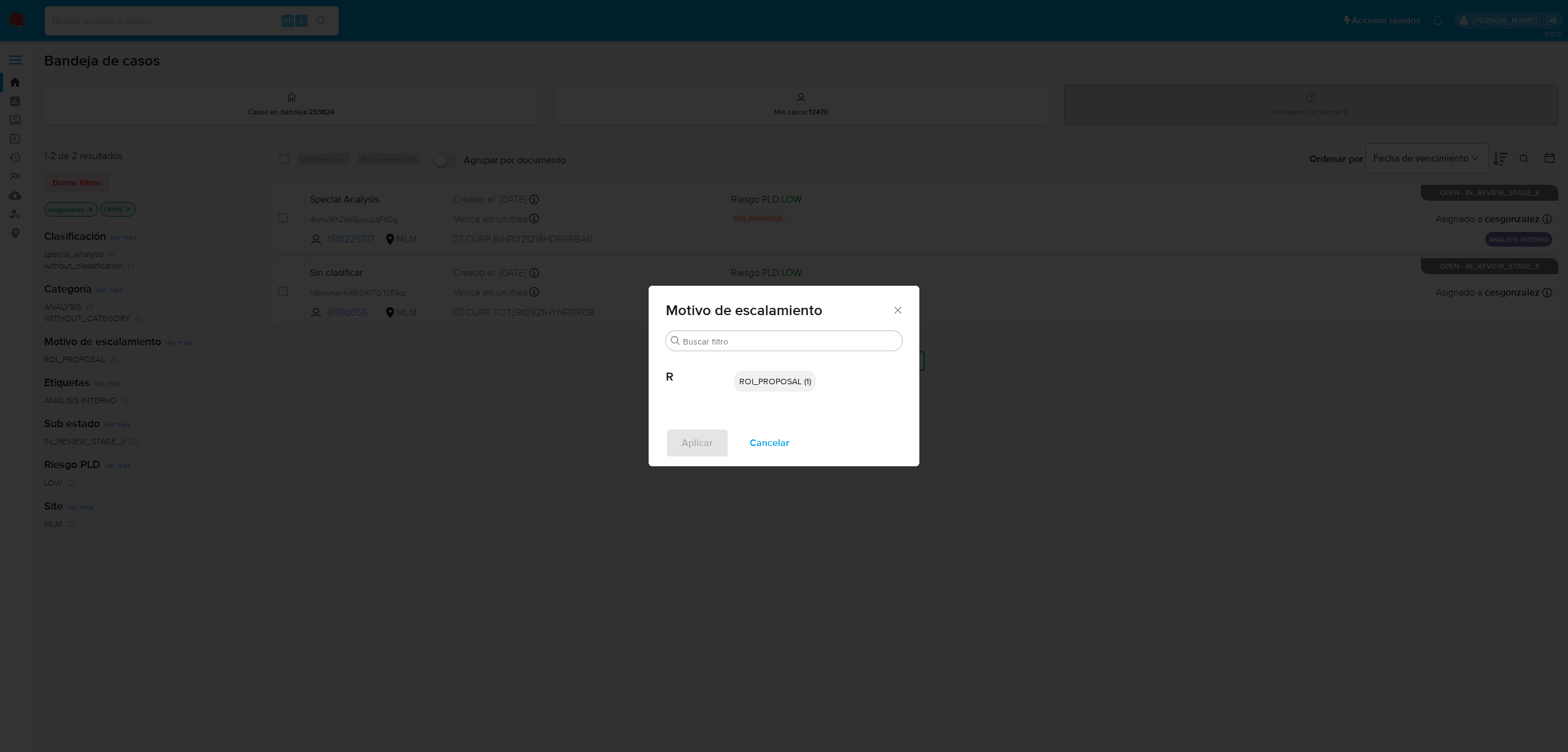
click at [787, 439] on span "Cancelar" at bounding box center [769, 443] width 40 height 27
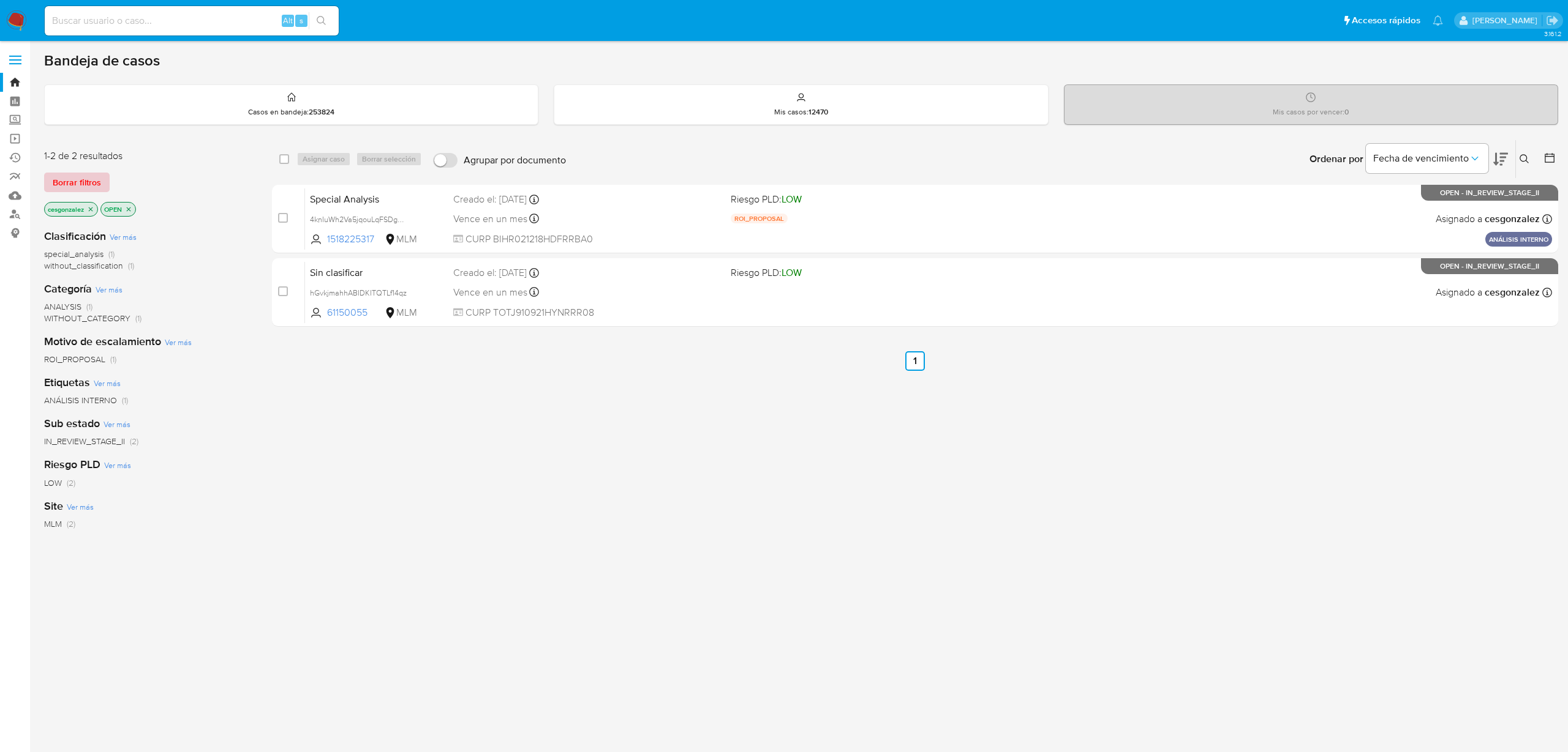
click at [96, 181] on span "Borrar filtros" at bounding box center [77, 182] width 49 height 17
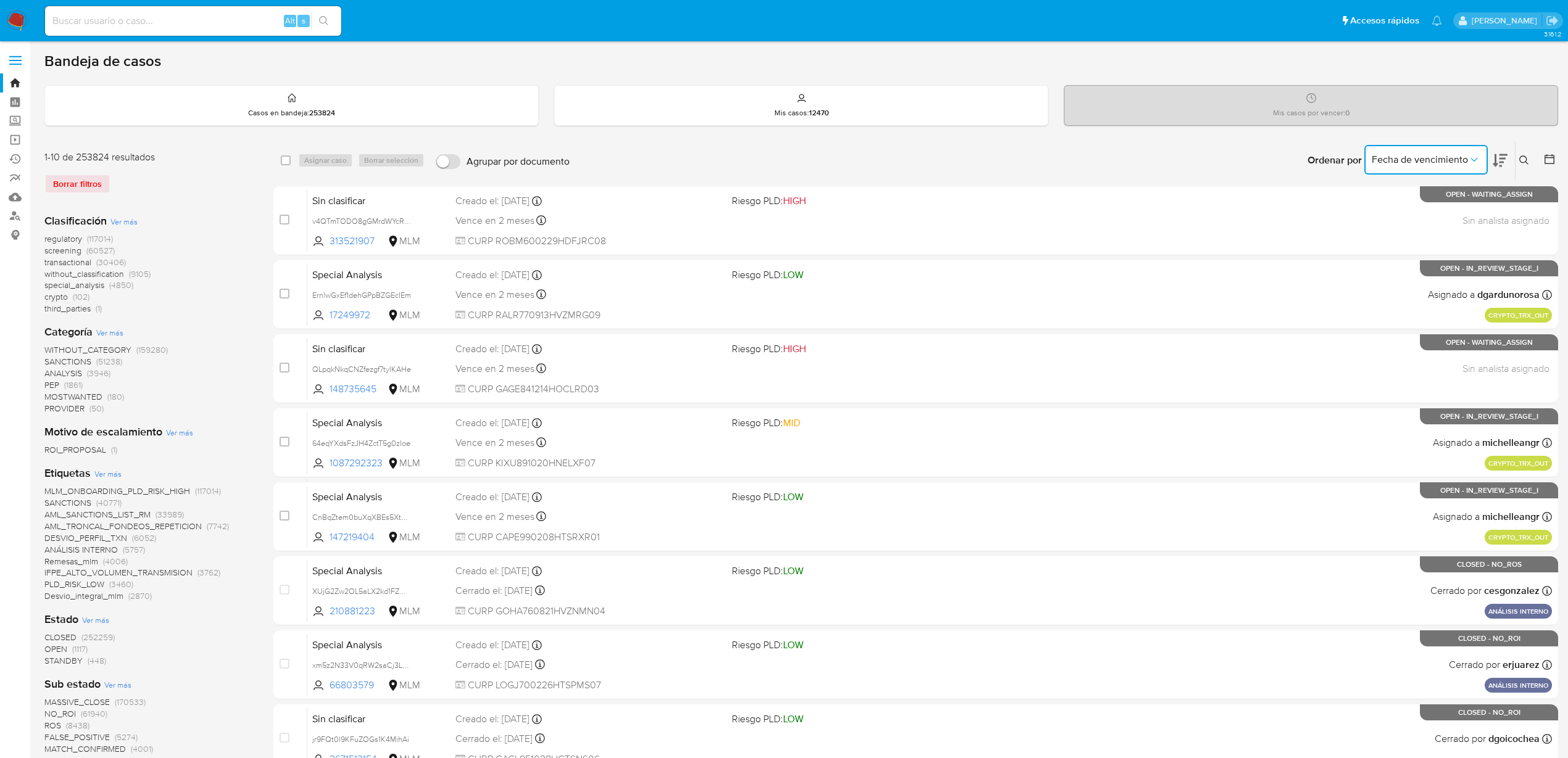
click at [1475, 163] on icon "Ordenar por" at bounding box center [1473, 159] width 12 height 12
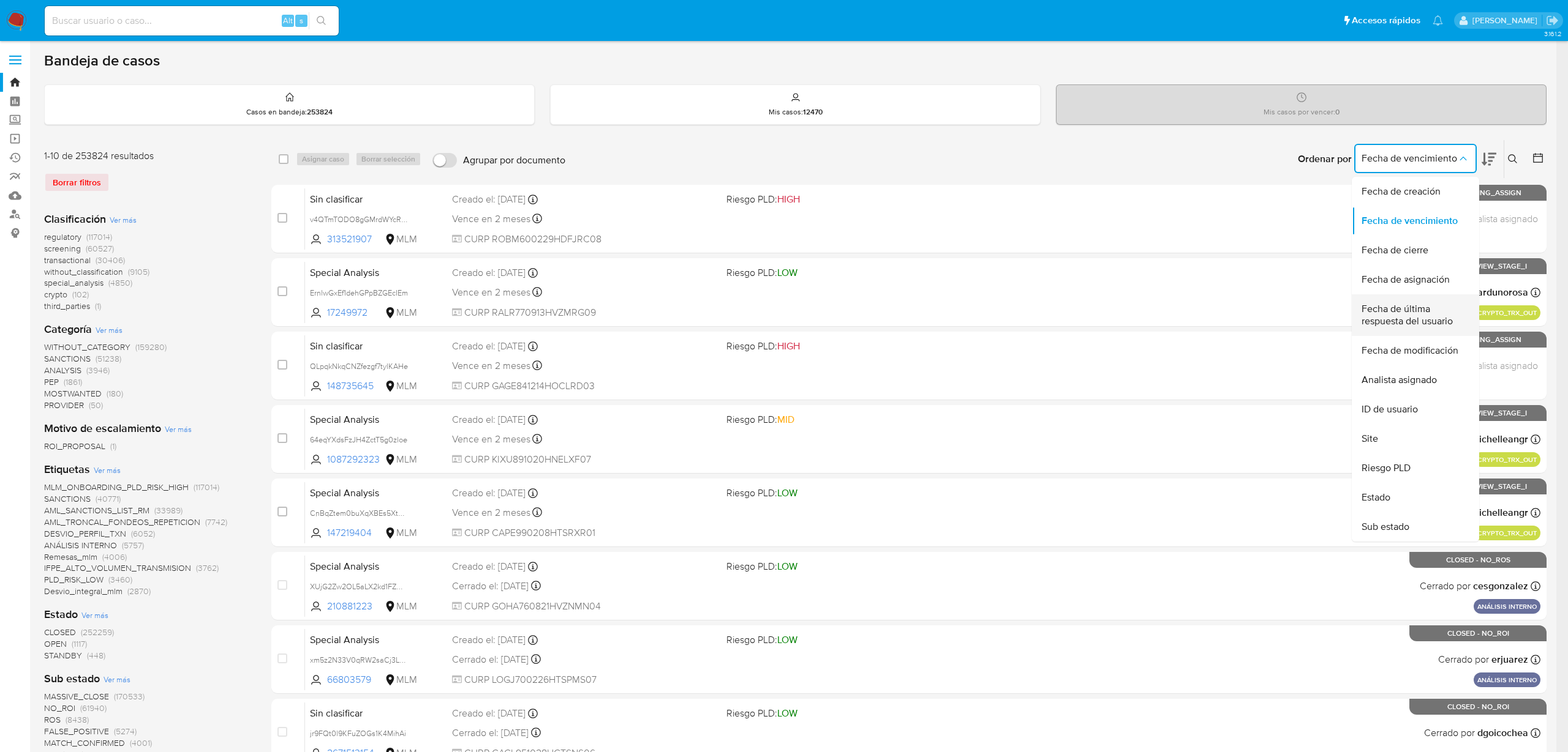
click at [1433, 319] on span "Fecha de última respuesta del usuario" at bounding box center [1412, 315] width 100 height 25
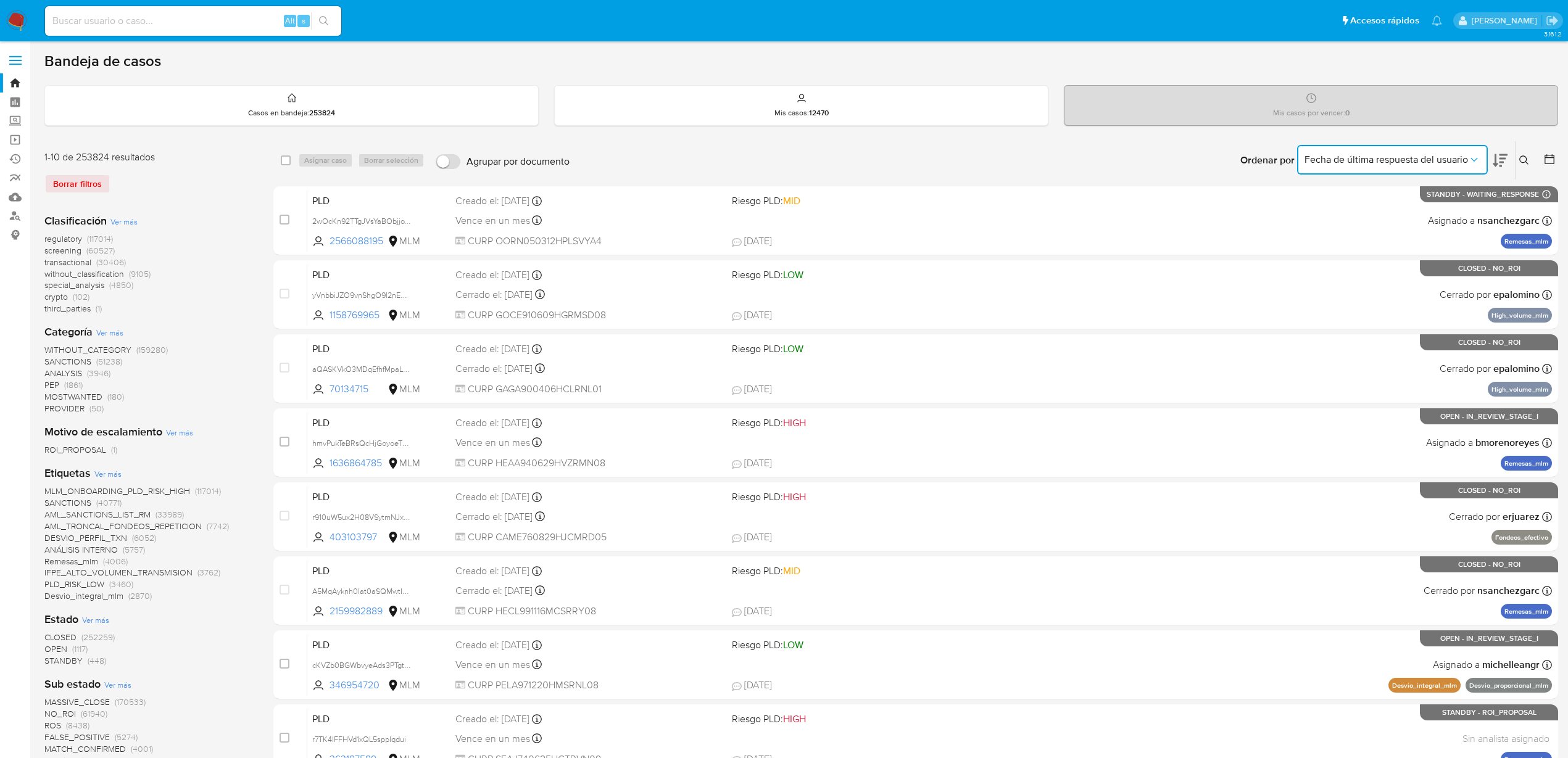
click at [1473, 156] on icon "Ordenar por" at bounding box center [1473, 159] width 12 height 12
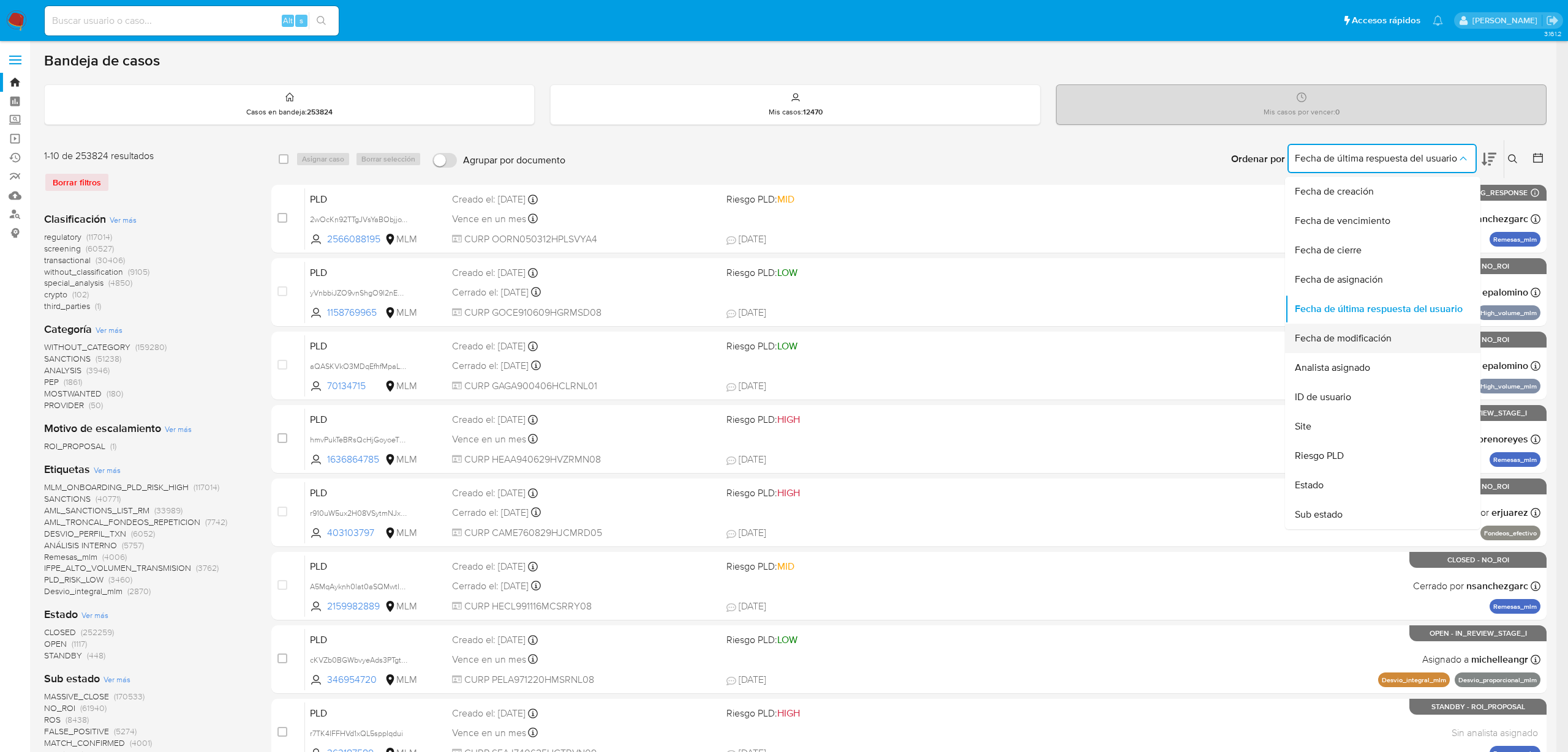
click at [1414, 345] on div "Fecha de modificación" at bounding box center [1379, 338] width 168 height 30
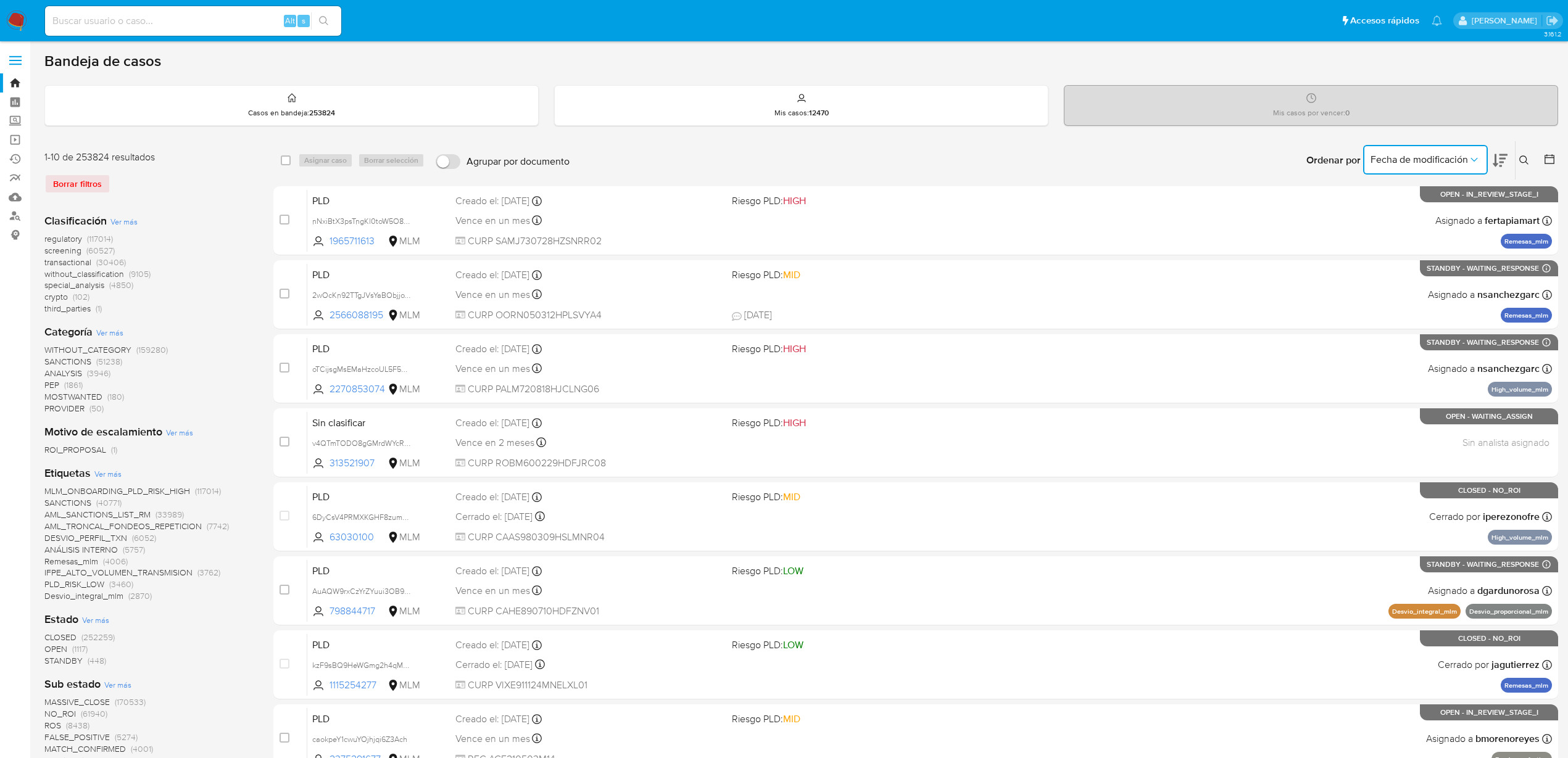
click at [1482, 159] on button "Fecha de modificación" at bounding box center [1425, 159] width 125 height 30
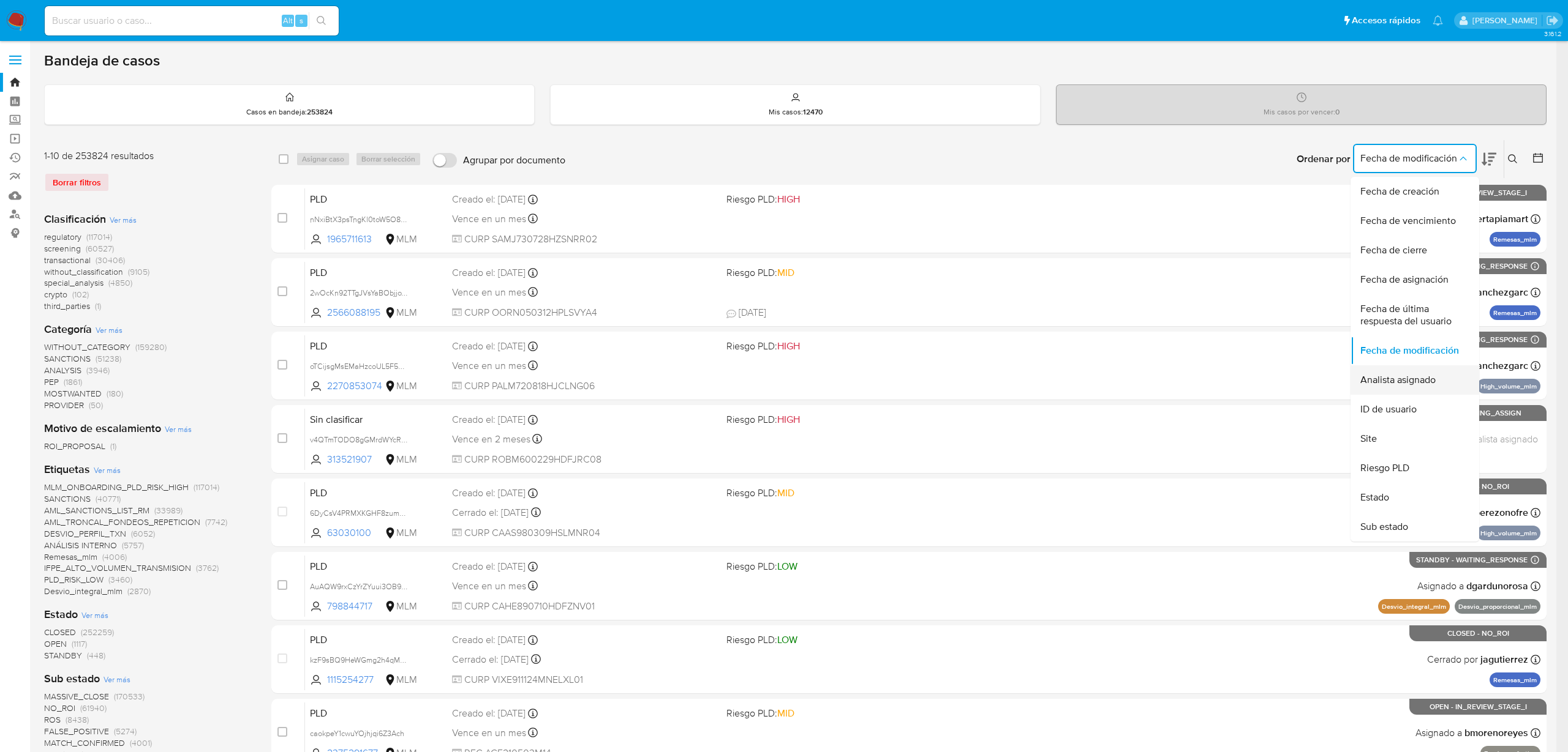
click at [1409, 386] on span "Analista asignado" at bounding box center [1398, 379] width 75 height 12
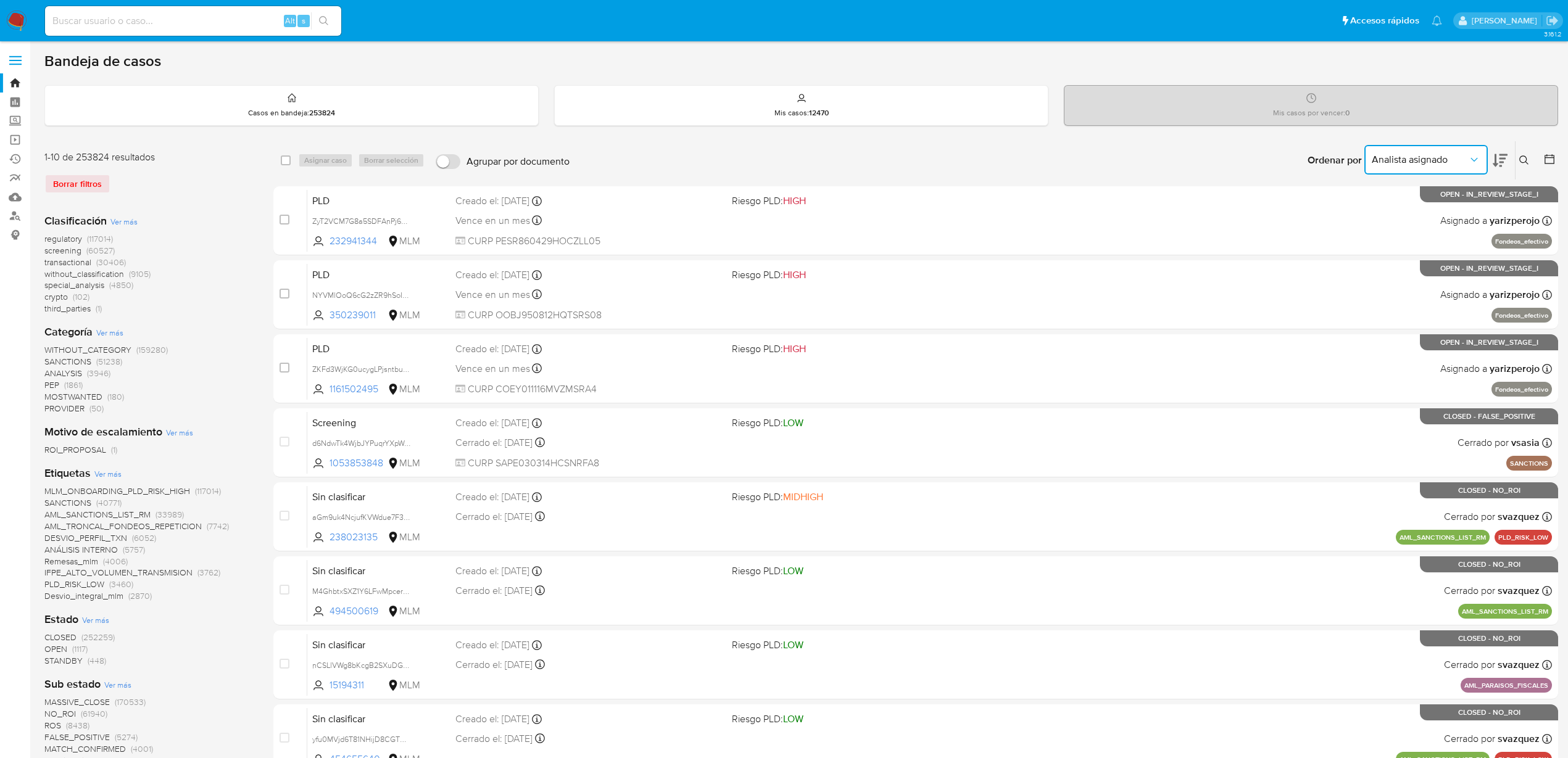
click at [1477, 152] on button "Analista asignado" at bounding box center [1426, 159] width 123 height 30
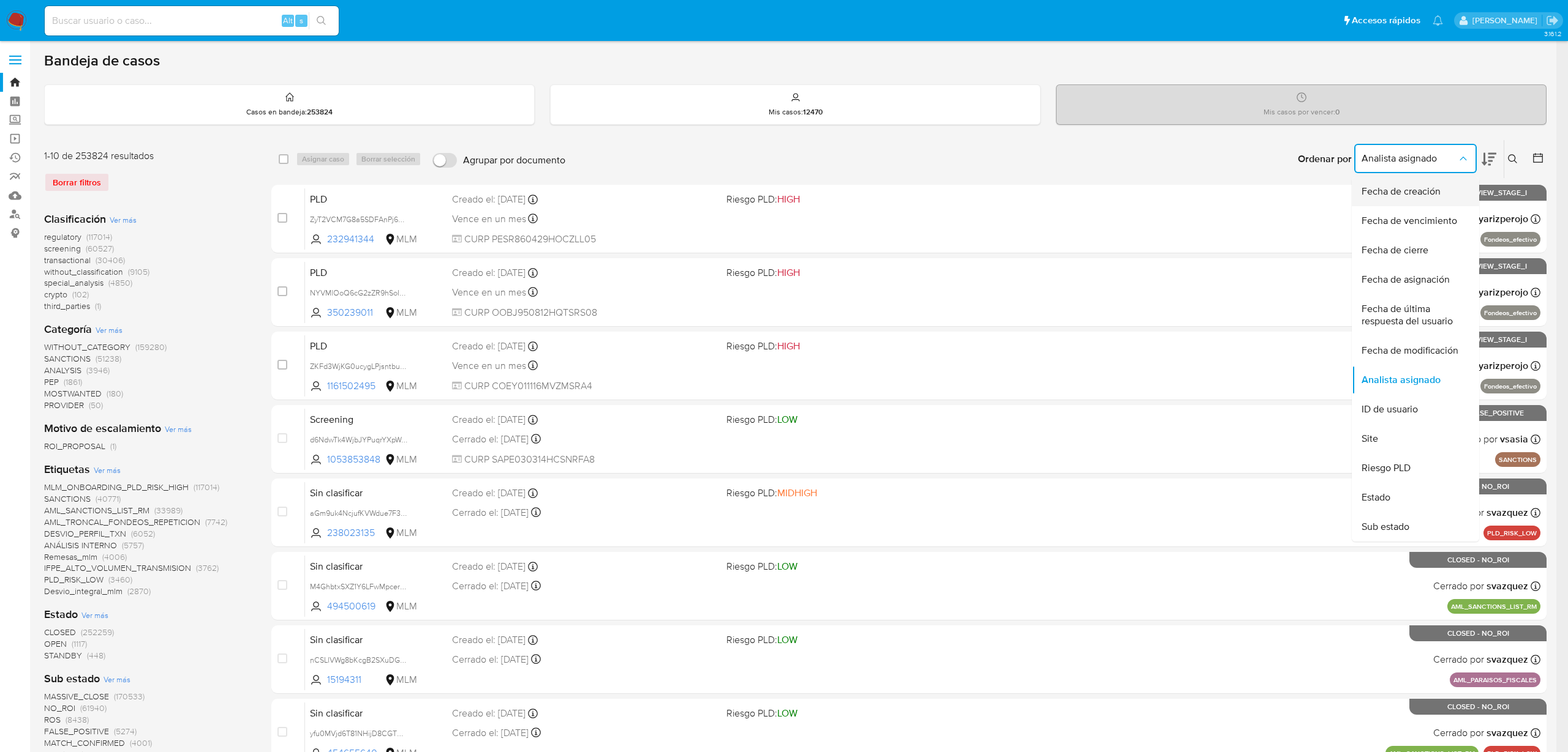
click at [1436, 196] on span "Fecha de creación" at bounding box center [1401, 191] width 79 height 12
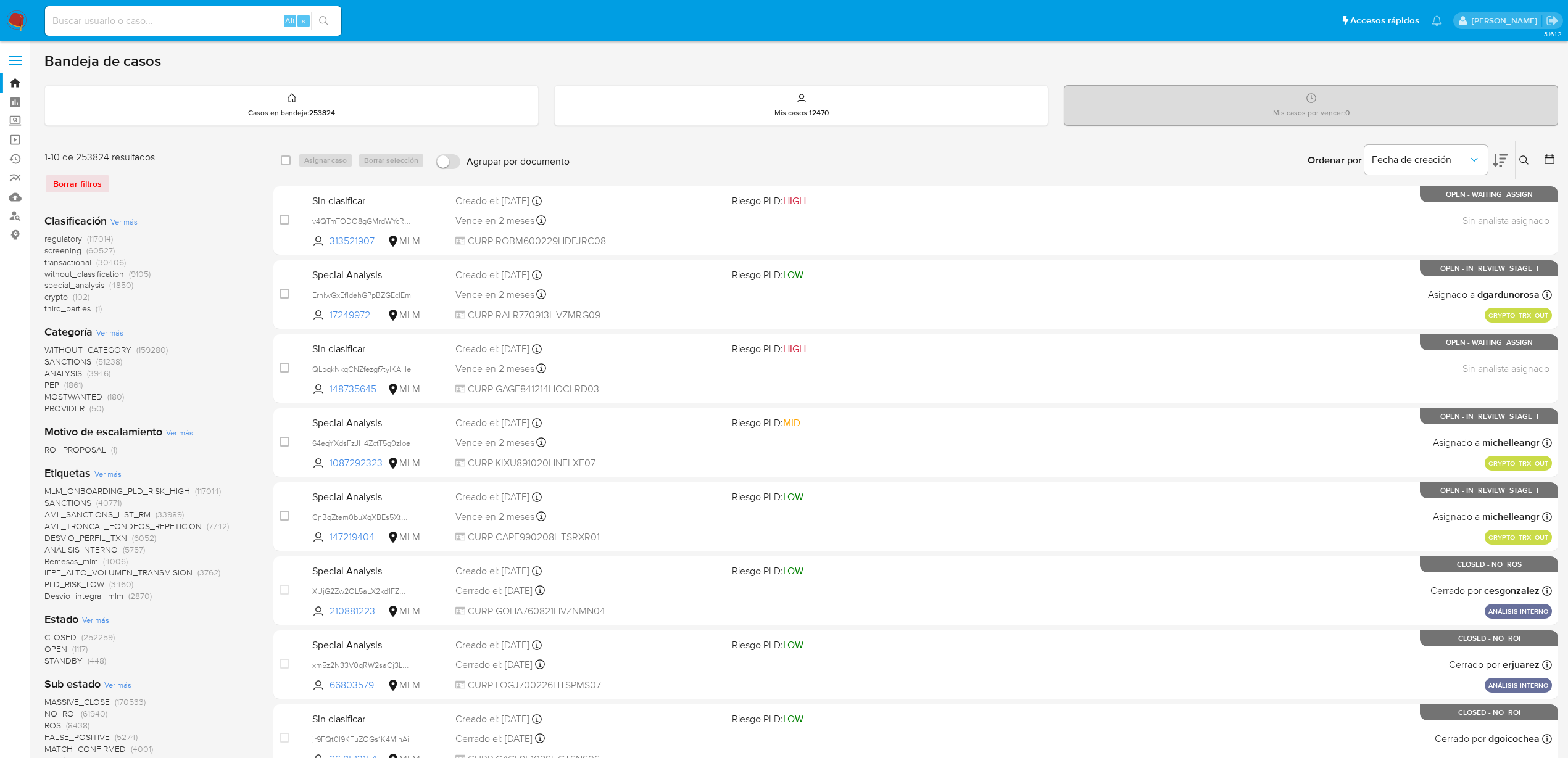
click at [78, 179] on div "Borrar filtros" at bounding box center [143, 184] width 198 height 20
click at [75, 182] on div "Borrar filtros" at bounding box center [143, 184] width 198 height 20
